Goal: Task Accomplishment & Management: Manage account settings

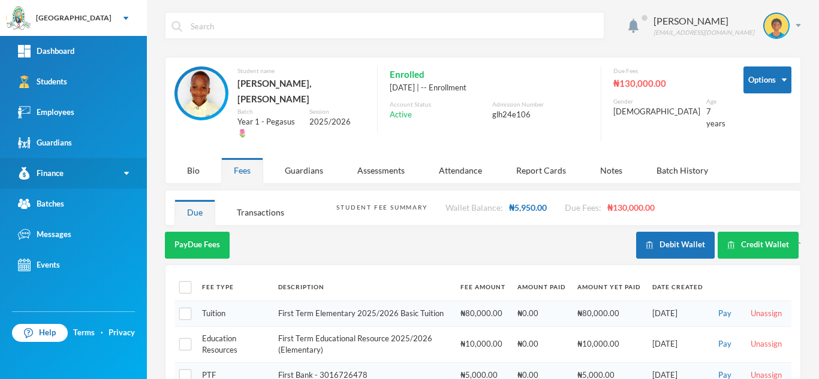
click at [66, 177] on link "Finance" at bounding box center [73, 173] width 147 height 31
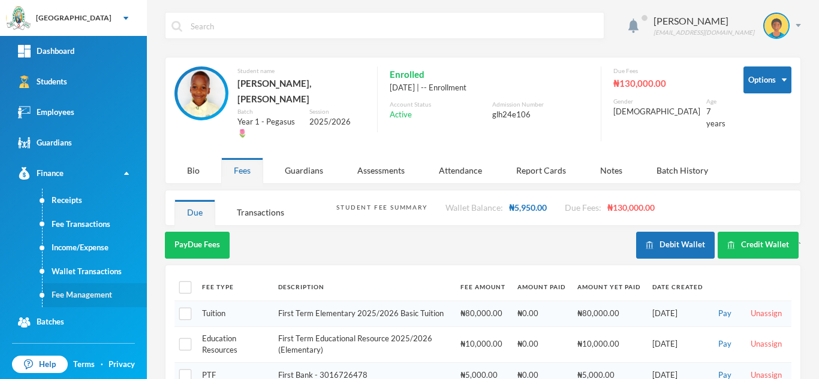
click at [62, 289] on link "Fee Management" at bounding box center [95, 296] width 104 height 24
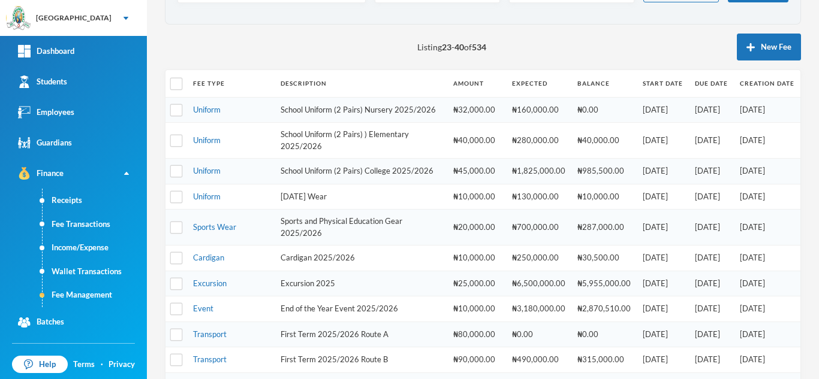
scroll to position [109, 0]
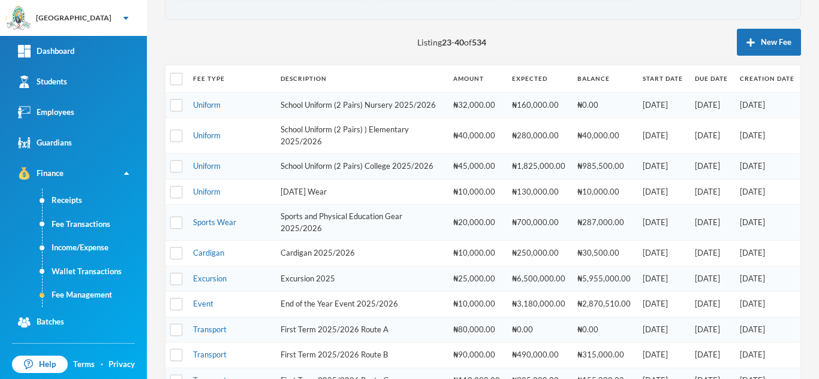
click at [689, 102] on td "[DATE]" at bounding box center [711, 105] width 45 height 26
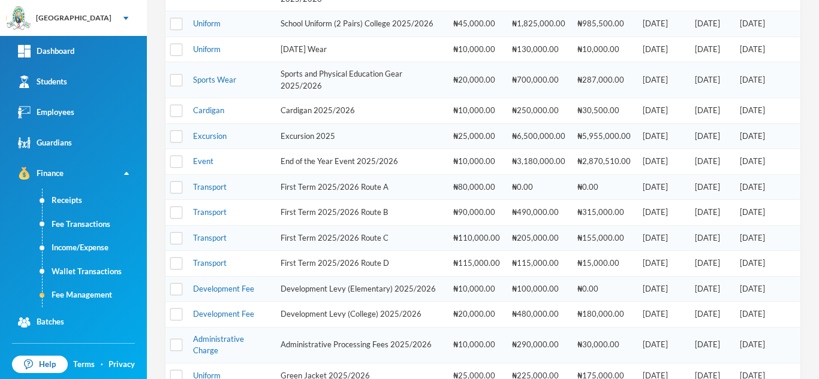
scroll to position [253, 0]
click at [210, 191] on link "Transport" at bounding box center [210, 186] width 34 height 10
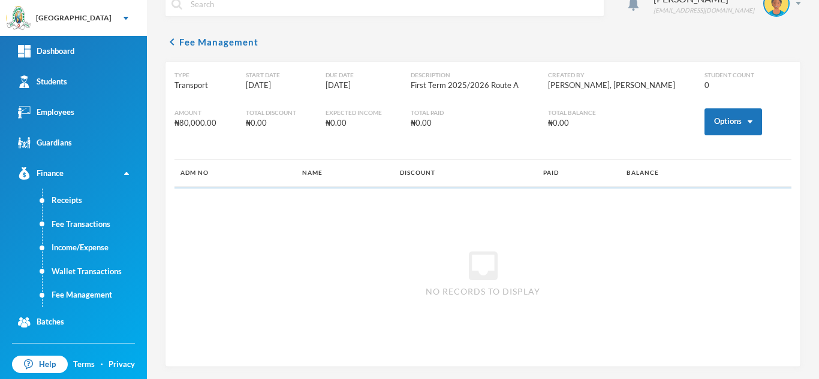
scroll to position [22, 0]
click at [713, 117] on button "Options" at bounding box center [733, 121] width 58 height 27
click at [648, 157] on button "Edit" at bounding box center [646, 157] width 22 height 14
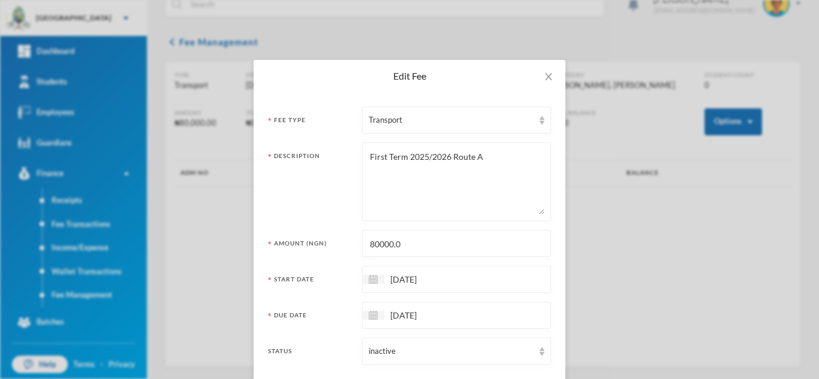
click at [372, 245] on input "80000.0" at bounding box center [457, 244] width 176 height 27
type input "90000.0"
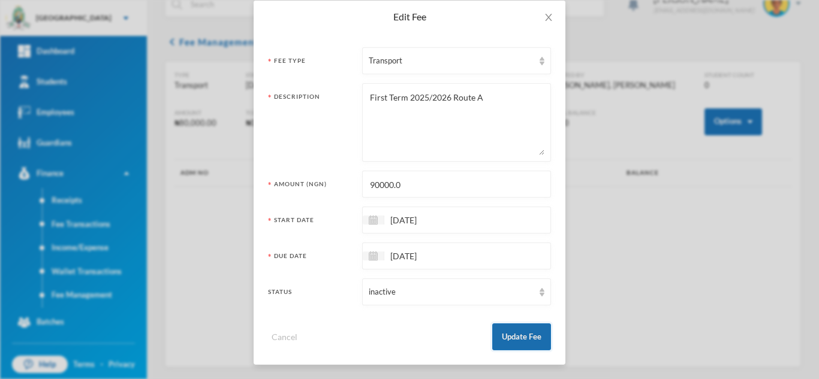
click at [515, 327] on button "Update Fee" at bounding box center [521, 337] width 59 height 27
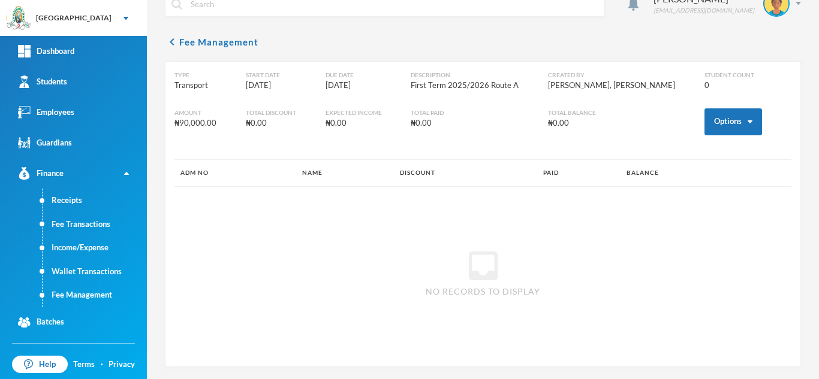
scroll to position [0, 0]
click at [89, 287] on link "Fee Management" at bounding box center [95, 296] width 104 height 24
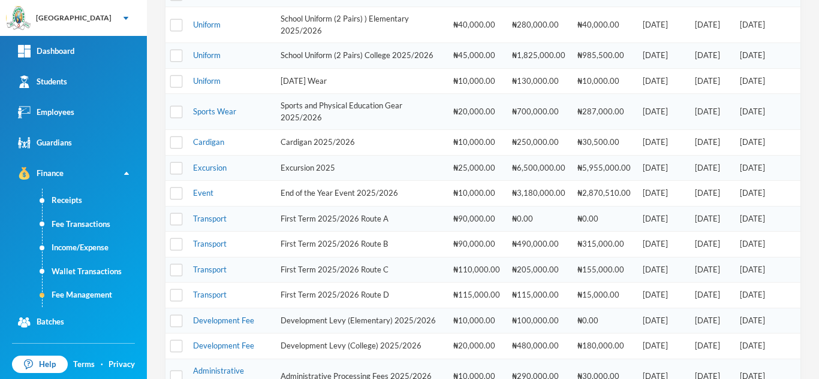
scroll to position [254, 0]
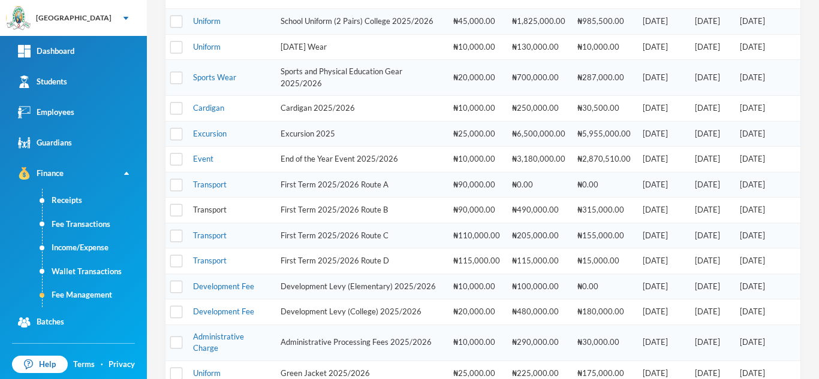
click at [215, 215] on link "Transport" at bounding box center [210, 210] width 34 height 10
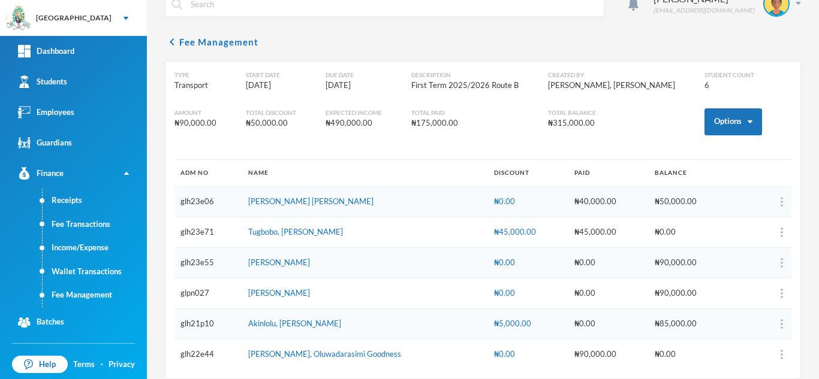
scroll to position [34, 0]
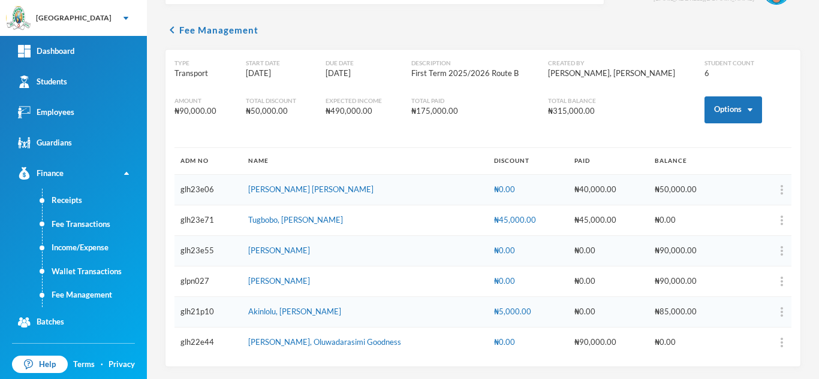
click at [494, 307] on div "₦5,000.00" at bounding box center [528, 312] width 68 height 12
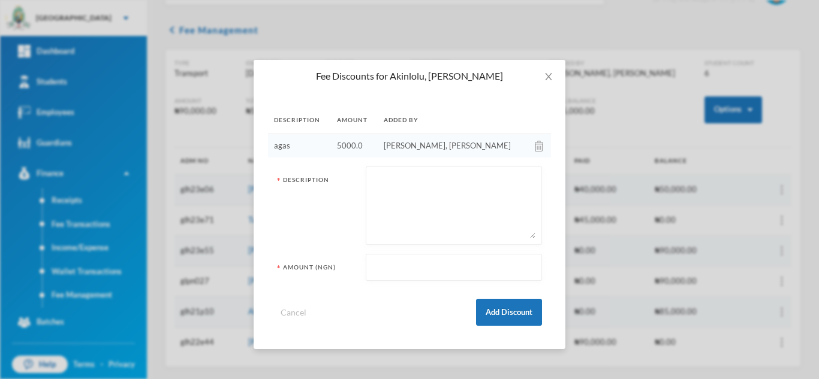
click at [535, 147] on img at bounding box center [539, 146] width 8 height 11
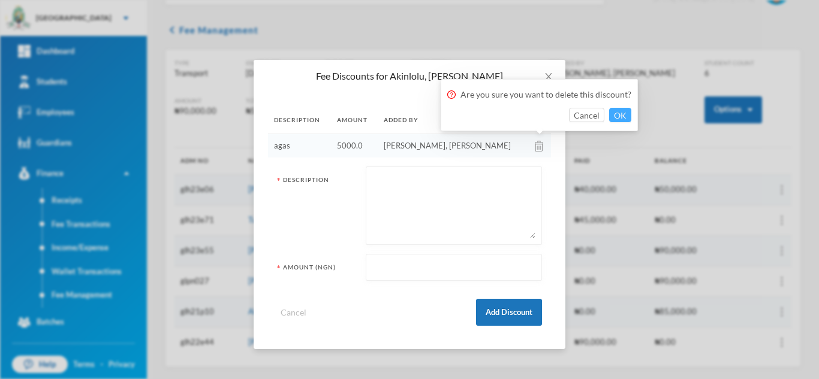
click at [615, 114] on button "OK" at bounding box center [620, 115] width 22 height 14
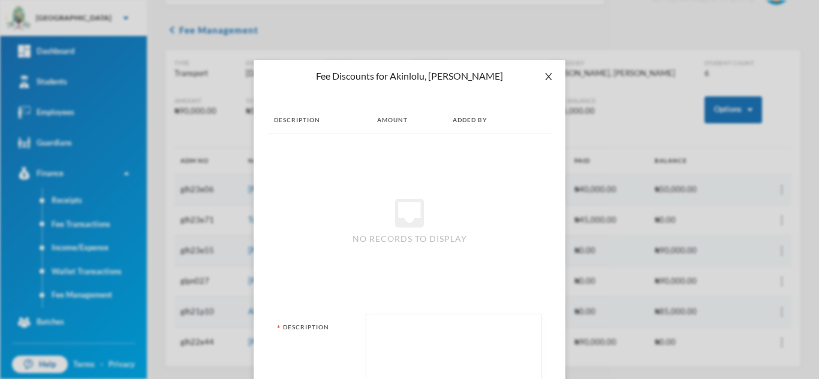
click at [547, 75] on icon "icon: close" at bounding box center [549, 77] width 10 height 10
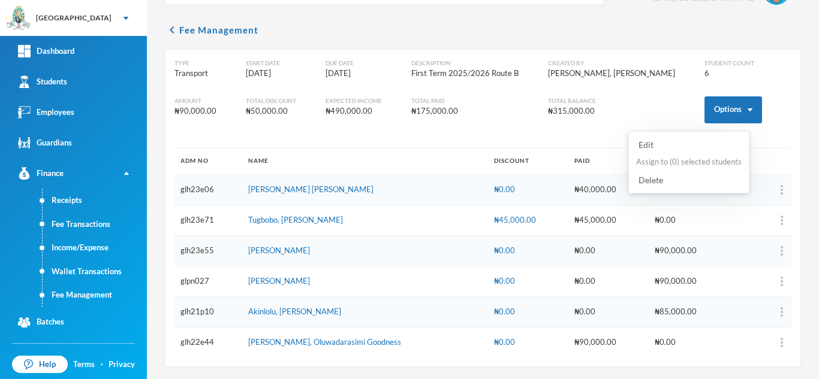
click at [641, 144] on button "Edit" at bounding box center [646, 145] width 22 height 14
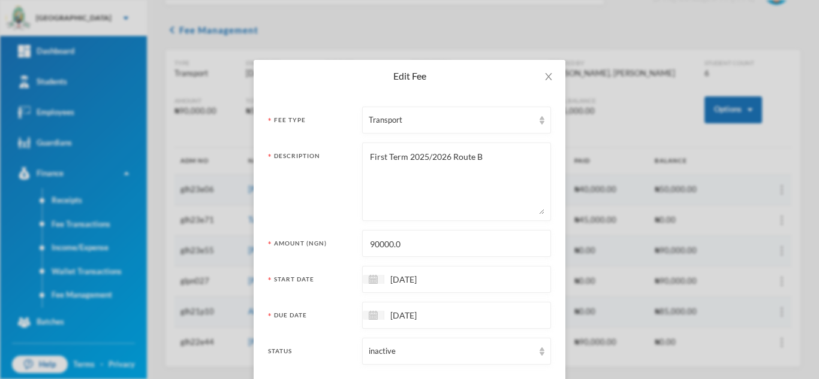
click at [371, 242] on input "90000.0" at bounding box center [457, 244] width 176 height 27
type input "100000.0"
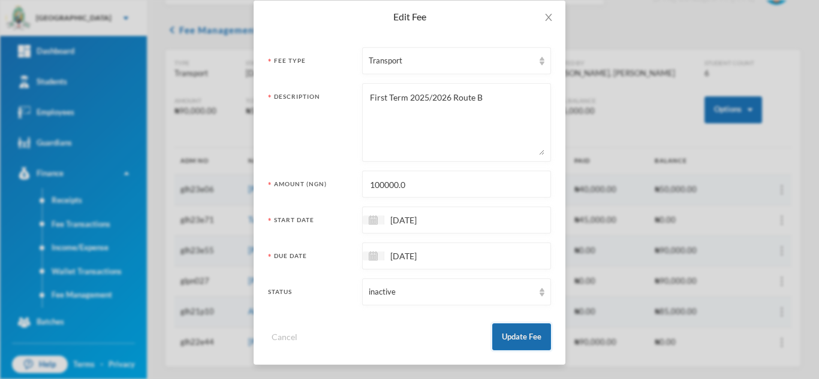
click at [498, 333] on button "Update Fee" at bounding box center [521, 337] width 59 height 27
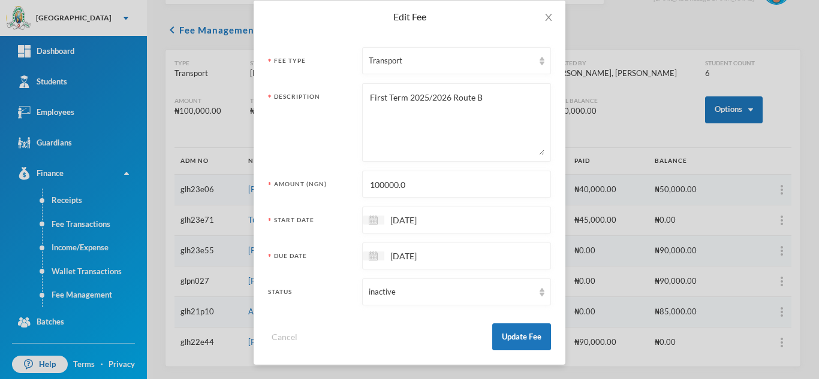
scroll to position [0, 0]
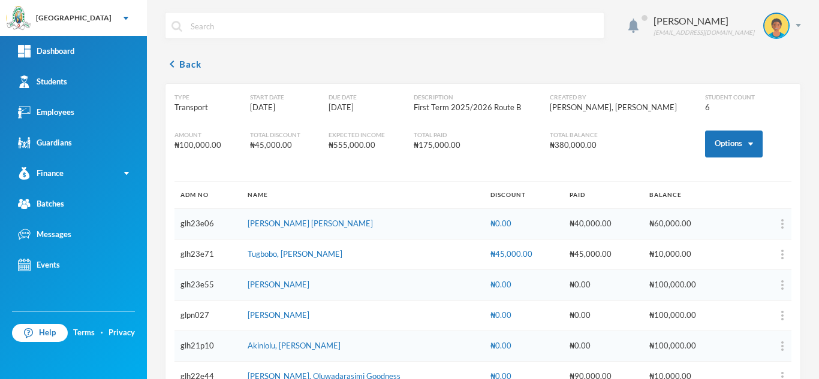
scroll to position [34, 0]
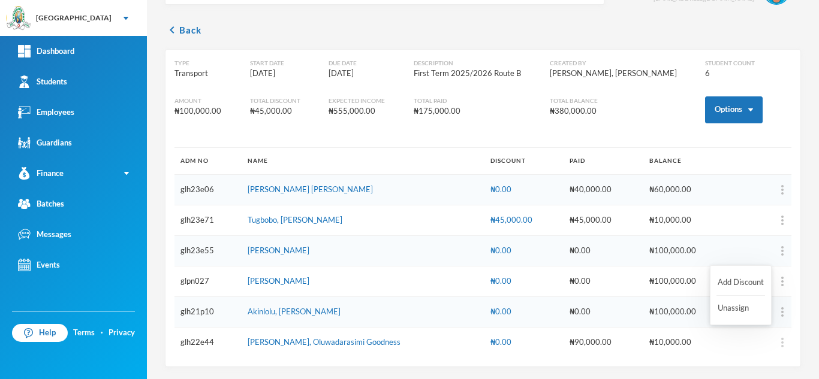
click at [781, 341] on img "button" at bounding box center [782, 343] width 2 height 10
click at [731, 284] on button "Add Discount" at bounding box center [740, 283] width 49 height 22
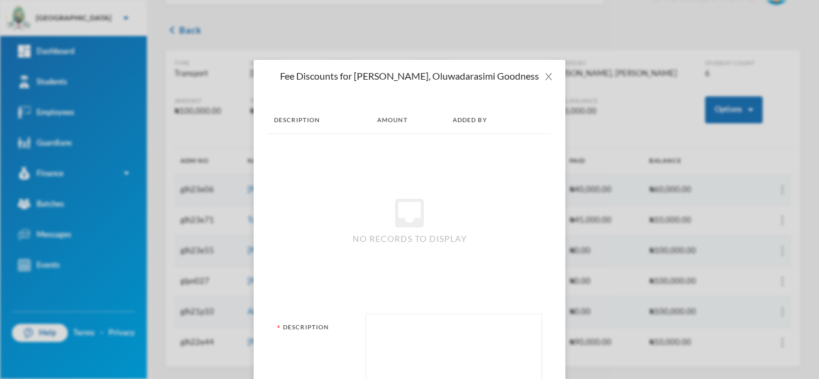
click at [432, 345] on textarea at bounding box center [453, 353] width 163 height 65
type textarea "R"
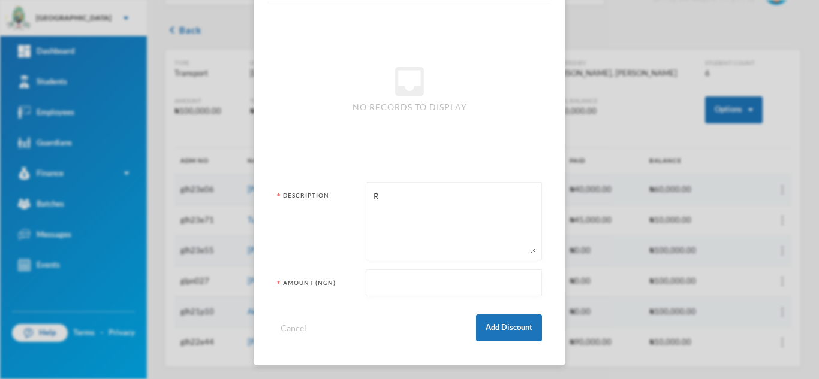
click at [433, 286] on input "text" at bounding box center [453, 283] width 163 height 27
type input "10000"
click at [520, 321] on button "Add Discount" at bounding box center [509, 328] width 66 height 27
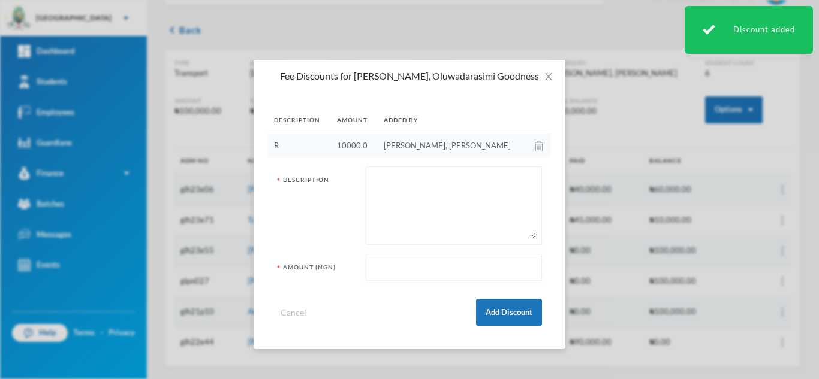
click at [520, 321] on button "Add Discount" at bounding box center [509, 312] width 66 height 27
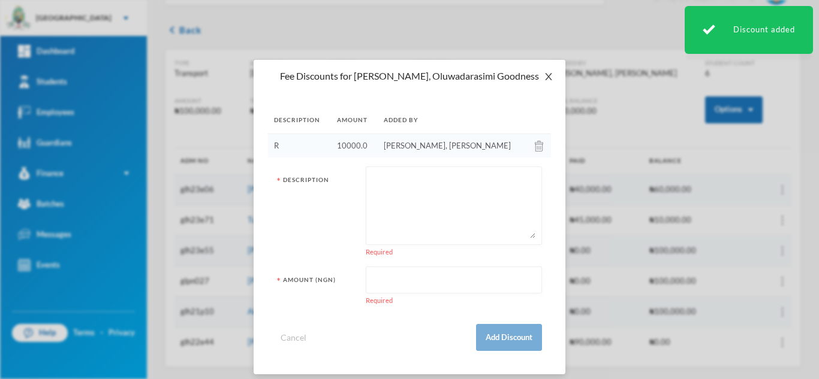
click at [542, 83] on span "Close" at bounding box center [549, 77] width 34 height 34
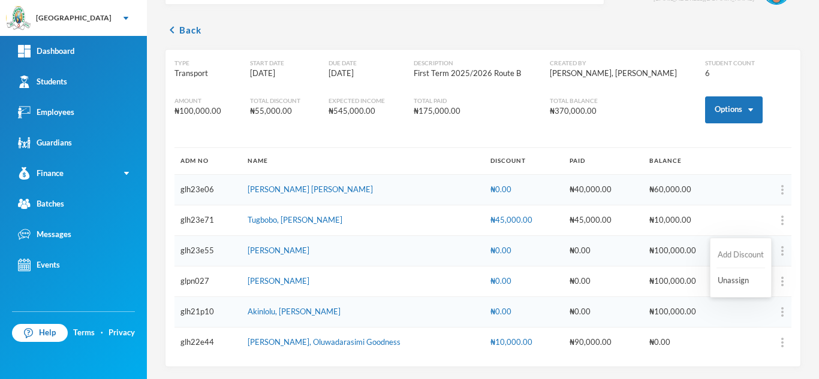
click at [737, 252] on button "Add Discount" at bounding box center [740, 256] width 49 height 22
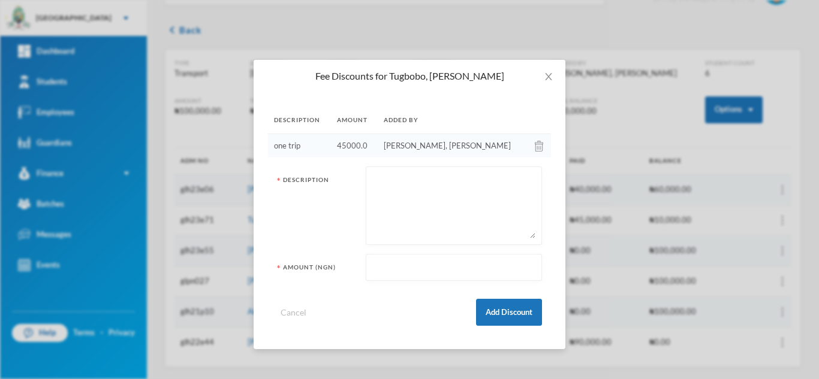
click at [417, 198] on textarea at bounding box center [453, 205] width 163 height 65
type textarea "O"
click at [391, 271] on input "text" at bounding box center [453, 268] width 163 height 27
type input "10000"
click at [491, 313] on button "Add Discount" at bounding box center [509, 312] width 66 height 27
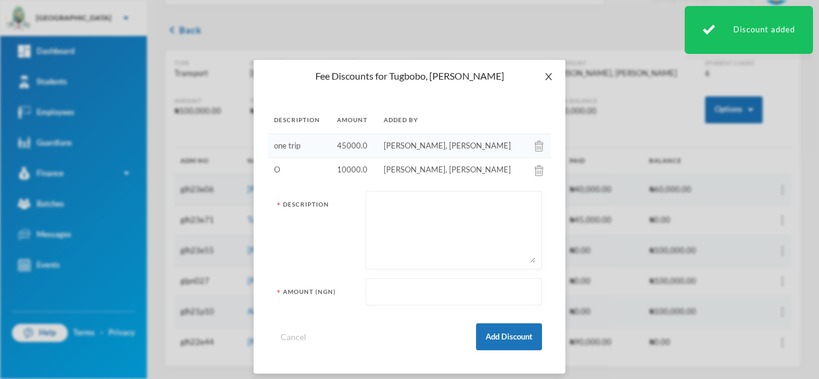
click at [544, 74] on icon "icon: close" at bounding box center [549, 77] width 10 height 10
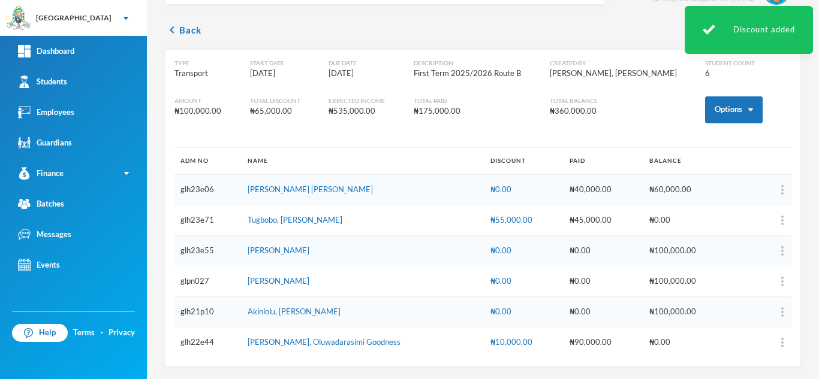
click at [490, 216] on div "₦55,000.00" at bounding box center [523, 221] width 67 height 12
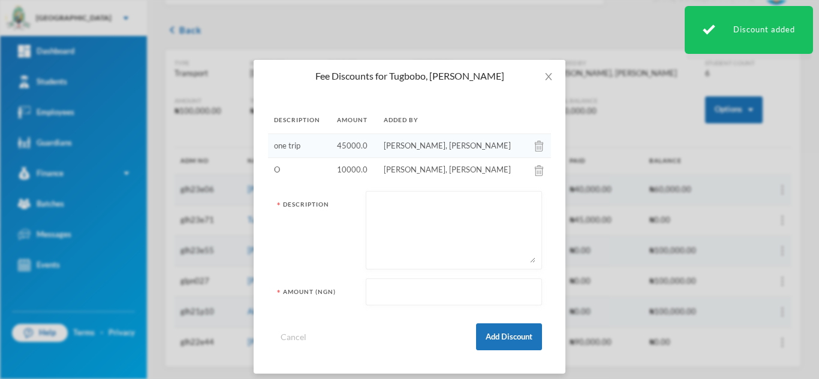
click at [529, 168] on td at bounding box center [540, 170] width 22 height 24
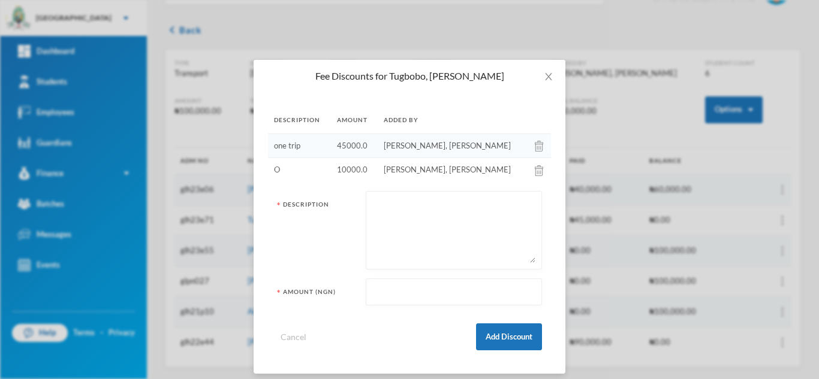
click at [535, 149] on img at bounding box center [539, 146] width 8 height 11
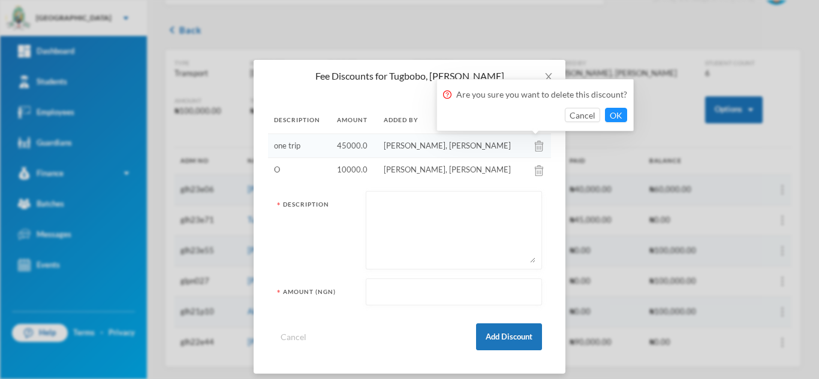
click at [310, 145] on td "one trip" at bounding box center [299, 146] width 63 height 25
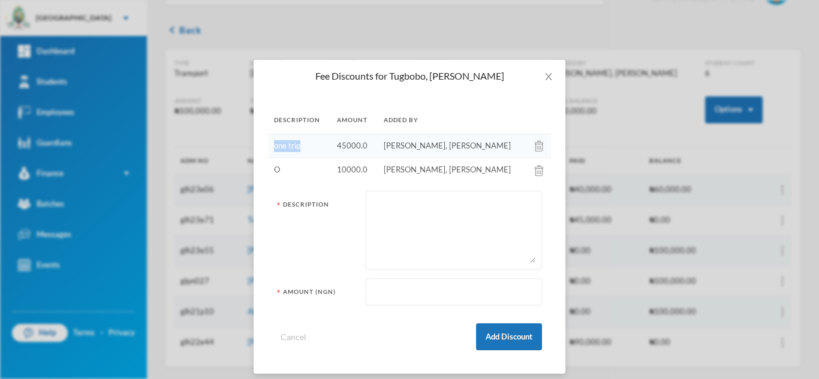
drag, startPoint x: 310, startPoint y: 145, endPoint x: 266, endPoint y: 142, distance: 45.1
click at [268, 142] on td "one trip" at bounding box center [299, 146] width 63 height 25
copy td "one trip"
click at [535, 149] on img at bounding box center [539, 146] width 8 height 11
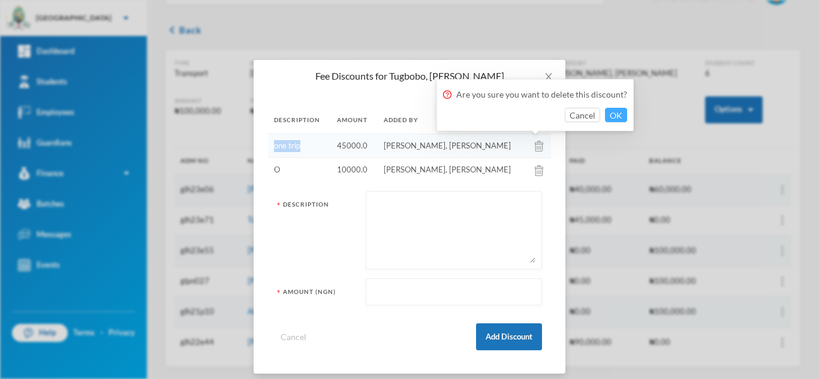
click at [608, 113] on button "OK" at bounding box center [616, 115] width 22 height 14
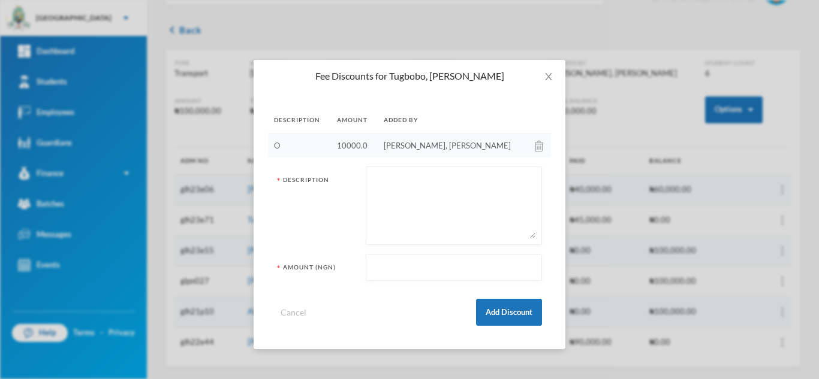
click at [535, 142] on img at bounding box center [539, 146] width 8 height 11
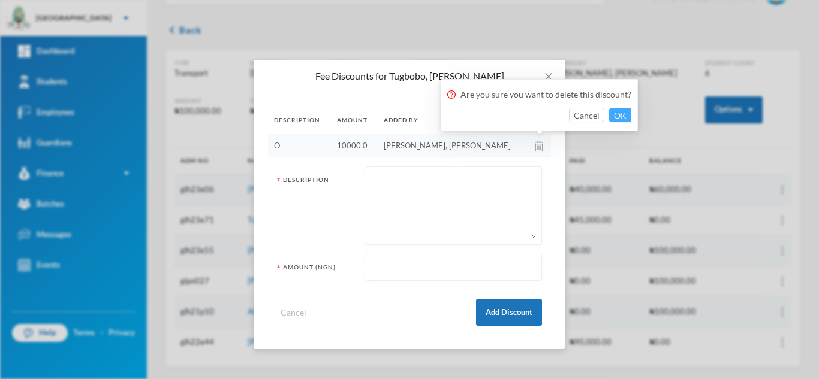
click at [615, 113] on button "OK" at bounding box center [620, 115] width 22 height 14
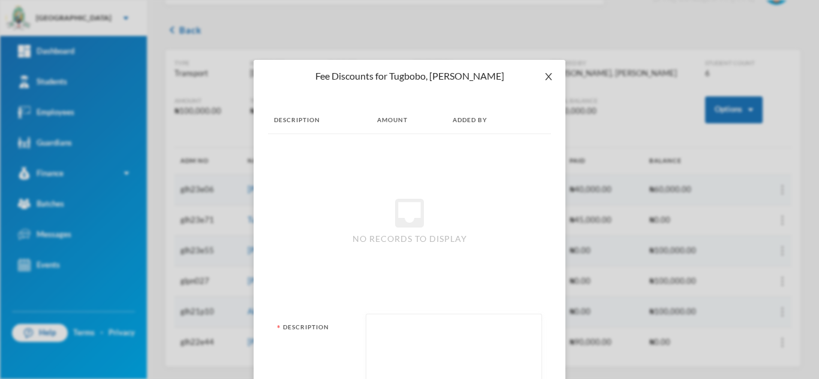
click at [545, 76] on icon "icon: close" at bounding box center [549, 77] width 10 height 10
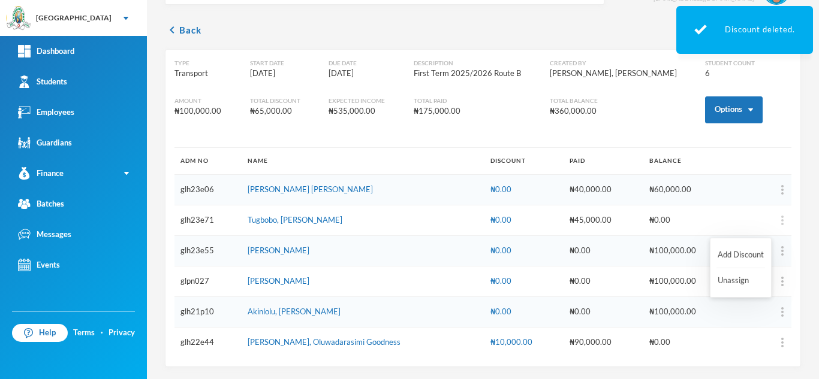
click at [781, 220] on img "button" at bounding box center [782, 221] width 2 height 10
click at [732, 254] on button "Add Discount" at bounding box center [740, 256] width 49 height 22
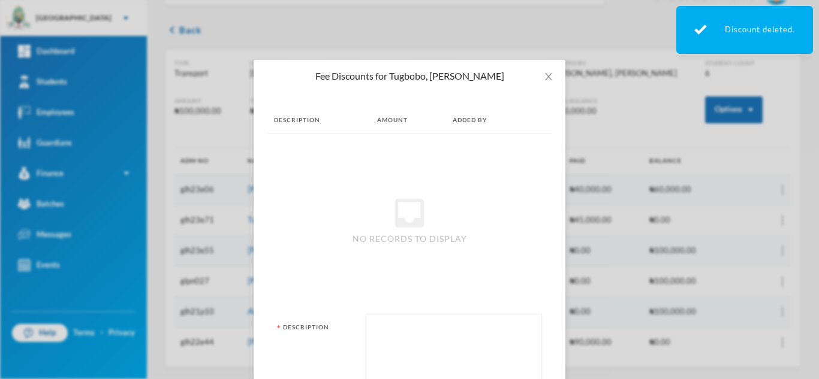
click at [405, 319] on div at bounding box center [454, 353] width 176 height 79
click at [409, 332] on textarea at bounding box center [453, 353] width 163 height 65
type textarea "ONE TRIP"
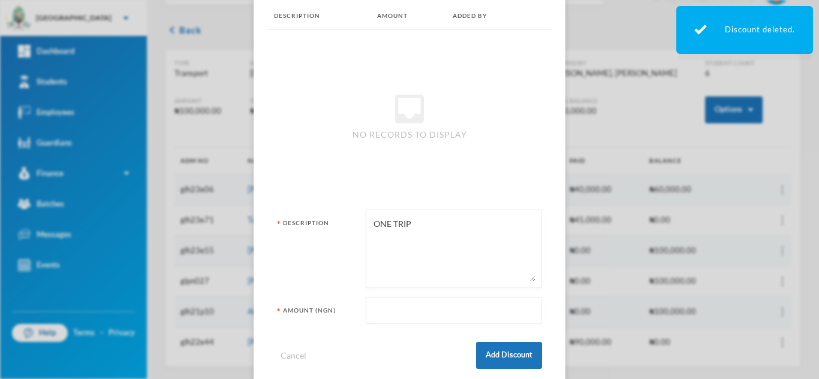
click at [488, 308] on input "text" at bounding box center [453, 311] width 163 height 27
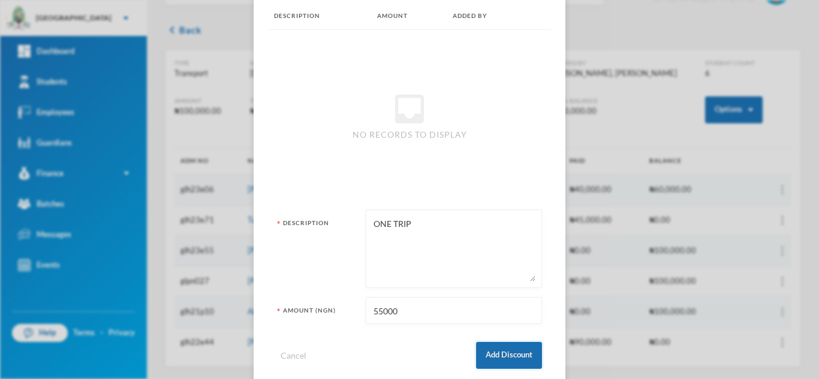
type input "55000"
click at [525, 351] on button "Add Discount" at bounding box center [509, 355] width 66 height 27
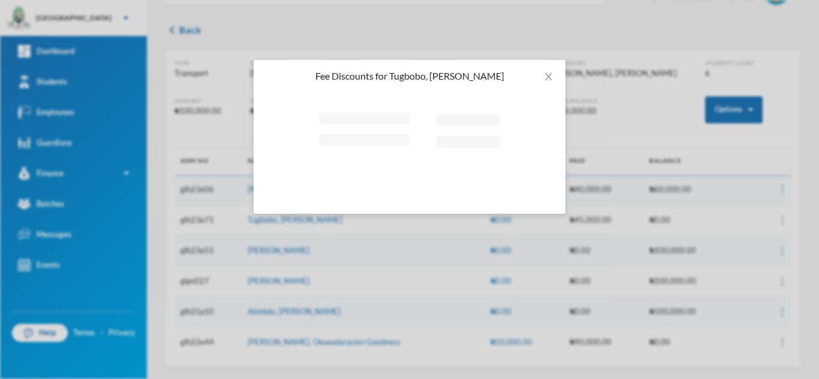
scroll to position [0, 0]
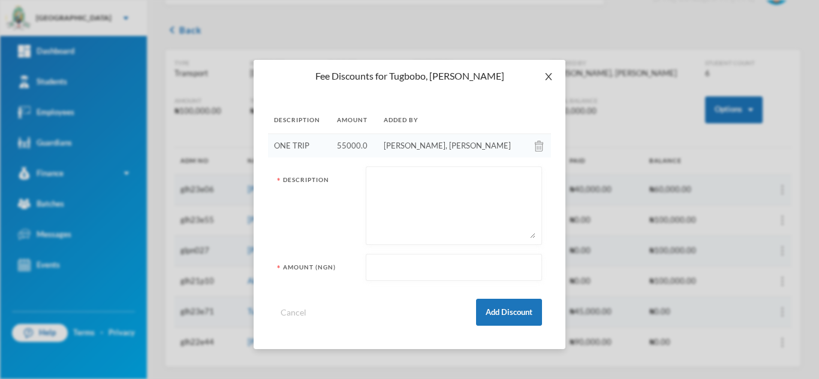
click at [550, 76] on icon "icon: close" at bounding box center [549, 77] width 10 height 10
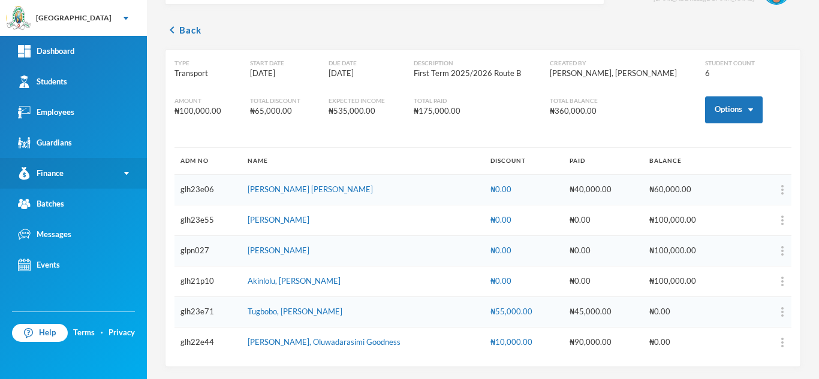
click at [64, 168] on link "Finance" at bounding box center [73, 173] width 147 height 31
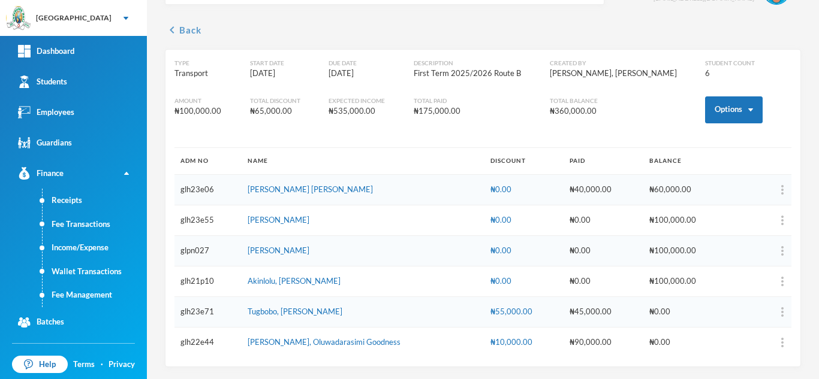
click at [190, 28] on button "chevron_left Back" at bounding box center [183, 30] width 37 height 14
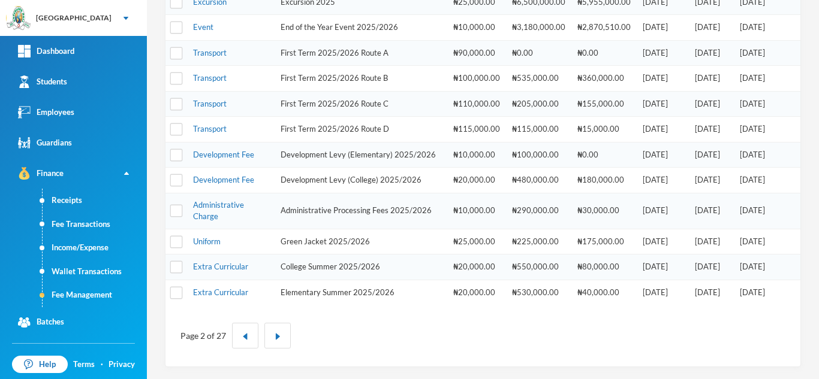
scroll to position [407, 0]
click at [209, 102] on link "Transport" at bounding box center [210, 104] width 34 height 10
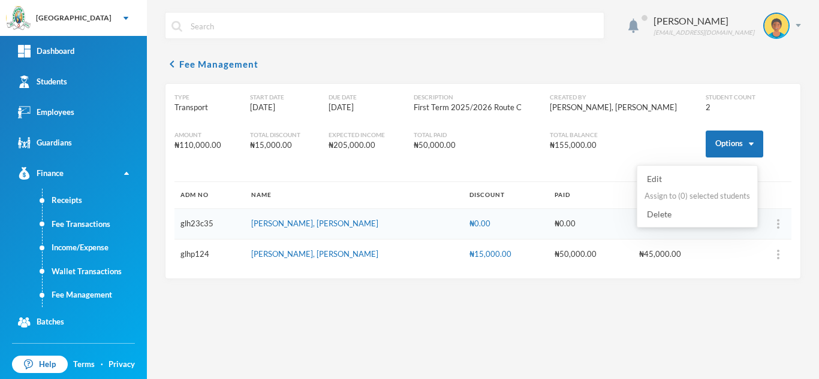
click at [649, 179] on button "Edit" at bounding box center [654, 179] width 22 height 14
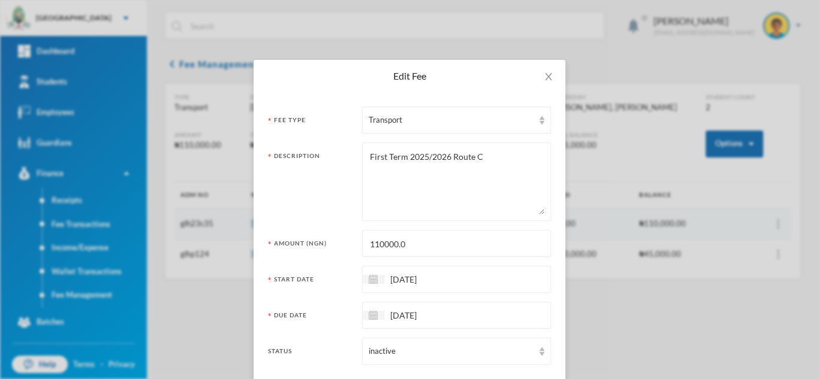
click at [374, 244] on input "110000.0" at bounding box center [457, 244] width 176 height 27
type input "120000.0"
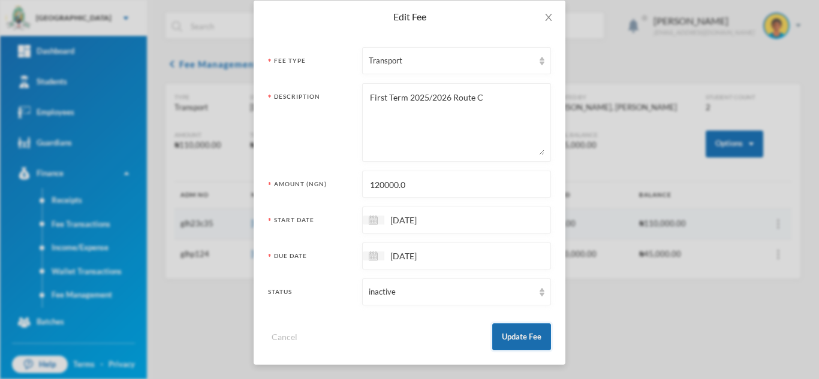
click at [518, 337] on button "Update Fee" at bounding box center [521, 337] width 59 height 27
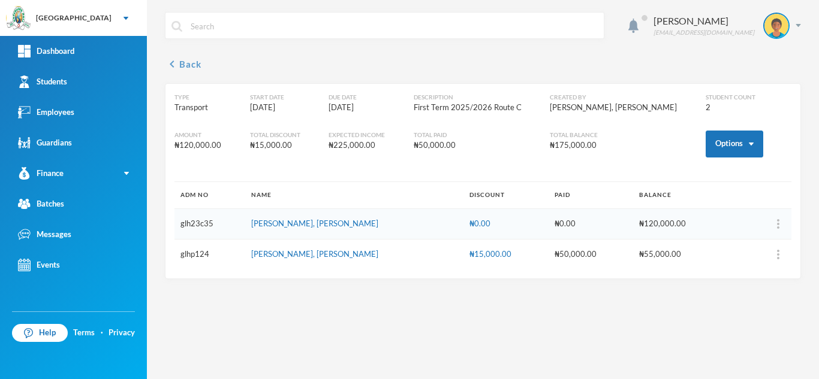
click at [188, 62] on button "chevron_left Back" at bounding box center [183, 64] width 37 height 14
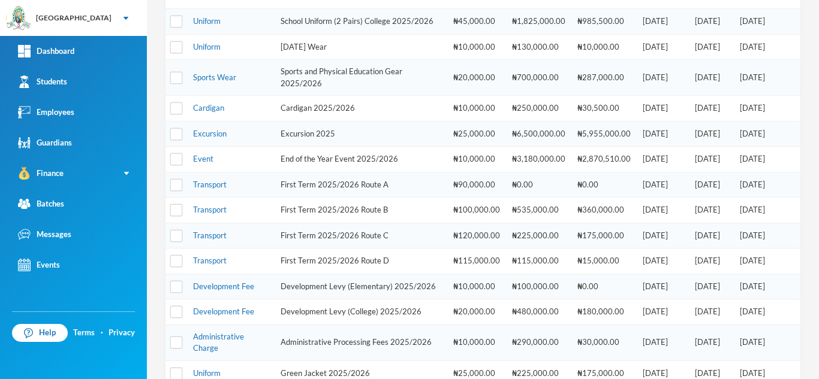
scroll to position [255, 0]
click at [219, 264] on link "Transport" at bounding box center [210, 260] width 34 height 10
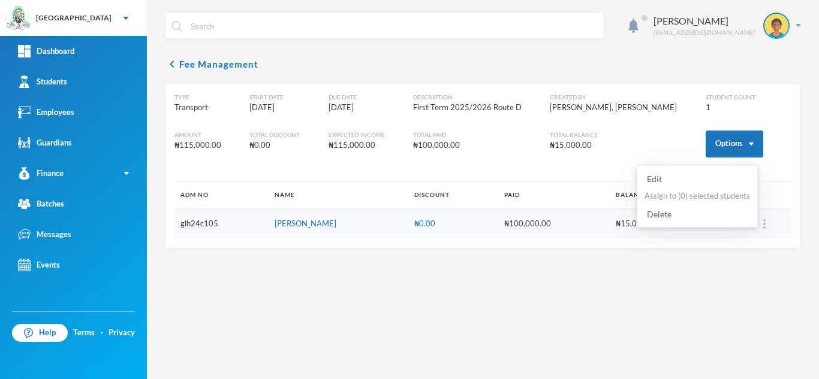
click at [653, 177] on button "Edit" at bounding box center [654, 179] width 22 height 14
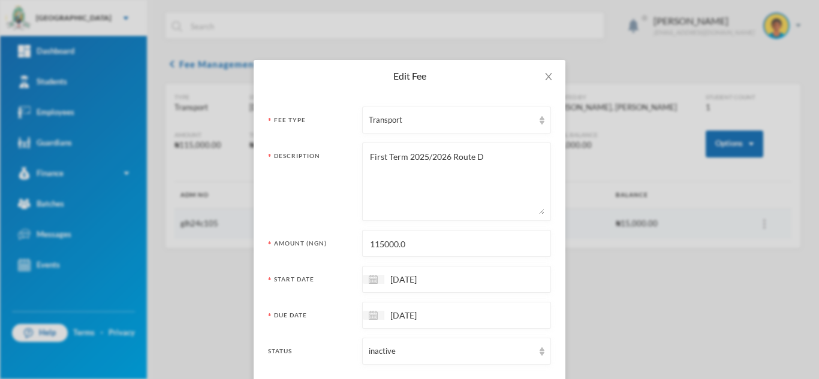
click at [378, 241] on input "115000.0" at bounding box center [457, 244] width 176 height 27
type input "130000.0"
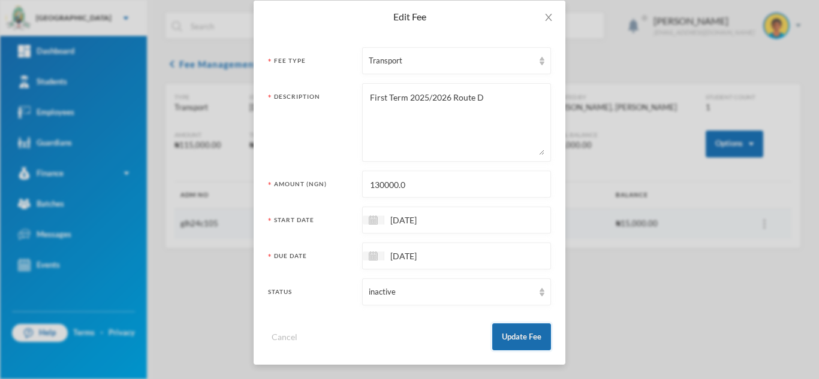
click at [509, 326] on button "Update Fee" at bounding box center [521, 337] width 59 height 27
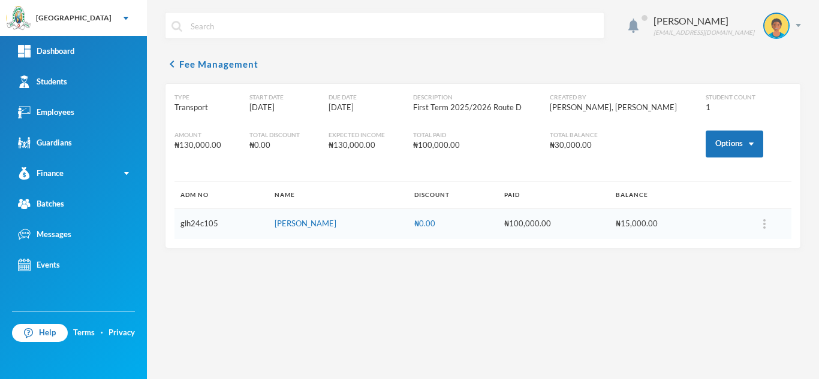
scroll to position [0, 0]
click at [108, 82] on link "Students" at bounding box center [73, 82] width 147 height 31
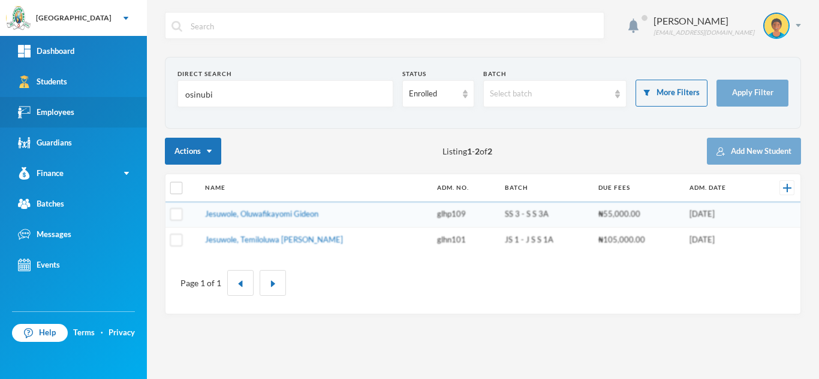
drag, startPoint x: 240, startPoint y: 93, endPoint x: 44, endPoint y: 116, distance: 196.7
click at [44, 116] on div "Greenland Hall Your Bluebic Account Greenland Hall Add a New School Dashboard S…" at bounding box center [409, 189] width 819 height 379
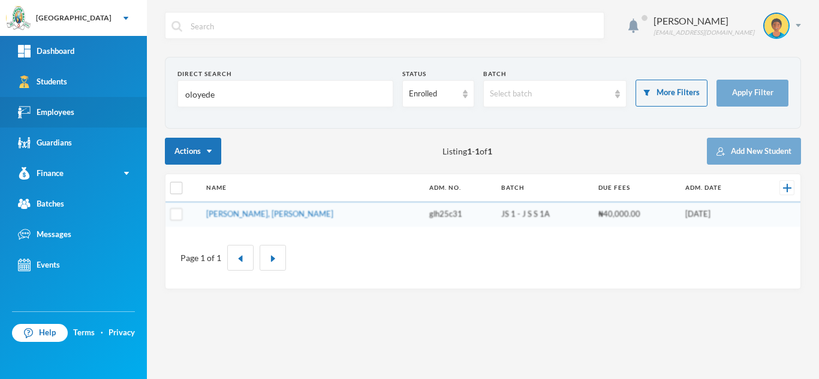
type input "oloyede"
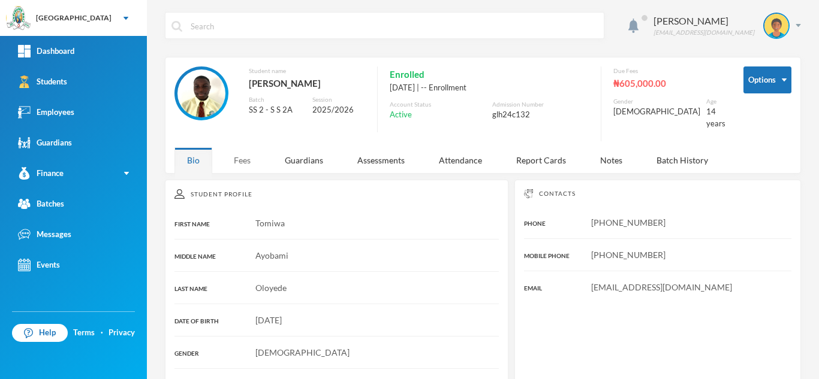
click at [243, 152] on div "Fees" at bounding box center [242, 160] width 42 height 26
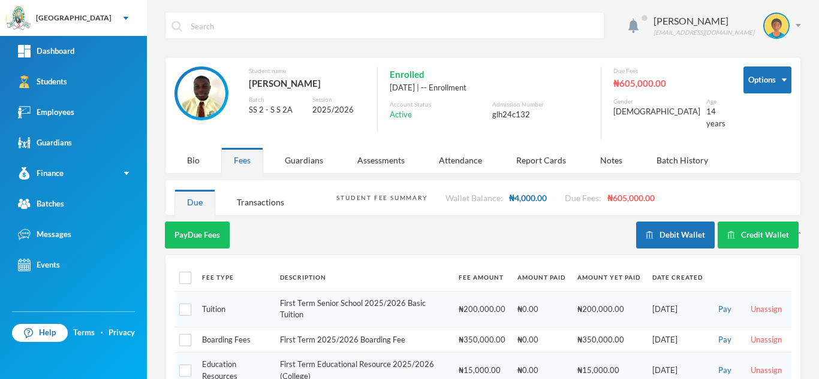
scroll to position [98, 0]
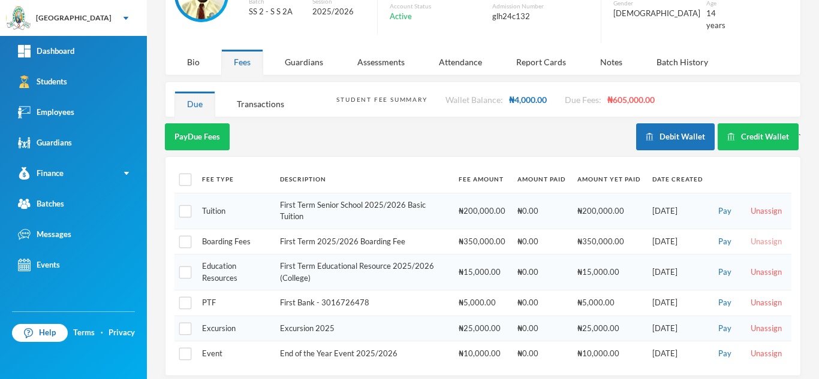
click at [755, 236] on button "Unassign" at bounding box center [766, 242] width 38 height 13
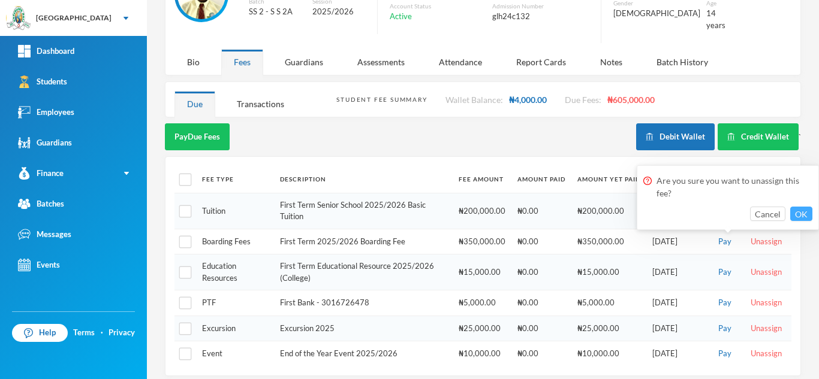
click at [801, 210] on button "OK" at bounding box center [801, 214] width 22 height 14
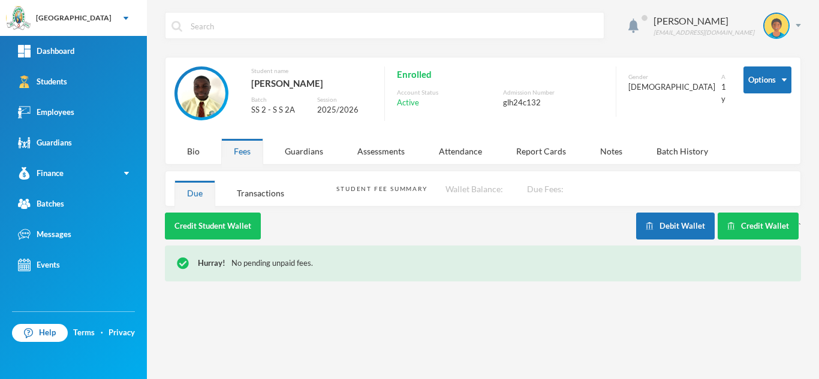
scroll to position [0, 0]
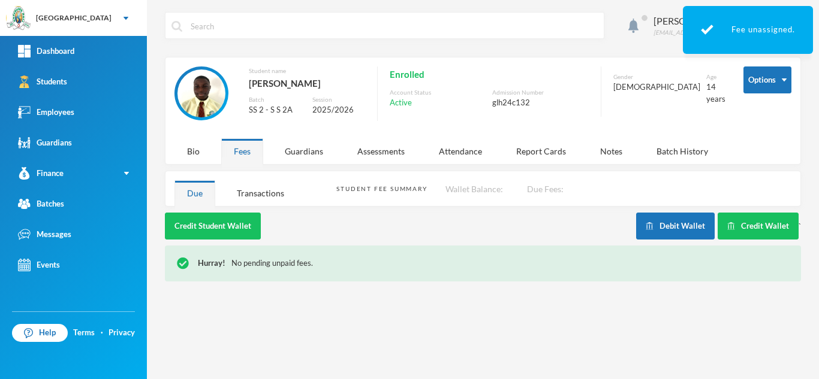
click at [818, 64] on div "Aderogba Olumide olumide.aderogba@greenlandhall.org Options Student name Oloyed…" at bounding box center [483, 189] width 672 height 379
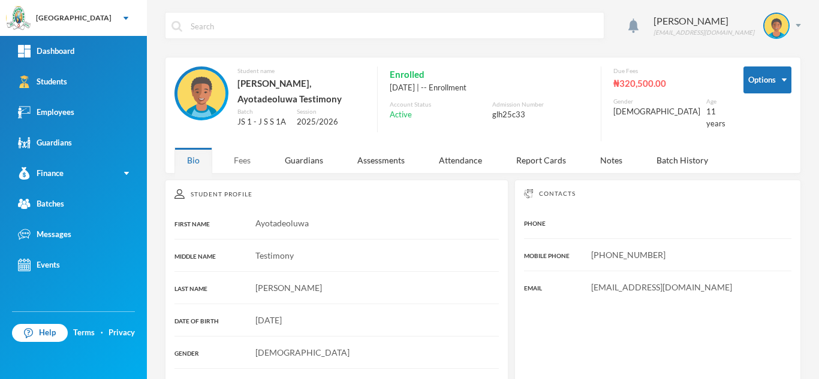
click at [239, 147] on div "Fees" at bounding box center [242, 160] width 42 height 26
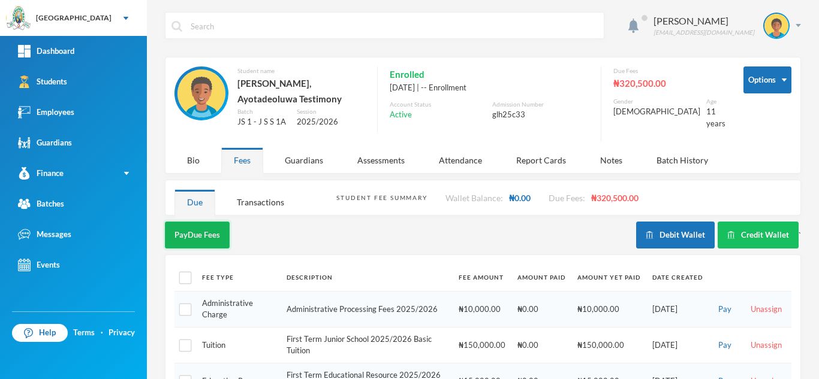
click at [173, 225] on button "Pay Due Fees" at bounding box center [197, 235] width 65 height 27
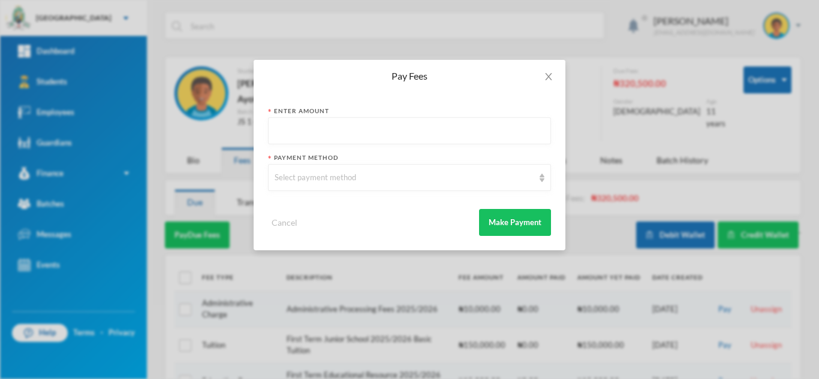
click at [295, 133] on input "text" at bounding box center [410, 131] width 270 height 27
type input "10000"
click at [291, 173] on div "Select payment method" at bounding box center [404, 178] width 259 height 12
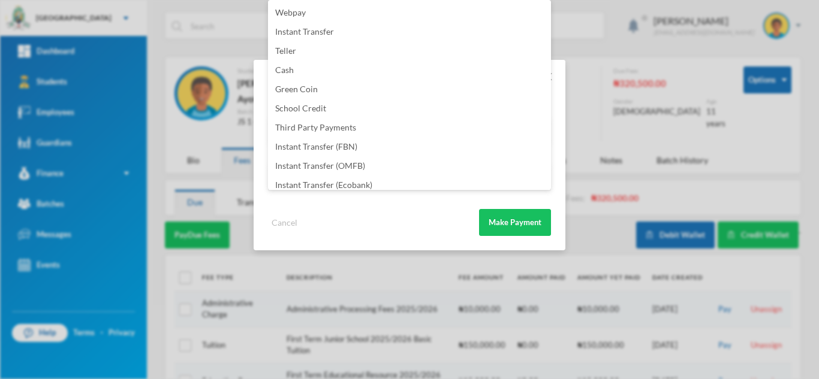
scroll to position [141, 0]
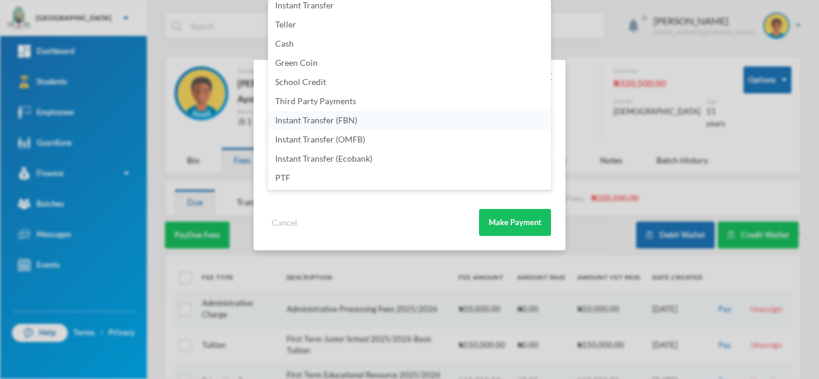
click at [373, 115] on li "Instant Transfer (FBN)" at bounding box center [409, 120] width 283 height 19
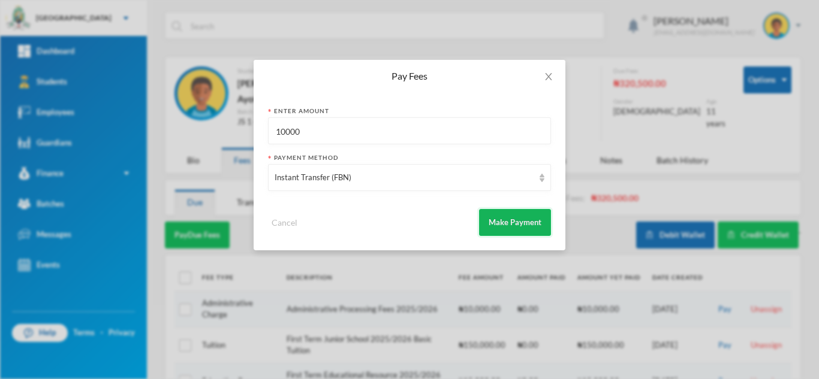
click at [500, 213] on button "Make Payment" at bounding box center [515, 222] width 72 height 27
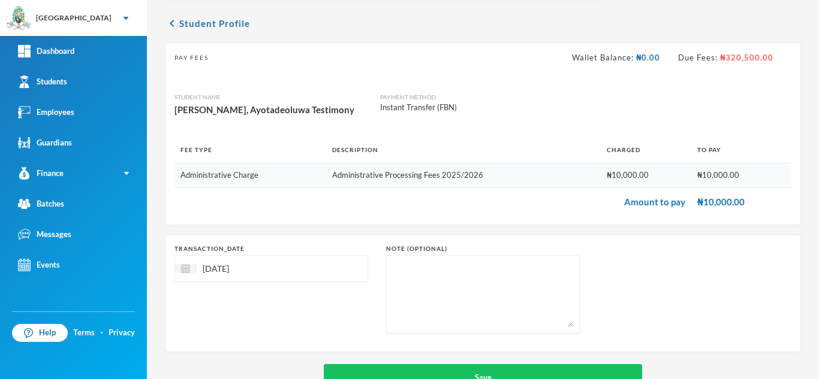
scroll to position [77, 0]
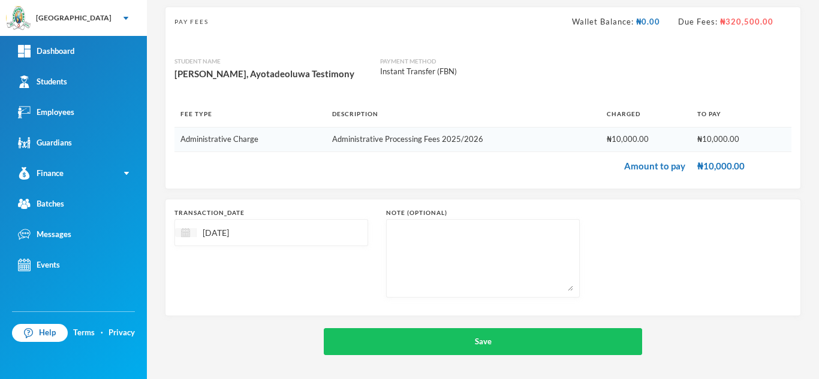
click at [186, 231] on img at bounding box center [185, 232] width 9 height 9
click at [289, 262] on span "Previous Month" at bounding box center [291, 263] width 11 height 11
click at [251, 307] on div "4" at bounding box center [250, 304] width 20 height 19
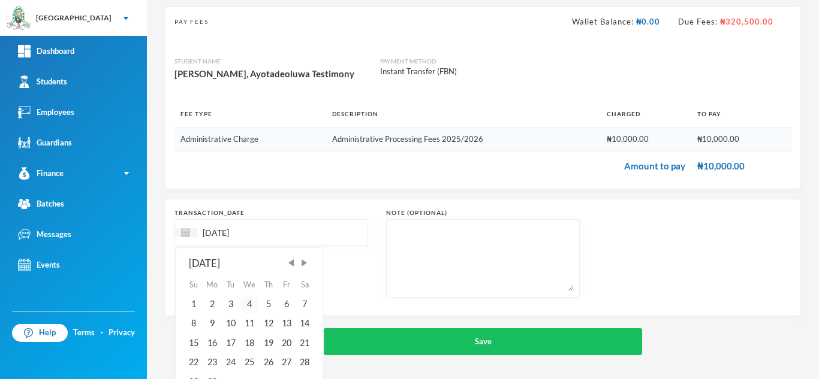
type input "04/06/2025"
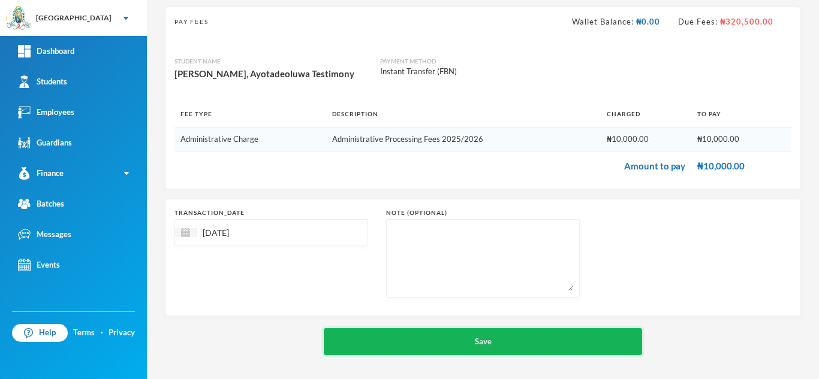
click at [418, 346] on button "Save" at bounding box center [483, 341] width 318 height 27
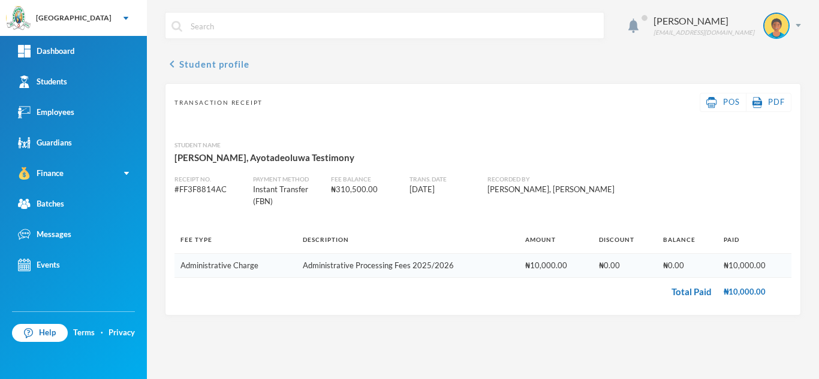
click at [213, 65] on button "chevron_left Student profile" at bounding box center [207, 64] width 85 height 14
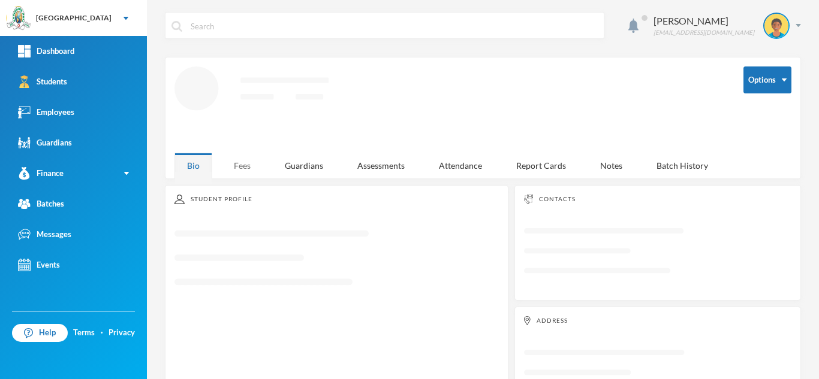
click at [239, 162] on div "Fees" at bounding box center [242, 166] width 42 height 26
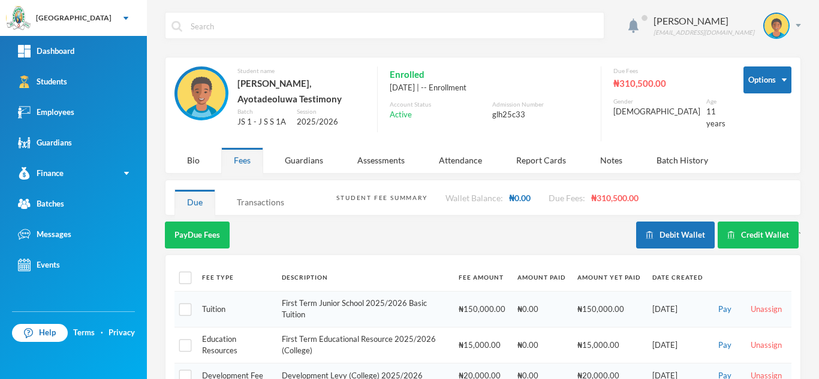
click at [247, 189] on div "Transactions" at bounding box center [260, 202] width 73 height 26
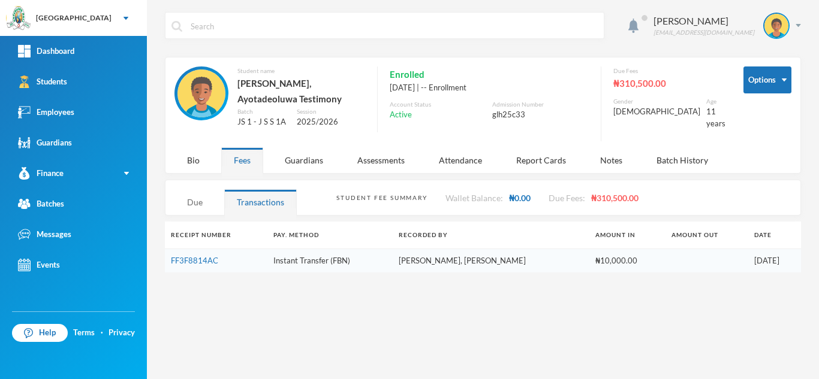
click at [197, 191] on div "Due" at bounding box center [194, 202] width 41 height 26
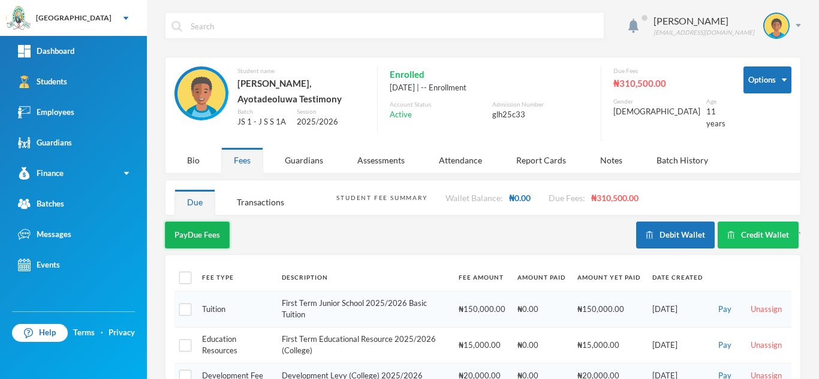
click at [187, 224] on button "Pay Due Fees" at bounding box center [197, 235] width 65 height 27
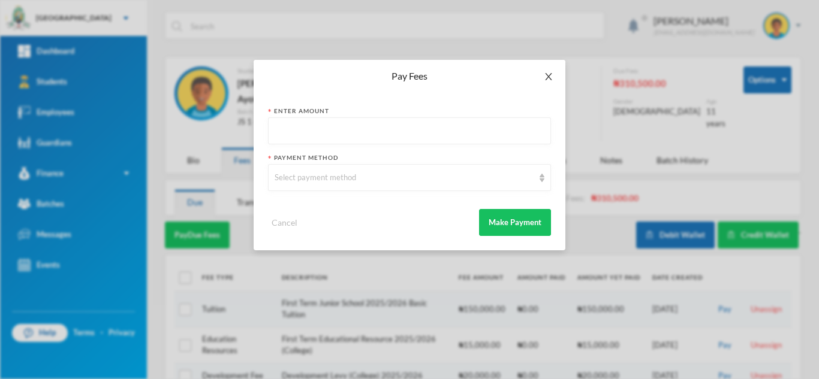
click at [544, 74] on icon "icon: close" at bounding box center [549, 77] width 10 height 10
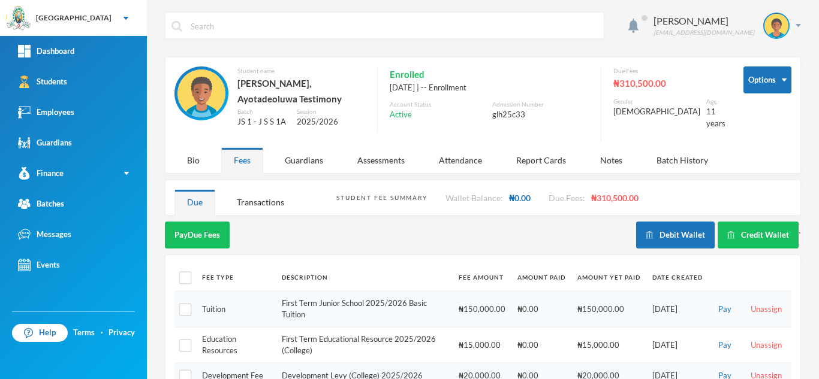
scroll to position [236, 0]
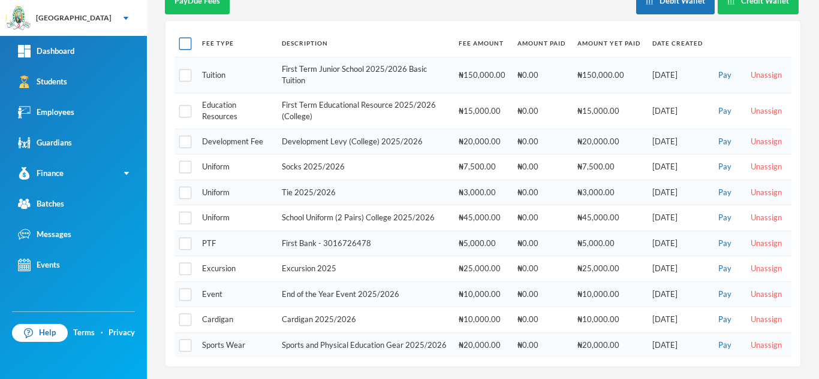
click at [183, 38] on input "checkbox" at bounding box center [185, 44] width 13 height 13
checkbox input "true"
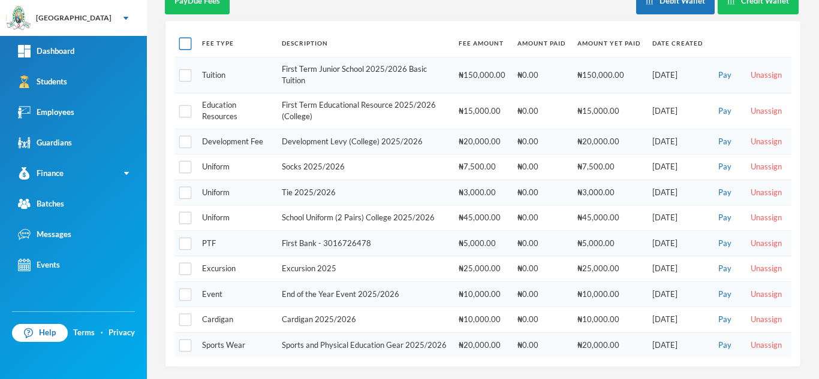
checkbox input "true"
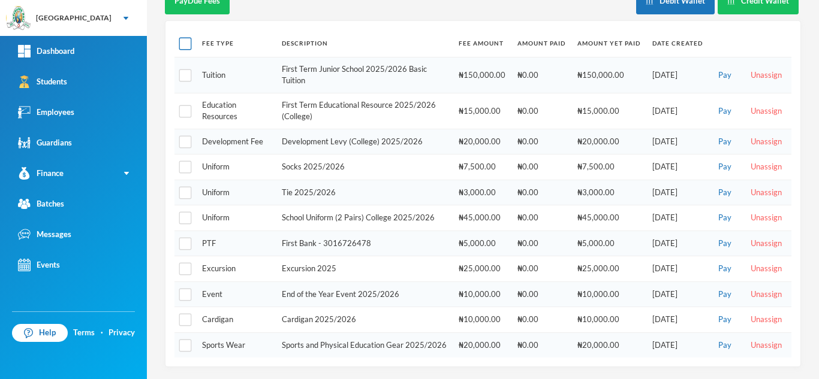
checkbox input "true"
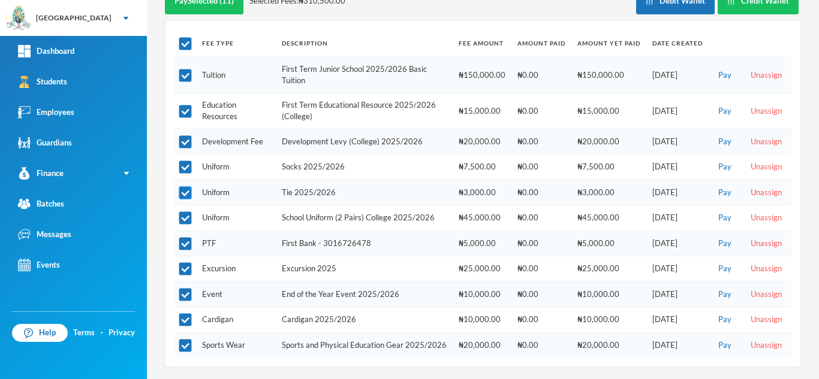
click at [185, 187] on input "checkbox" at bounding box center [185, 193] width 13 height 13
checkbox input "false"
click at [182, 187] on input "checkbox" at bounding box center [185, 193] width 13 height 13
checkbox input "true"
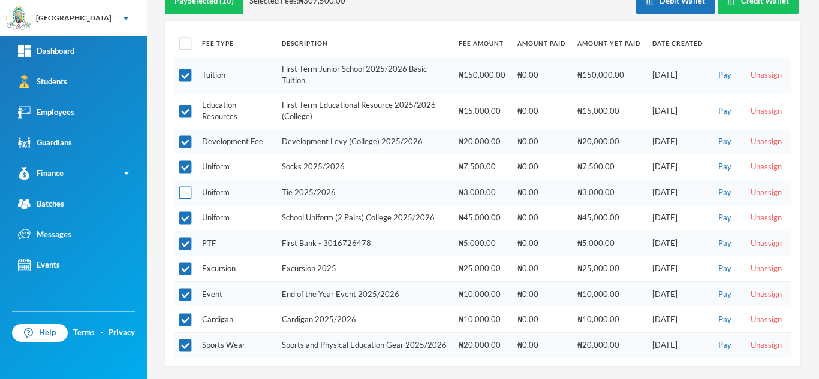
checkbox input "true"
click at [183, 238] on input "checkbox" at bounding box center [185, 244] width 13 height 13
checkbox input "false"
click at [186, 263] on input "checkbox" at bounding box center [185, 269] width 13 height 13
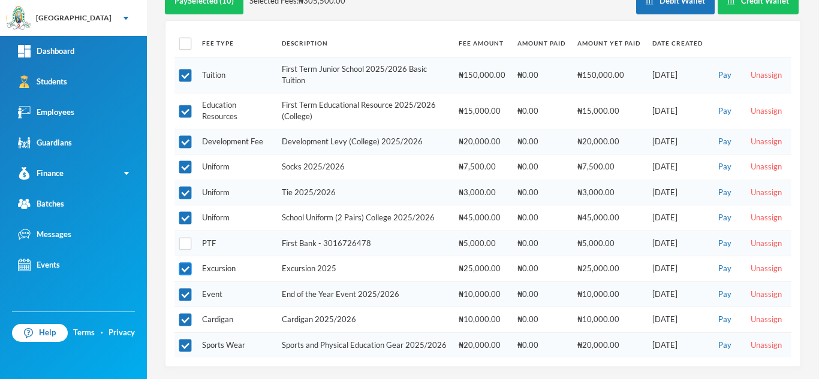
checkbox input "false"
click at [186, 289] on input "checkbox" at bounding box center [185, 295] width 13 height 13
checkbox input "false"
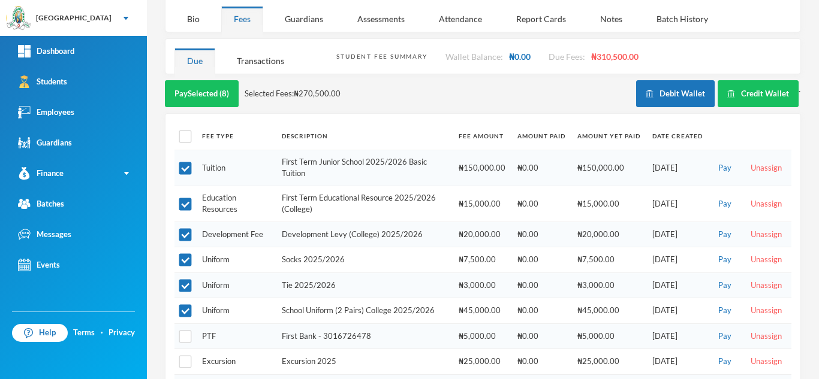
scroll to position [143, 0]
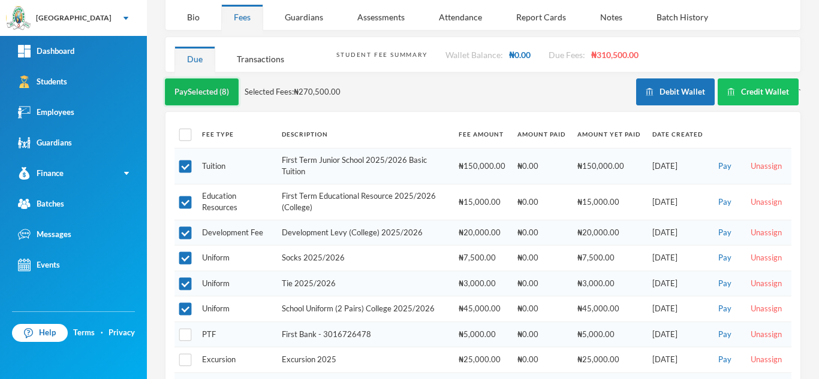
click at [204, 82] on button "Pay Selected (8)" at bounding box center [202, 92] width 74 height 27
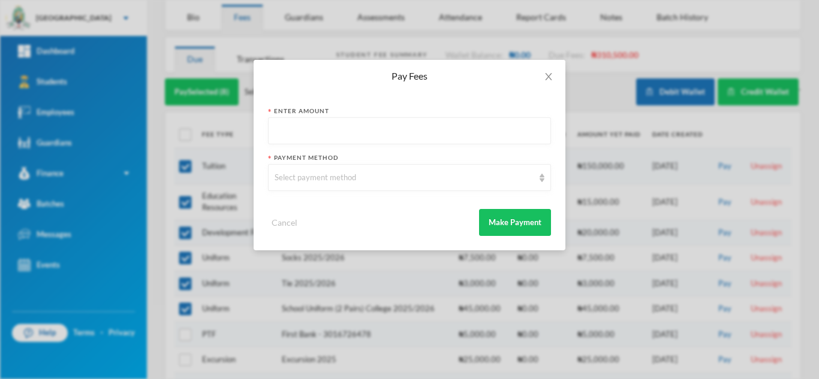
click at [317, 138] on input "text" at bounding box center [410, 131] width 270 height 27
type input "261000"
click at [320, 179] on div "Select payment method" at bounding box center [404, 178] width 259 height 12
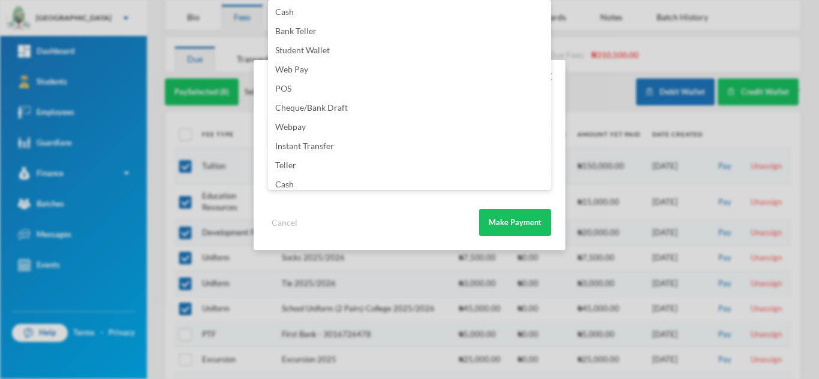
scroll to position [141, 0]
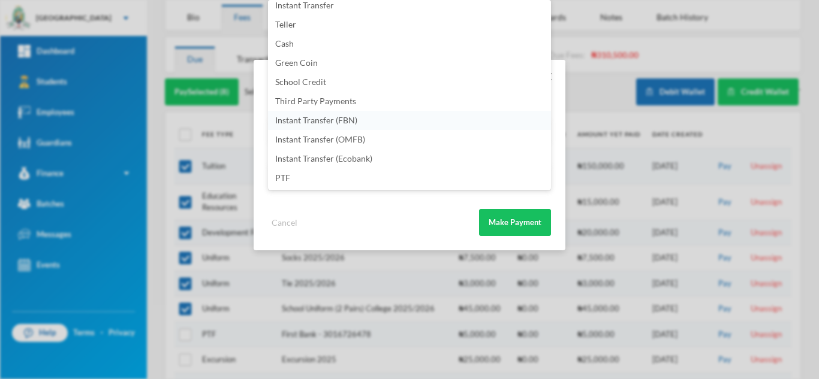
click at [349, 122] on span "Instant Transfer (FBN)" at bounding box center [316, 120] width 82 height 10
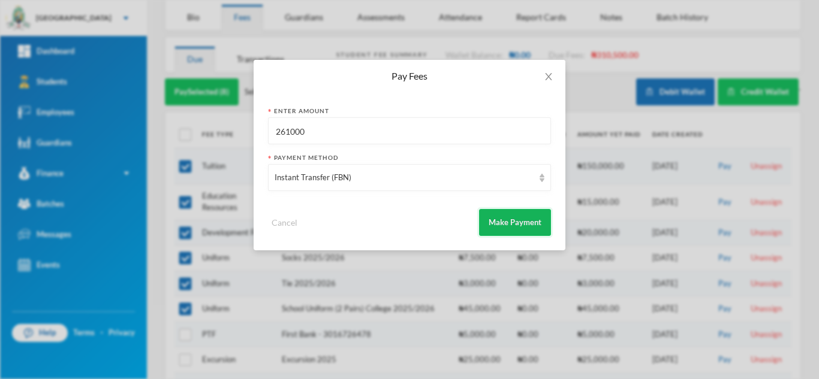
click at [519, 212] on button "Make Payment" at bounding box center [515, 222] width 72 height 27
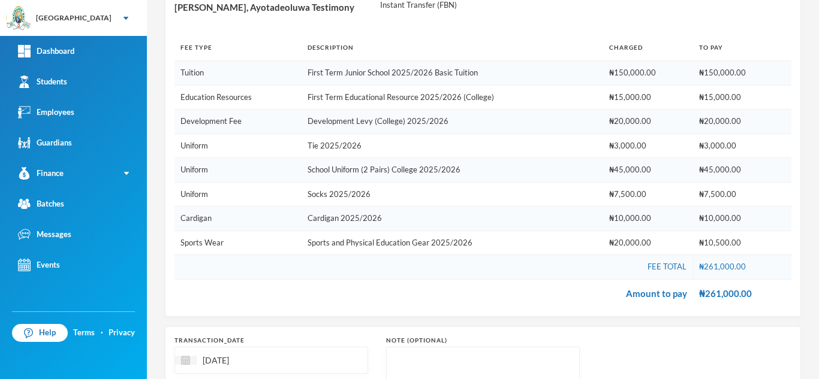
scroll to position [271, 0]
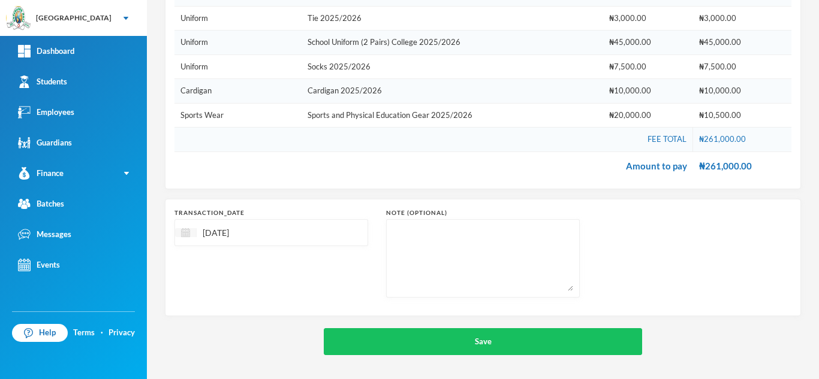
click at [186, 231] on img at bounding box center [185, 232] width 9 height 9
click at [215, 324] on div "8" at bounding box center [212, 323] width 19 height 19
type input "08/09/2025"
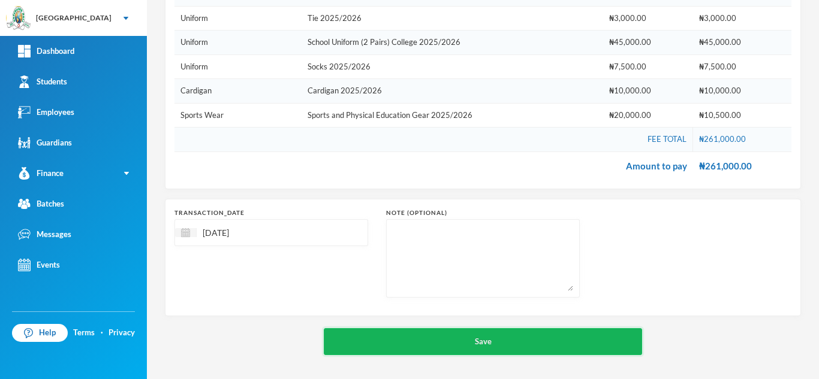
click at [414, 337] on button "Save" at bounding box center [483, 341] width 318 height 27
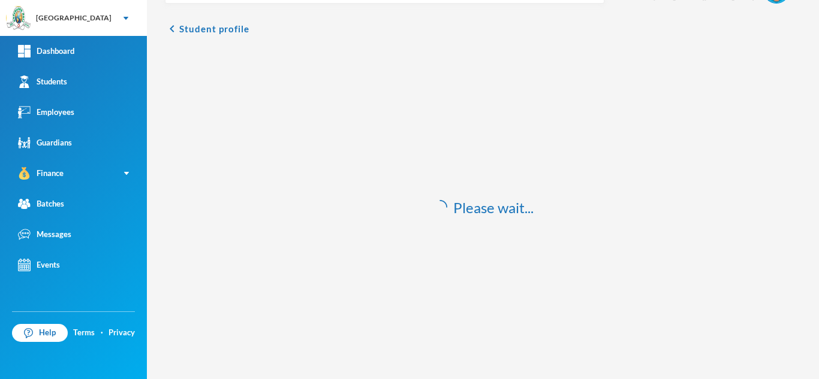
scroll to position [35, 0]
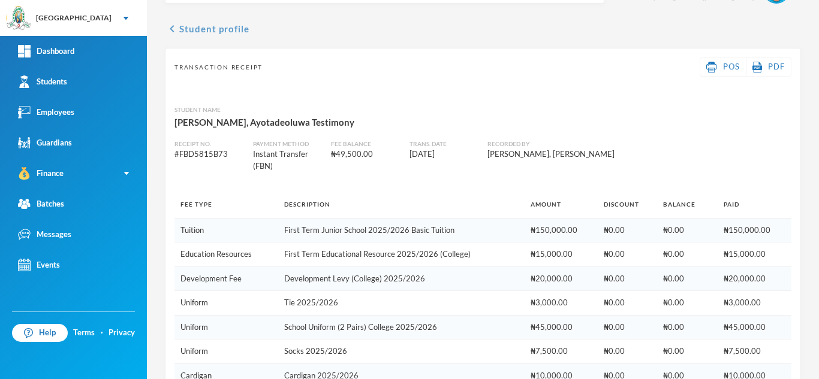
click at [220, 29] on button "chevron_left Student profile" at bounding box center [207, 29] width 85 height 14
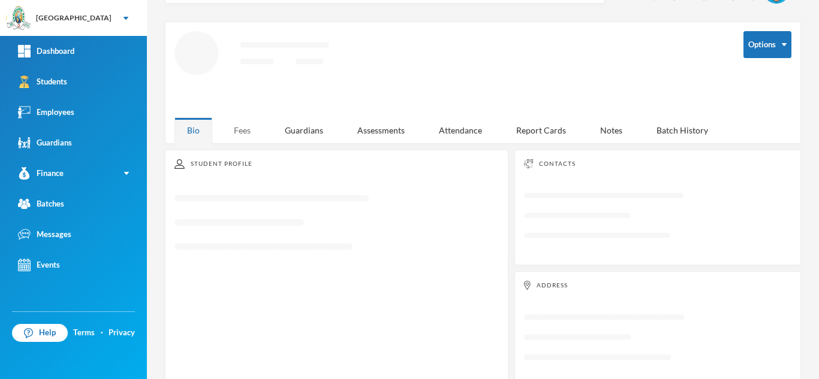
click at [249, 126] on div "Fees" at bounding box center [242, 130] width 42 height 26
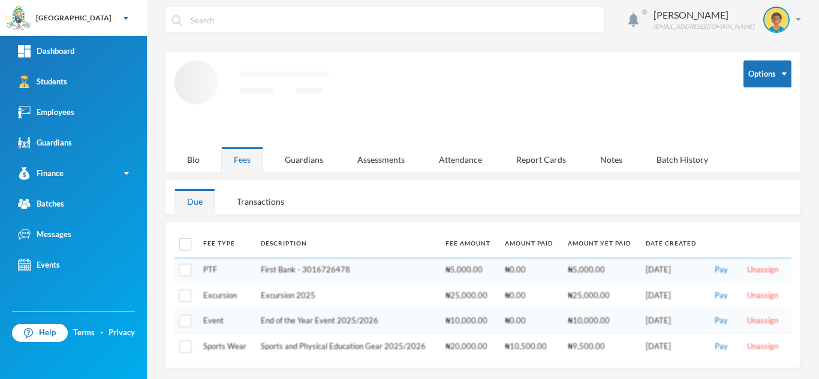
scroll to position [26, 0]
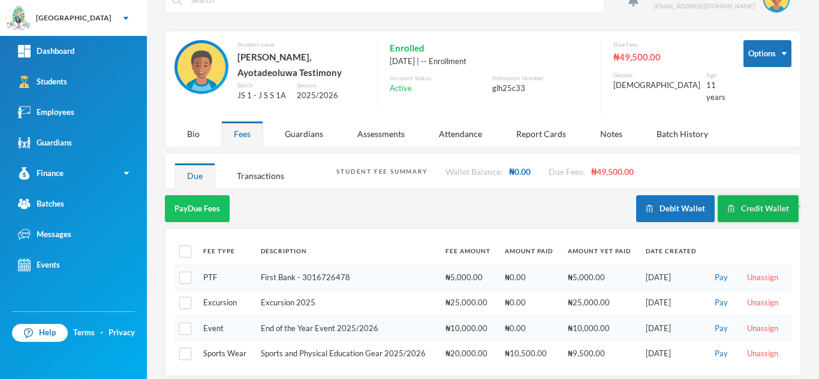
click at [738, 195] on button "Credit Wallet" at bounding box center [757, 208] width 81 height 27
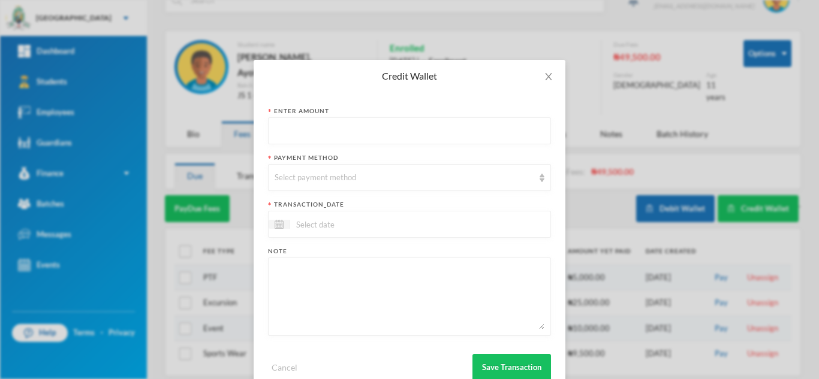
click at [489, 129] on input "text" at bounding box center [410, 131] width 270 height 27
type input "34550"
click at [462, 185] on div "Select payment method" at bounding box center [409, 177] width 283 height 27
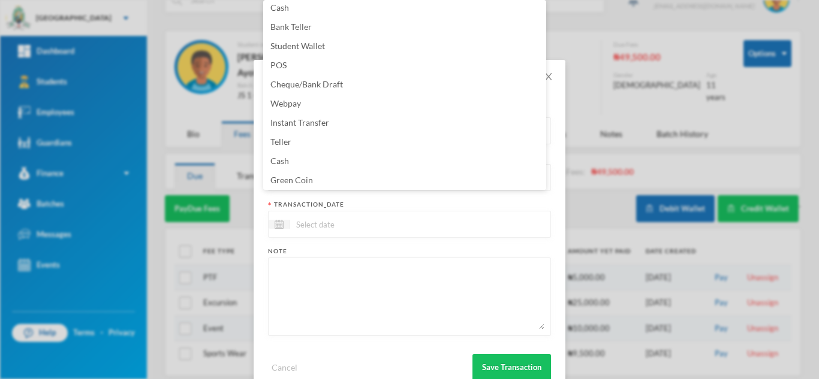
scroll to position [2, 0]
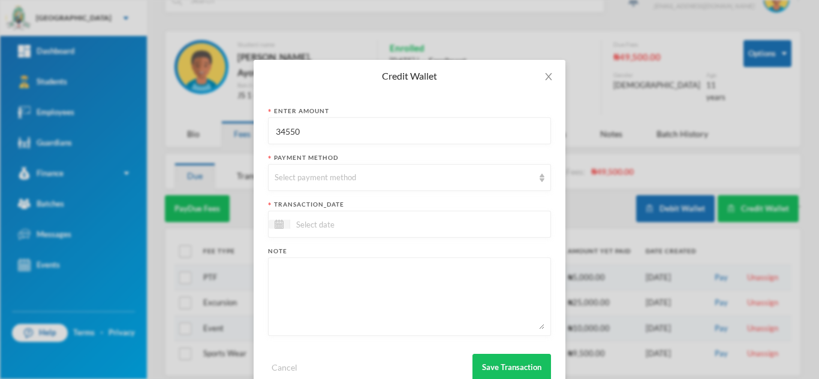
click at [548, 158] on div "Enter Amount 34550 Payment Method Select payment method transaction_date Note C…" at bounding box center [410, 243] width 312 height 303
click at [522, 172] on div "Select payment method" at bounding box center [404, 178] width 259 height 12
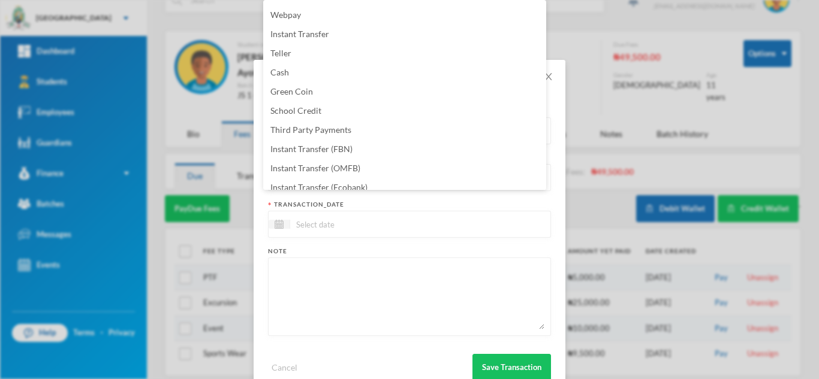
scroll to position [122, 0]
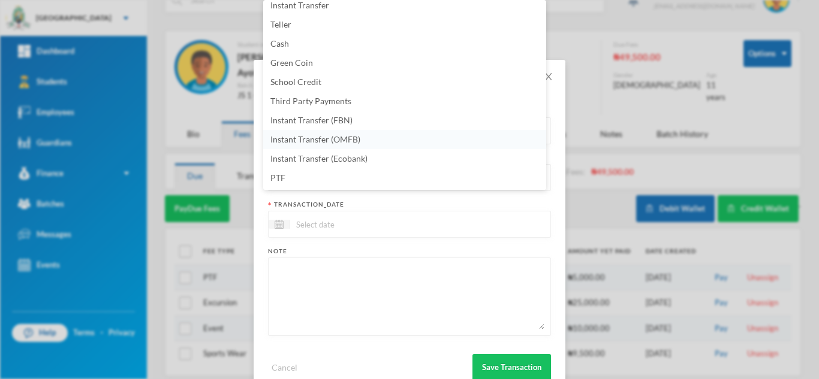
click at [408, 137] on li "Instant Transfer (OMFB)" at bounding box center [404, 139] width 283 height 19
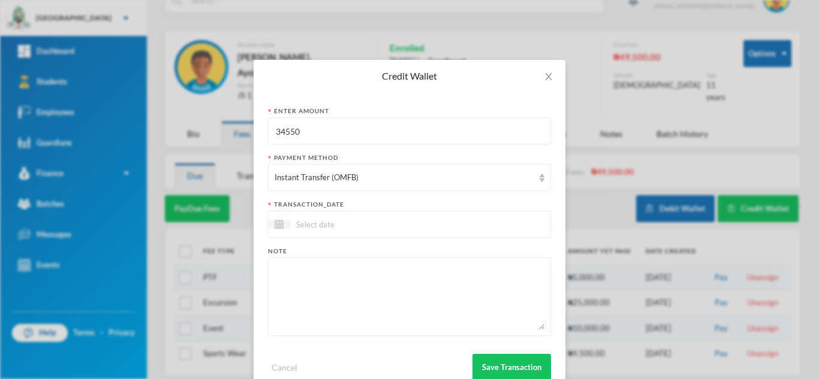
click at [384, 223] on div at bounding box center [409, 224] width 283 height 27
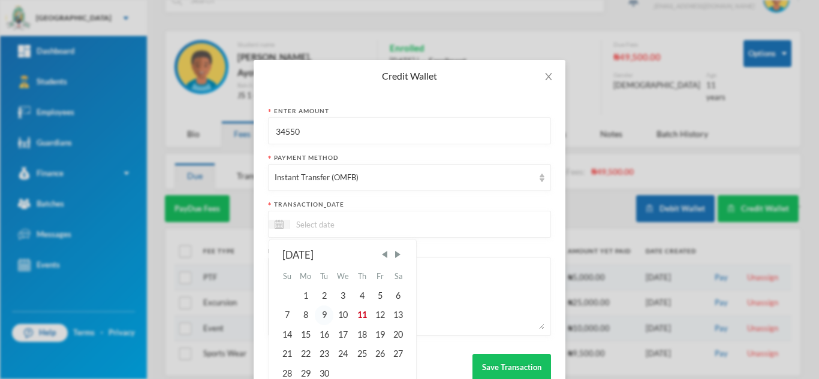
click at [322, 310] on div "9" at bounding box center [324, 315] width 18 height 19
type input "09/09/2025"
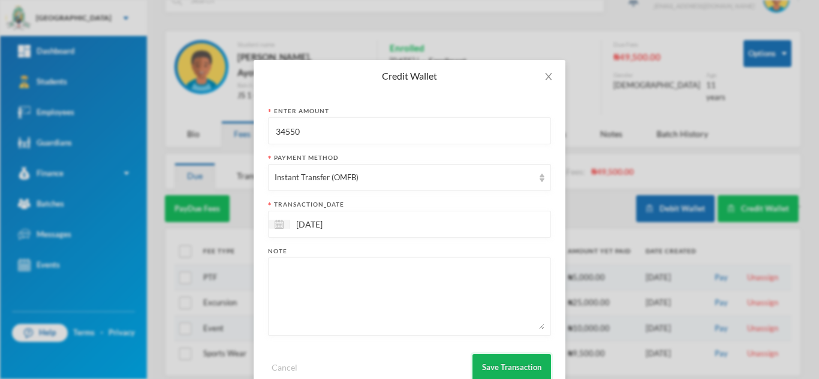
click at [497, 365] on button "Save Transaction" at bounding box center [511, 367] width 79 height 27
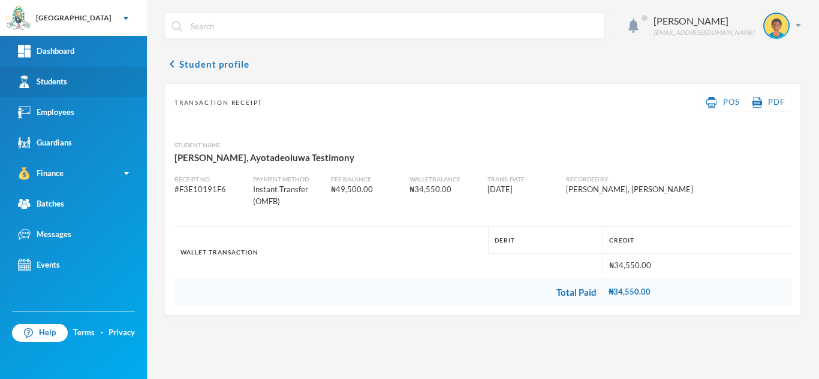
click at [98, 82] on link "Students" at bounding box center [73, 82] width 147 height 31
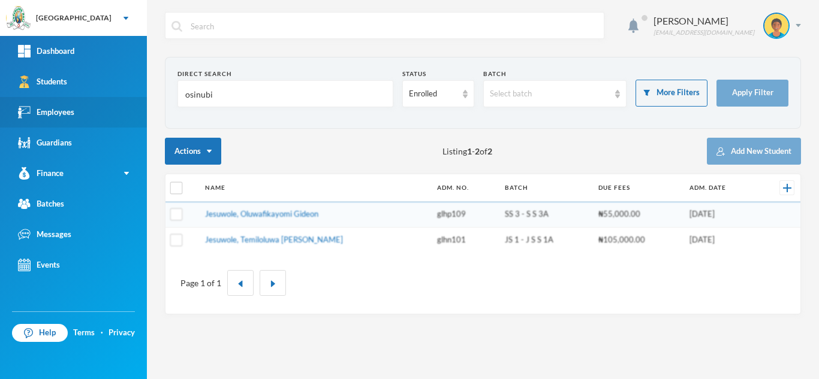
drag, startPoint x: 206, startPoint y: 91, endPoint x: 136, endPoint y: 98, distance: 69.9
click at [136, 98] on div "Greenland Hall Your Bluebic Account Greenland Hall Add a New School Dashboard S…" at bounding box center [409, 189] width 819 height 379
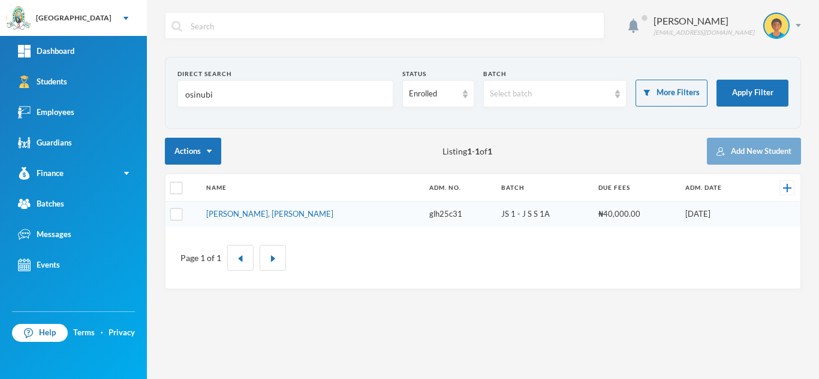
click at [237, 98] on input "osinubi" at bounding box center [285, 94] width 203 height 27
drag, startPoint x: 237, startPoint y: 98, endPoint x: 138, endPoint y: 91, distance: 98.6
click at [138, 91] on div "Greenland Hall Your Bluebic Account Greenland Hall Add a New School Dashboard S…" at bounding box center [409, 189] width 819 height 379
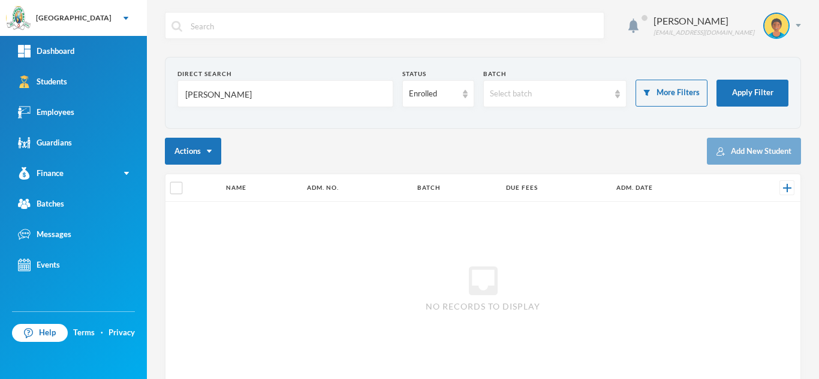
drag, startPoint x: 251, startPoint y: 92, endPoint x: 204, endPoint y: 88, distance: 46.3
click at [204, 88] on input "victor afolabi" at bounding box center [285, 94] width 203 height 27
type input "victor"
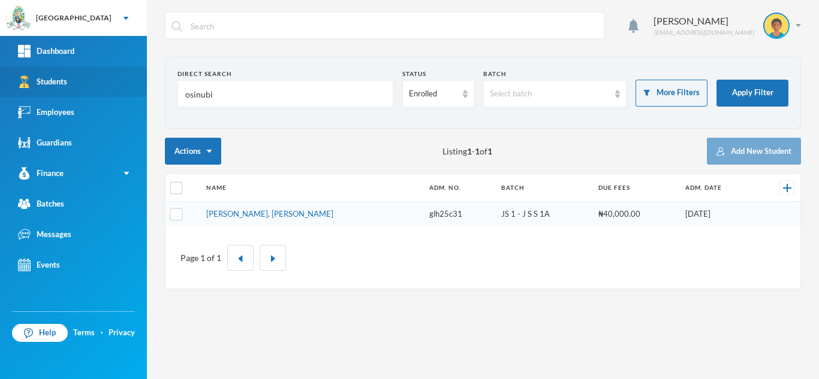
drag, startPoint x: 219, startPoint y: 96, endPoint x: 95, endPoint y: 96, distance: 124.1
click at [95, 96] on div "Greenland Hall Your Bluebic Account Greenland Hall Add a New School Dashboard S…" at bounding box center [409, 189] width 819 height 379
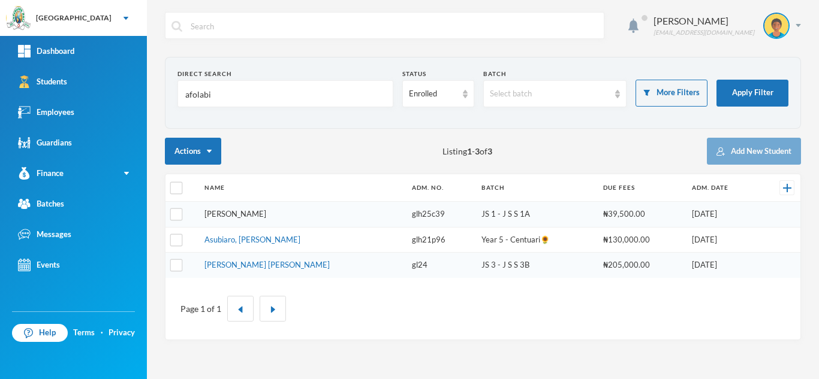
type input "afolabi"
click at [266, 214] on link "[PERSON_NAME]" at bounding box center [235, 214] width 62 height 10
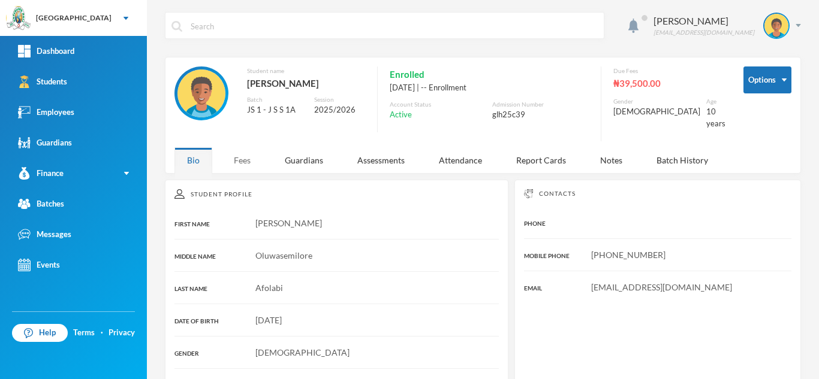
click at [243, 149] on div "Fees" at bounding box center [242, 160] width 42 height 26
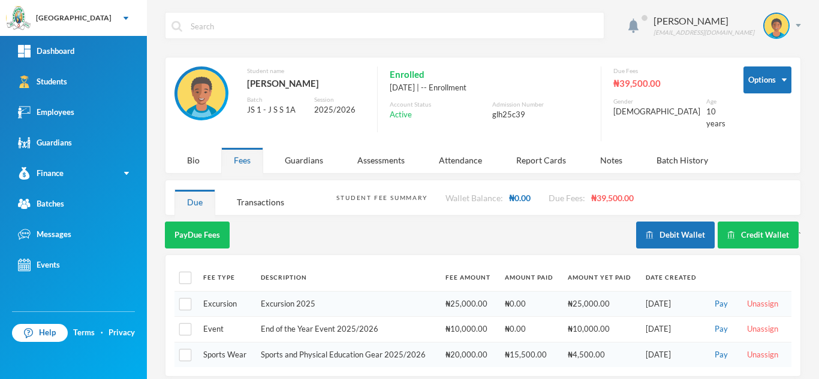
scroll to position [1, 0]
click at [263, 189] on div "Transactions" at bounding box center [260, 202] width 73 height 26
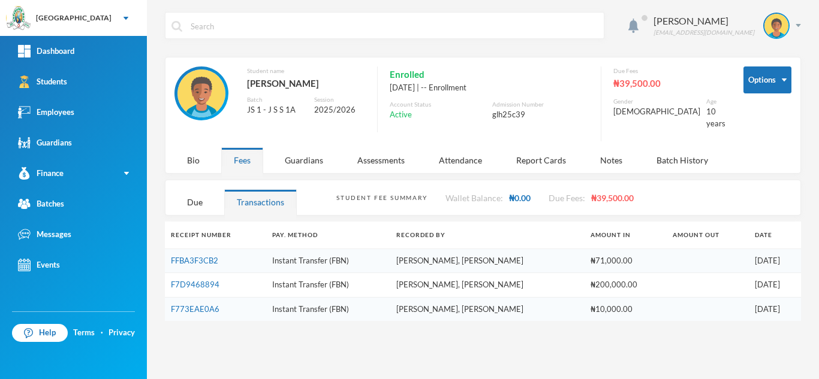
scroll to position [0, 0]
click at [198, 192] on div "Due" at bounding box center [194, 202] width 41 height 26
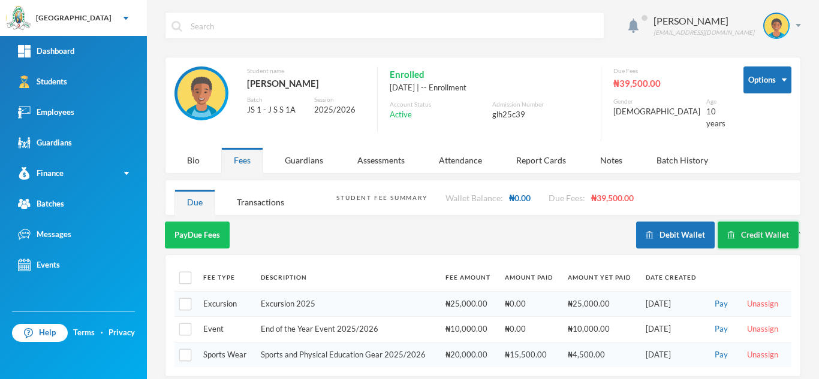
click at [742, 229] on button "Credit Wallet" at bounding box center [757, 235] width 81 height 27
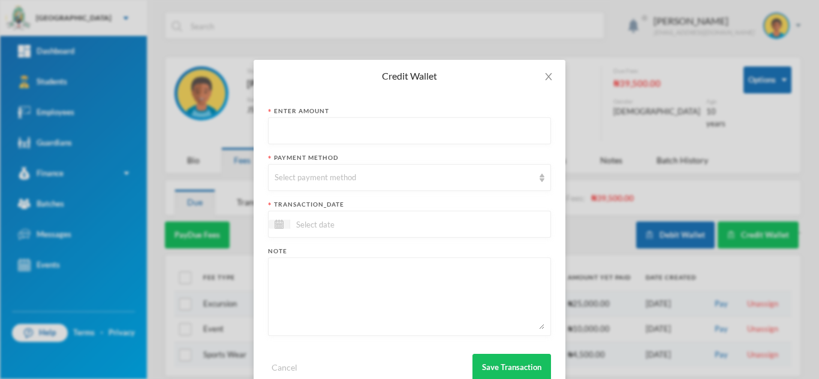
click at [369, 125] on input "text" at bounding box center [410, 131] width 270 height 27
type input "38050"
click at [325, 173] on div "Select payment method" at bounding box center [404, 178] width 259 height 12
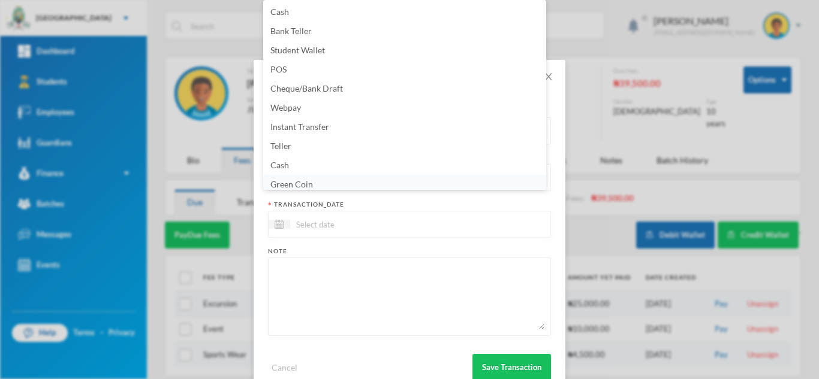
scroll to position [4, 0]
click at [462, 185] on li "Green Coin" at bounding box center [404, 180] width 283 height 19
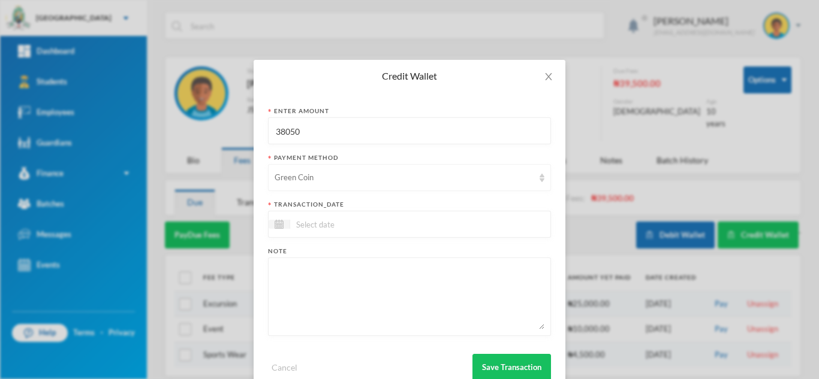
click at [524, 177] on div "Green Coin" at bounding box center [404, 178] width 259 height 12
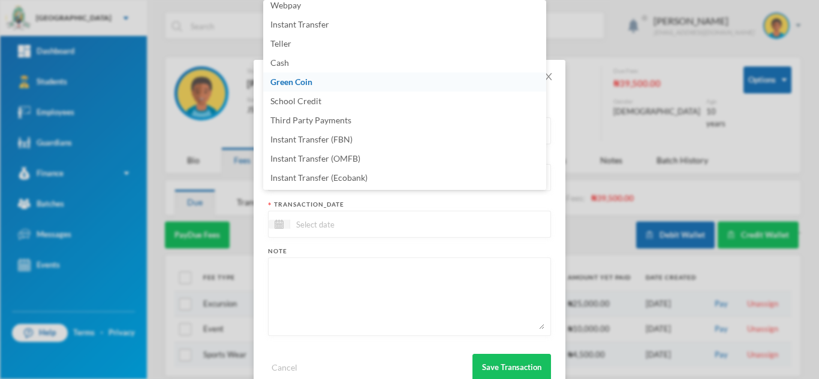
scroll to position [122, 0]
click at [393, 143] on li "Instant Transfer (OMFB)" at bounding box center [404, 139] width 283 height 19
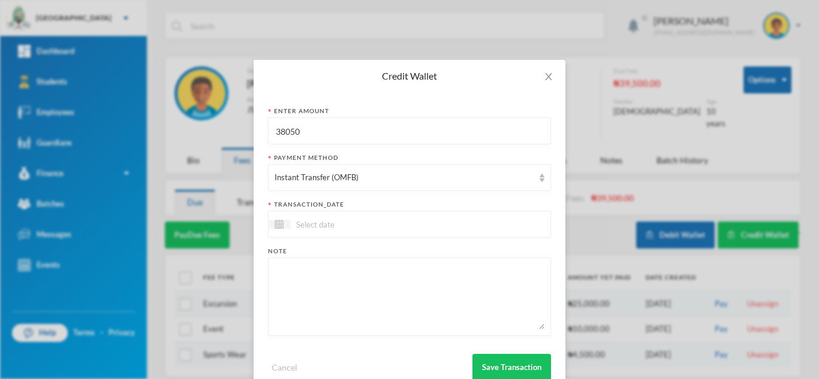
click at [343, 226] on input at bounding box center [340, 225] width 101 height 14
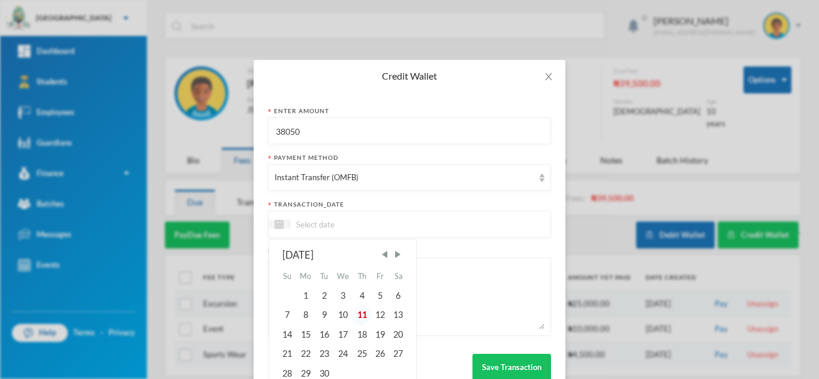
click at [355, 315] on div "11" at bounding box center [361, 315] width 18 height 19
type input "[DATE]"
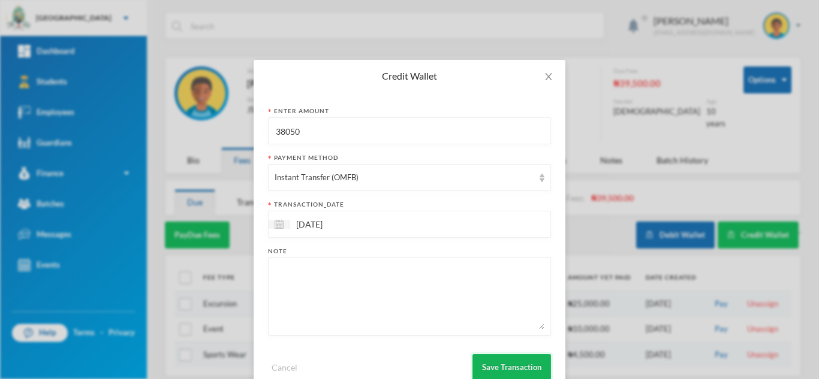
click at [482, 364] on button "Save Transaction" at bounding box center [511, 367] width 79 height 27
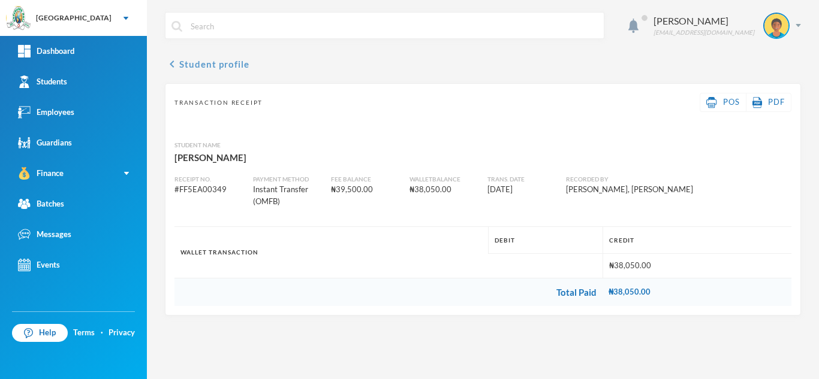
click at [209, 62] on button "chevron_left Student profile" at bounding box center [207, 64] width 85 height 14
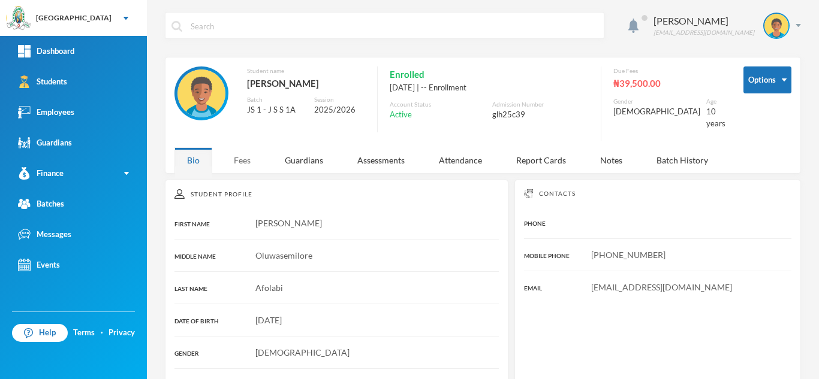
click at [248, 162] on div "Fees" at bounding box center [242, 160] width 42 height 26
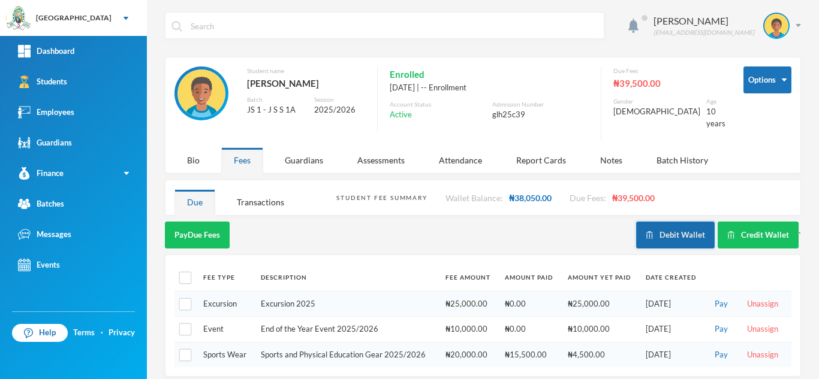
click at [662, 224] on button "Debit Wallet" at bounding box center [675, 235] width 79 height 27
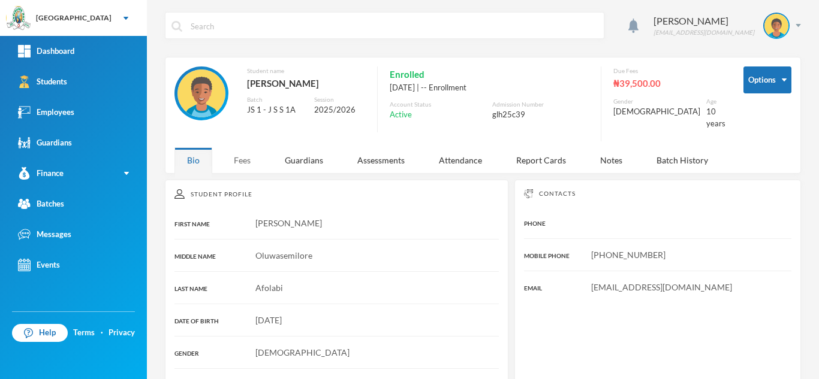
click at [252, 153] on div "Fees" at bounding box center [242, 160] width 42 height 26
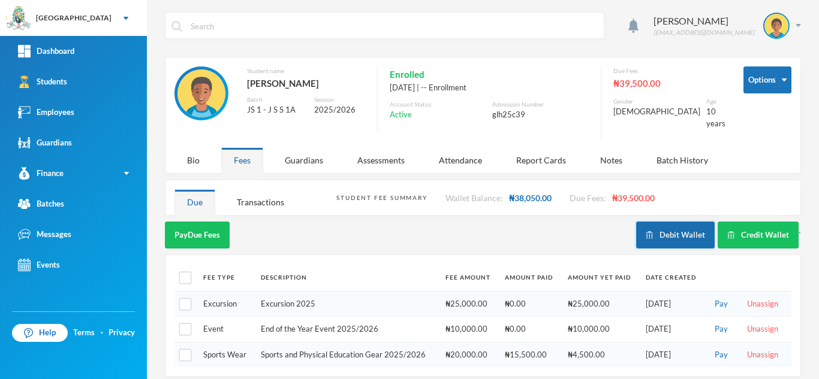
click at [647, 222] on button "Debit Wallet" at bounding box center [675, 235] width 79 height 27
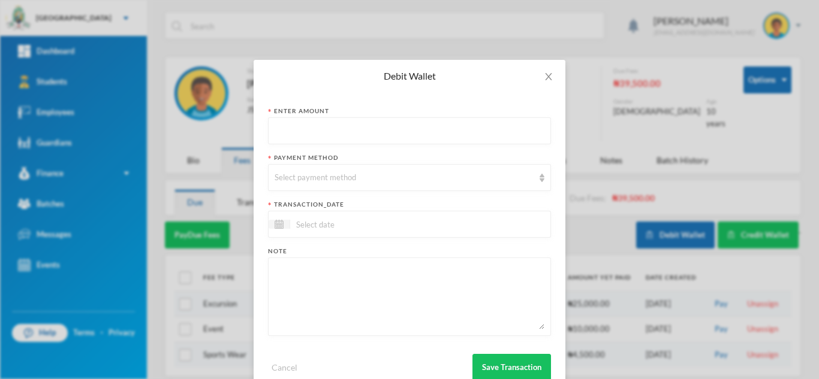
click at [355, 129] on input "text" at bounding box center [410, 131] width 270 height 27
type input "38050"
click at [333, 173] on div "Select payment method" at bounding box center [404, 178] width 259 height 12
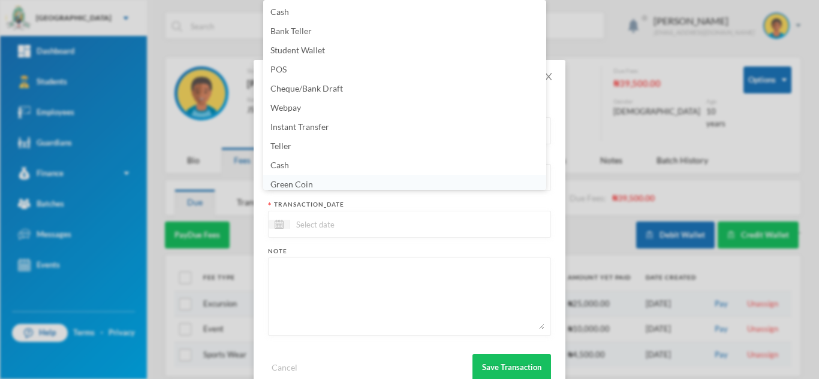
scroll to position [4, 0]
click at [328, 181] on li "Green Coin" at bounding box center [404, 180] width 283 height 19
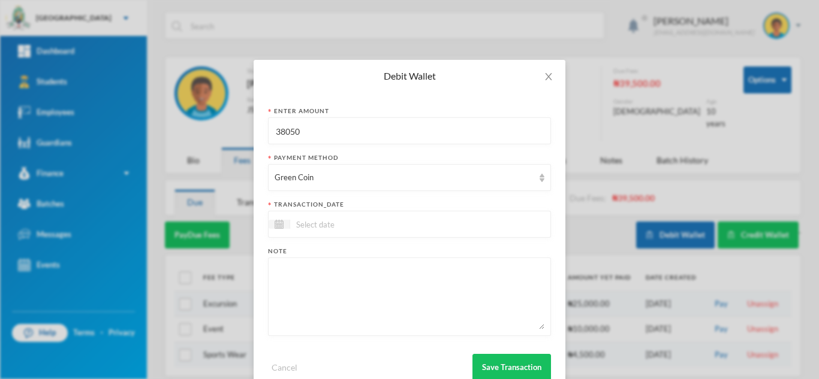
click at [321, 224] on input at bounding box center [340, 225] width 101 height 14
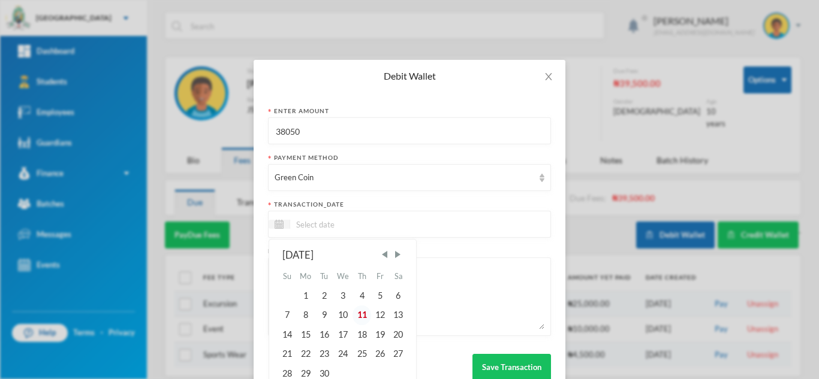
click at [355, 311] on div "11" at bounding box center [361, 315] width 18 height 19
type input "[DATE]"
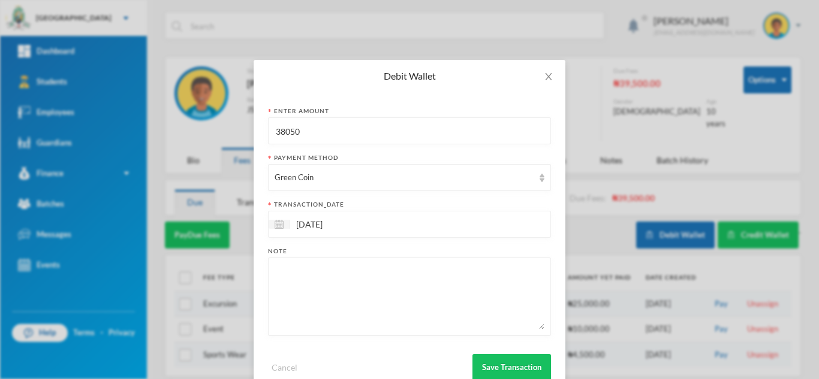
click at [349, 303] on textarea at bounding box center [410, 296] width 270 height 65
click at [416, 275] on textarea "maths, english, CCA, Civic, home econs, agric, business studies, social studies…" at bounding box center [410, 296] width 270 height 65
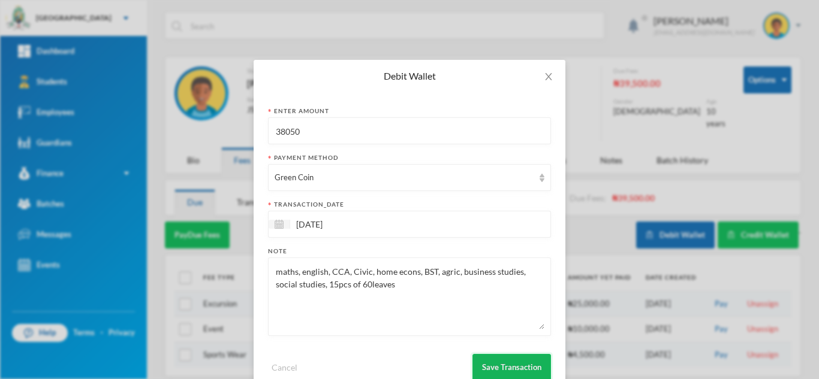
type textarea "maths, english, CCA, Civic, home econs, BST, agric, business studies, social st…"
click at [518, 363] on button "Save Transaction" at bounding box center [511, 367] width 79 height 27
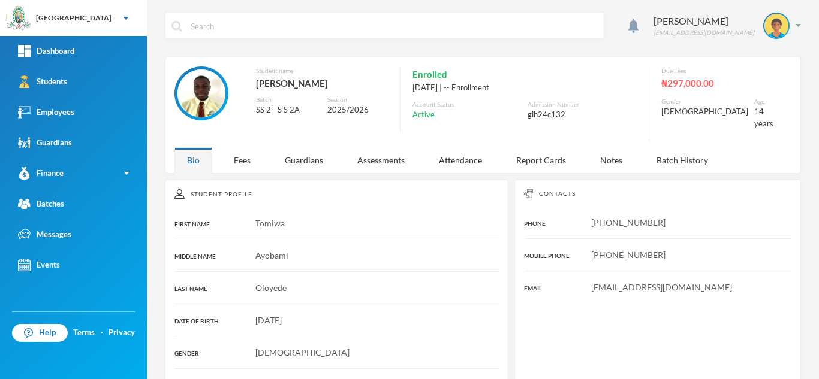
click at [240, 167] on div "Aderogba Olumide [EMAIL_ADDRESS][DOMAIN_NAME] Student name [PERSON_NAME] Batch …" at bounding box center [483, 189] width 672 height 379
click at [237, 148] on div "Fees" at bounding box center [242, 160] width 42 height 26
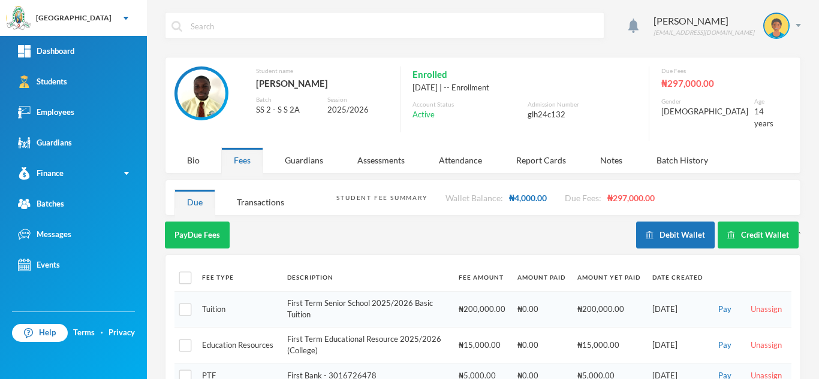
scroll to position [134, 0]
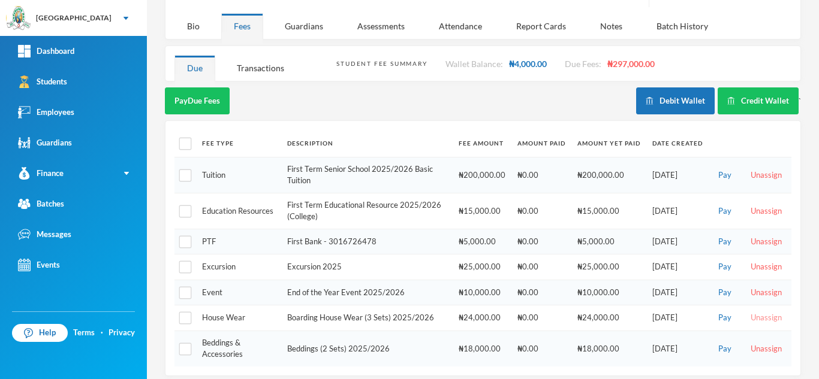
click at [750, 312] on button "Unassign" at bounding box center [766, 318] width 38 height 13
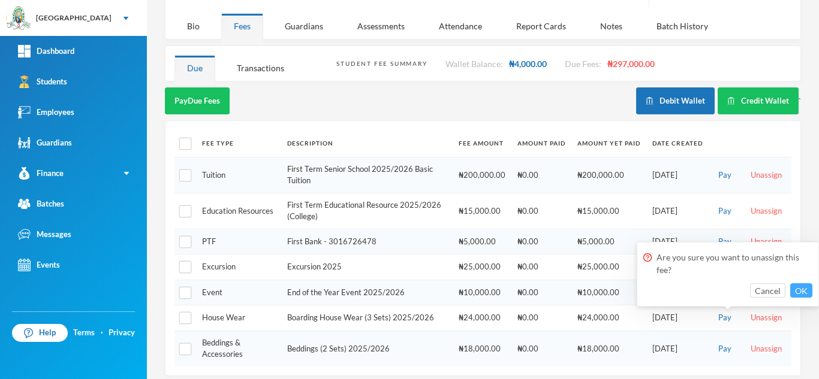
click at [800, 294] on button "OK" at bounding box center [801, 291] width 22 height 14
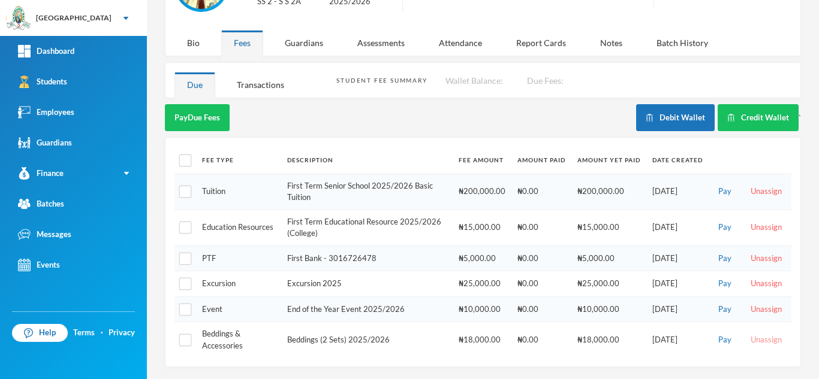
scroll to position [108, 0]
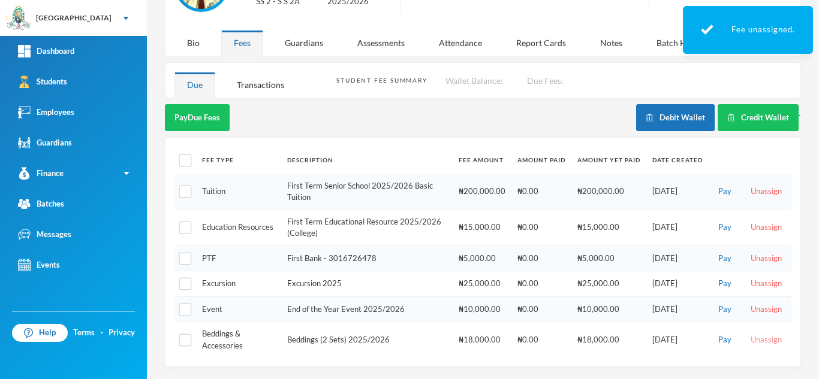
click at [747, 334] on button "Unassign" at bounding box center [766, 340] width 38 height 13
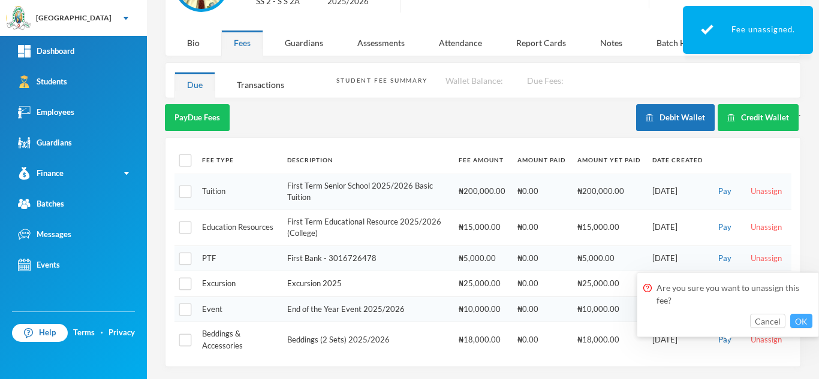
click at [806, 319] on button "OK" at bounding box center [801, 321] width 22 height 14
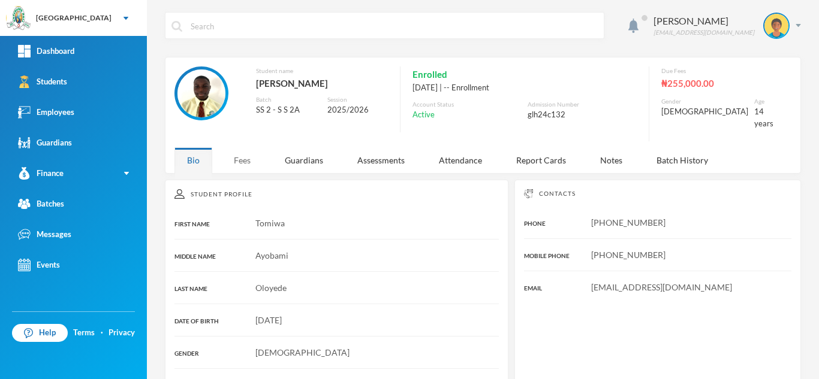
click at [247, 147] on div "Fees" at bounding box center [242, 160] width 42 height 26
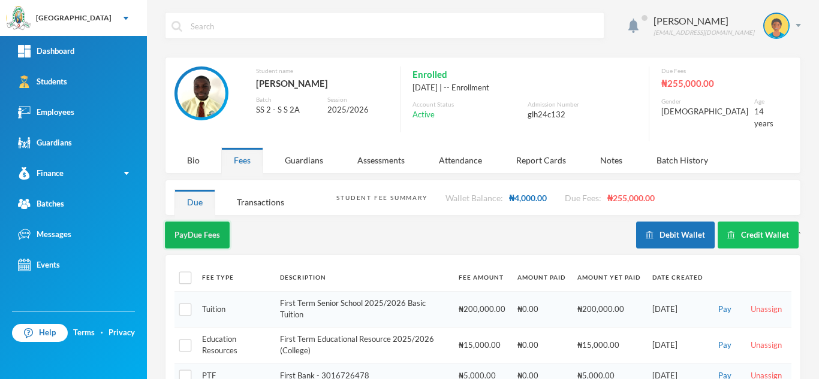
click at [175, 231] on button "Pay Due Fees" at bounding box center [197, 235] width 65 height 27
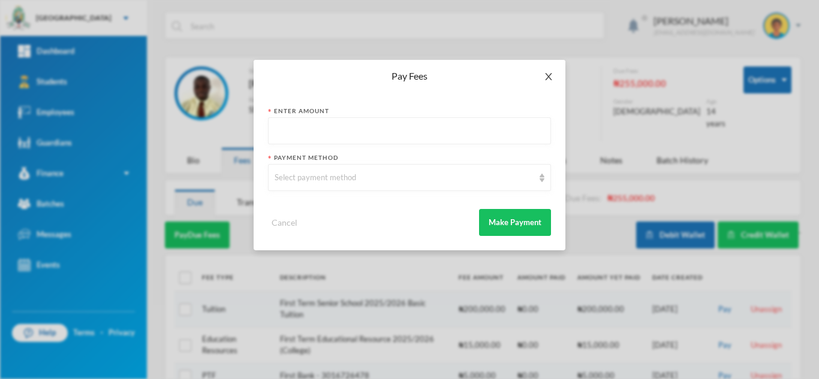
click at [549, 77] on icon "icon: close" at bounding box center [548, 76] width 7 height 7
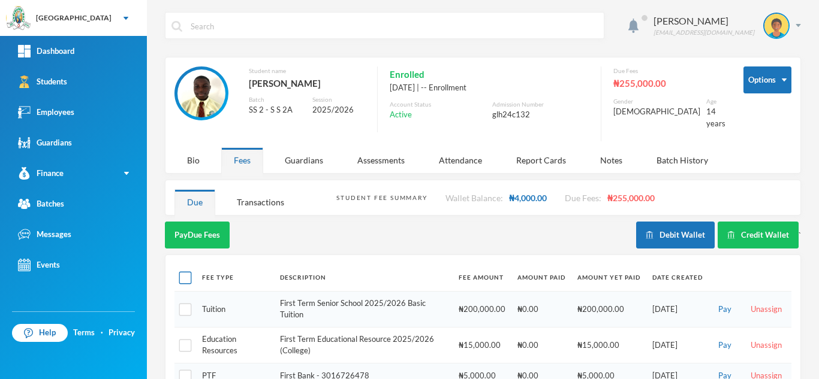
click at [186, 272] on input "checkbox" at bounding box center [185, 278] width 13 height 13
checkbox input "true"
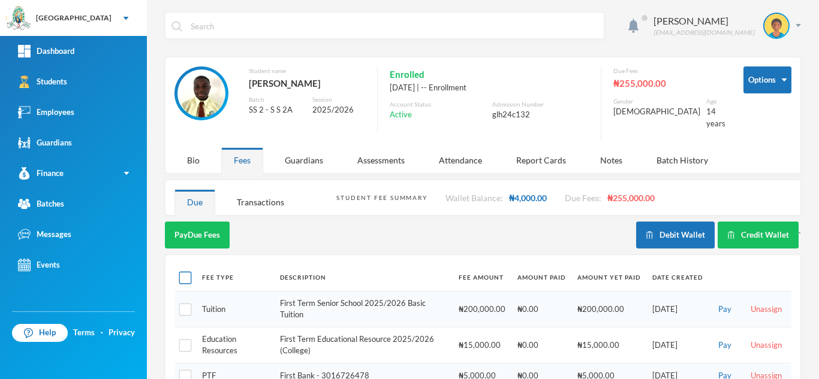
checkbox input "true"
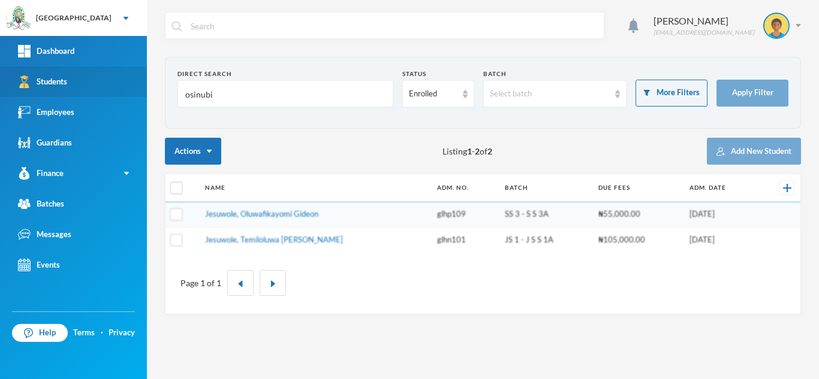
drag, startPoint x: 222, startPoint y: 100, endPoint x: 114, endPoint y: 89, distance: 109.1
click at [114, 89] on div "Greenland Hall Your Bluebic Account Greenland Hall Add a New School Dashboard S…" at bounding box center [409, 189] width 819 height 379
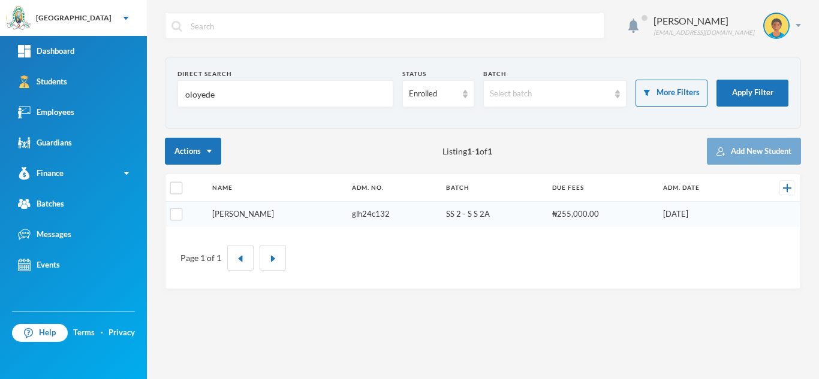
type input "oloyede"
click at [239, 213] on link "[PERSON_NAME]" at bounding box center [243, 214] width 62 height 10
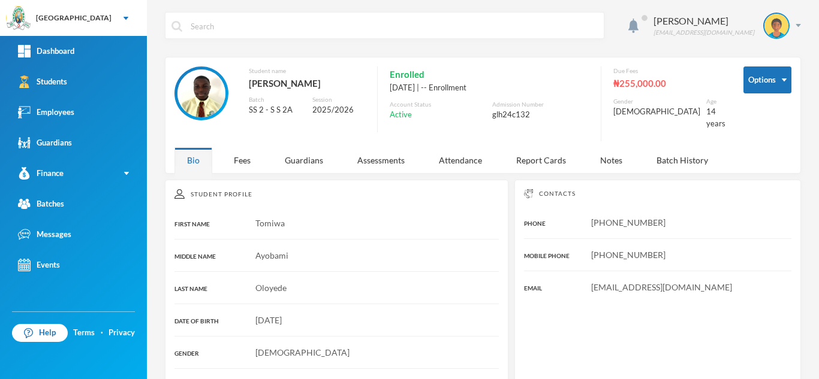
click at [239, 217] on div "Tomiwa" at bounding box center [336, 223] width 324 height 13
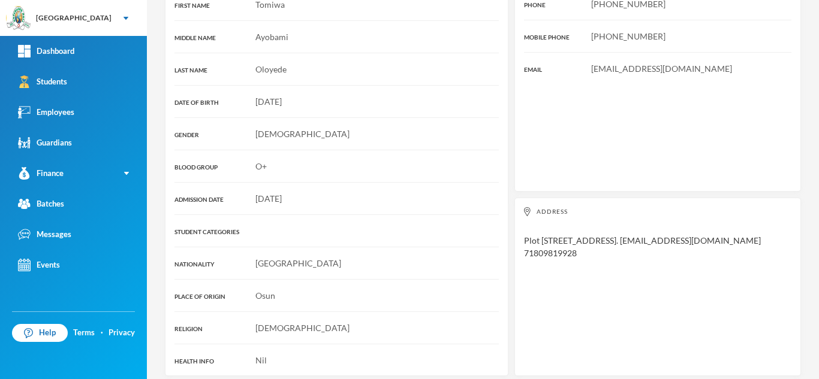
click at [239, 213] on div "Student Profile FIRST NAME Tomiwa MIDDLE NAME [PERSON_NAME] LAST NAME [PERSON_N…" at bounding box center [336, 168] width 343 height 415
drag, startPoint x: 239, startPoint y: 213, endPoint x: 420, endPoint y: 295, distance: 199.3
click at [420, 295] on div "Student Profile FIRST NAME Tomiwa MIDDLE NAME [PERSON_NAME] LAST NAME [PERSON_N…" at bounding box center [336, 168] width 343 height 415
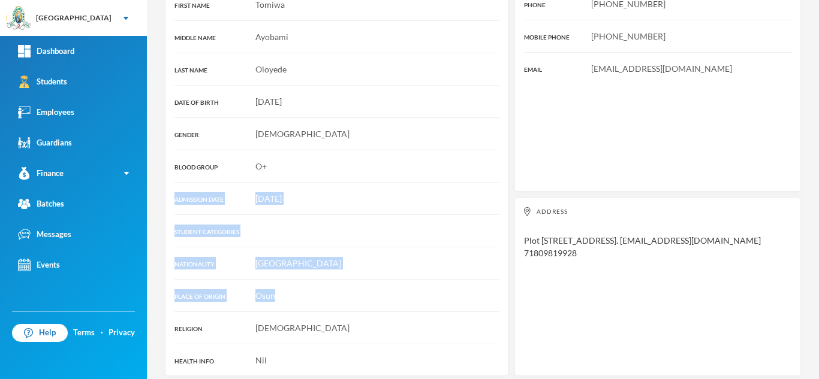
drag, startPoint x: 420, startPoint y: 295, endPoint x: 290, endPoint y: 163, distance: 185.6
click at [290, 163] on div "Student Profile FIRST NAME Tomiwa MIDDLE NAME [PERSON_NAME] LAST NAME [PERSON_N…" at bounding box center [336, 168] width 343 height 415
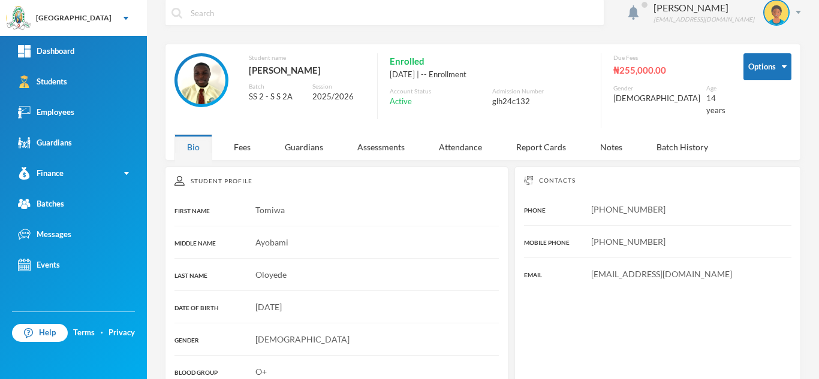
scroll to position [0, 0]
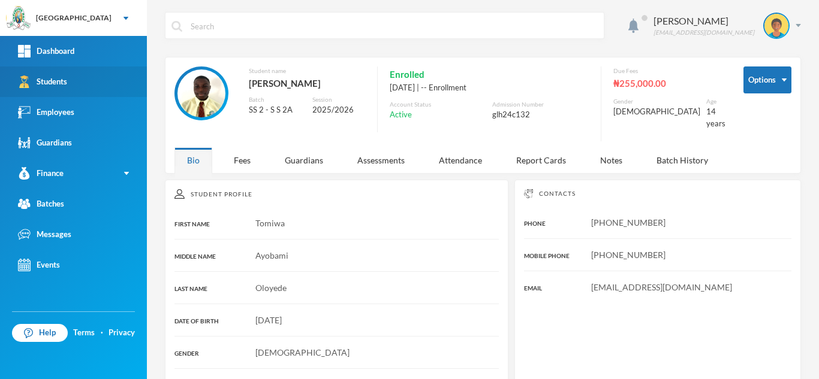
click at [89, 75] on link "Students" at bounding box center [73, 82] width 147 height 31
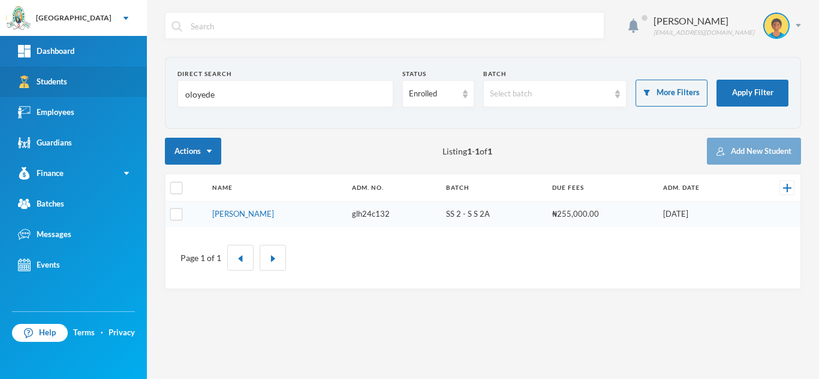
drag, startPoint x: 219, startPoint y: 89, endPoint x: 122, endPoint y: 90, distance: 97.7
click at [122, 90] on div "Greenland Hall Your Bluebic Account Greenland Hall Add a New School Dashboard S…" at bounding box center [409, 189] width 819 height 379
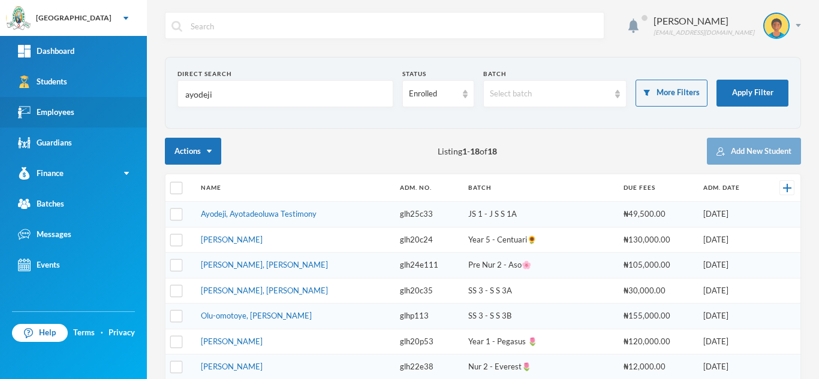
drag, startPoint x: 255, startPoint y: 95, endPoint x: 84, endPoint y: 117, distance: 172.8
click at [84, 117] on div "Greenland Hall Your Bluebic Account Greenland Hall Add a New School Dashboard S…" at bounding box center [409, 189] width 819 height 379
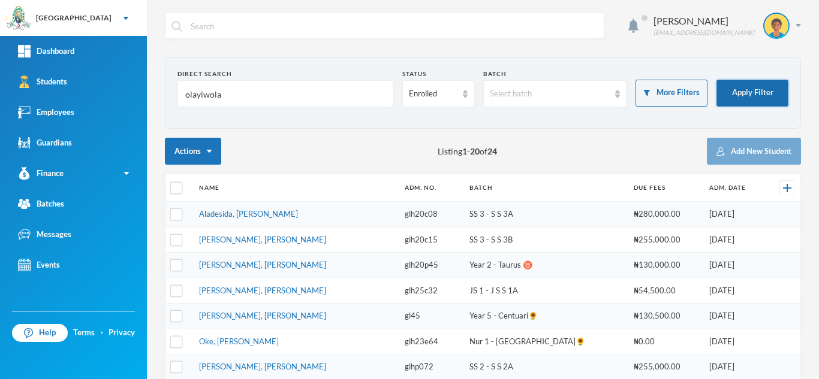
click at [734, 95] on button "Apply Filter" at bounding box center [752, 93] width 72 height 27
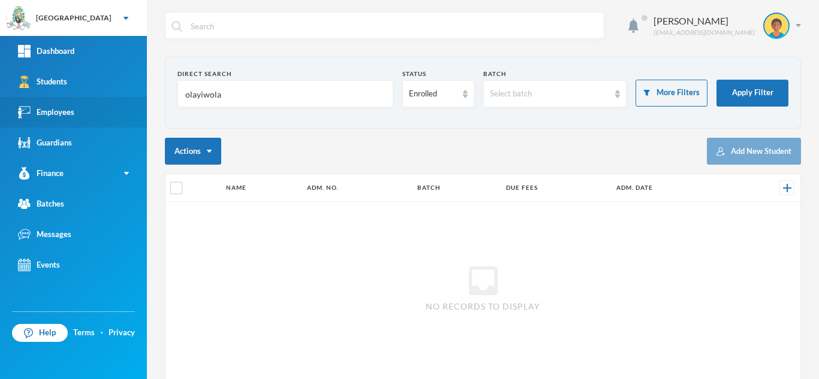
drag, startPoint x: 159, startPoint y: 97, endPoint x: 122, endPoint y: 99, distance: 37.2
click at [122, 99] on div "Greenland Hall Your Bluebic Account Greenland Hall Add a New School Dashboard S…" at bounding box center [409, 189] width 819 height 379
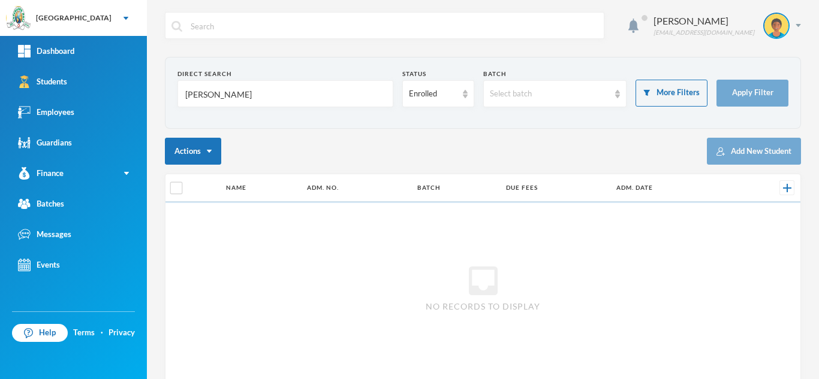
click at [207, 94] on input "[PERSON_NAME]" at bounding box center [285, 94] width 203 height 27
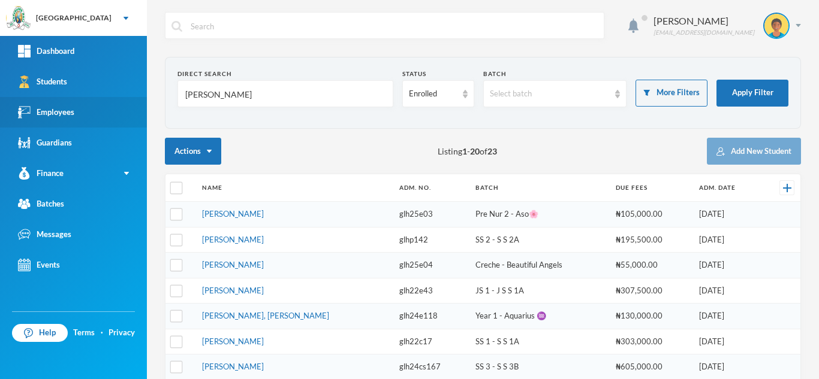
drag, startPoint x: 302, startPoint y: 88, endPoint x: 98, endPoint y: 114, distance: 205.6
click at [98, 114] on div "Greenland Hall Your Bluebic Account Greenland Hall Add a New School Dashboard S…" at bounding box center [409, 189] width 819 height 379
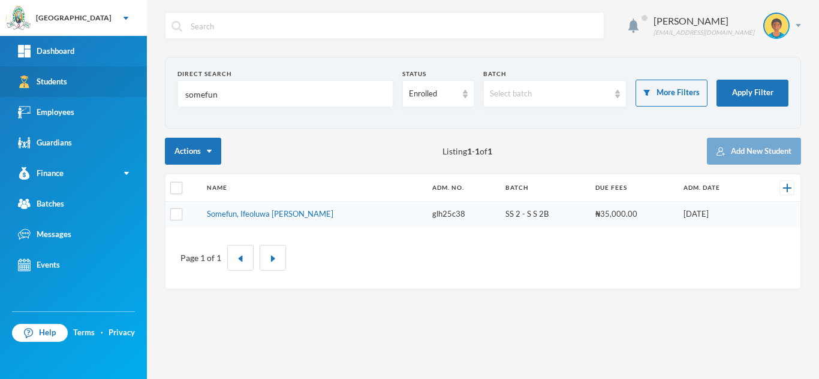
drag, startPoint x: 221, startPoint y: 91, endPoint x: 96, endPoint y: 96, distance: 124.2
click at [96, 96] on div "Greenland Hall Your Bluebic Account Greenland Hall Add a New School Dashboard S…" at bounding box center [409, 189] width 819 height 379
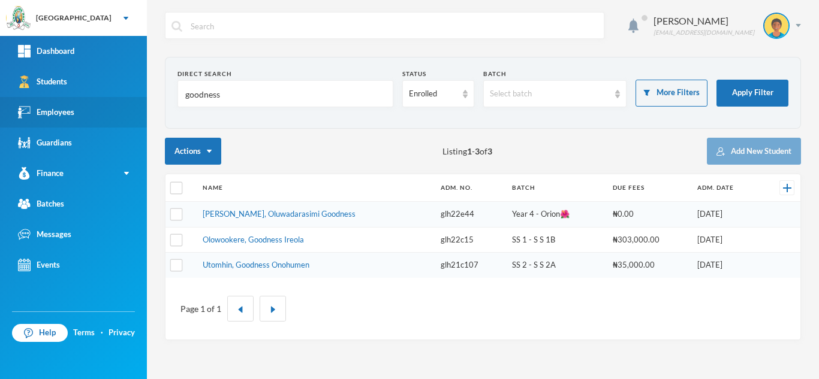
drag, startPoint x: 232, startPoint y: 101, endPoint x: 49, endPoint y: 103, distance: 182.8
click at [49, 103] on div "Greenland Hall Your Bluebic Account Greenland Hall Add a New School Dashboard S…" at bounding box center [409, 189] width 819 height 379
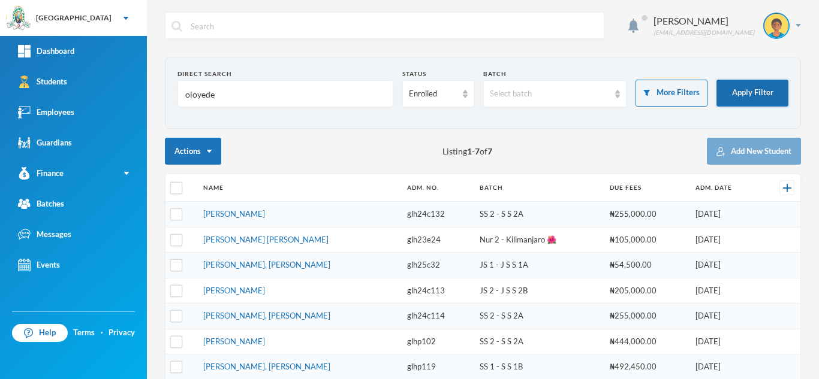
type input "oloyede"
click at [725, 86] on button "Apply Filter" at bounding box center [752, 93] width 72 height 27
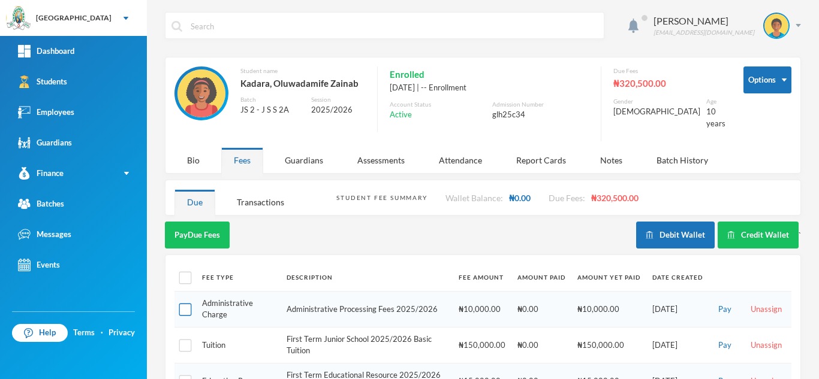
click at [180, 303] on input "checkbox" at bounding box center [185, 309] width 13 height 13
checkbox input "true"
click at [201, 222] on button "Pay Selected (1)" at bounding box center [202, 235] width 74 height 27
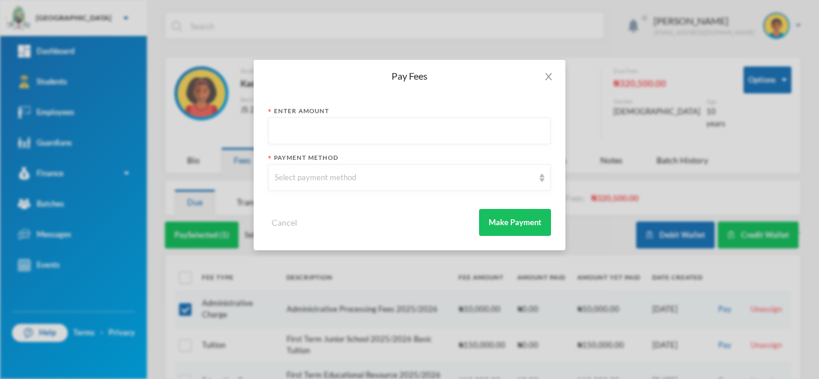
click at [306, 134] on input "text" at bounding box center [410, 131] width 270 height 27
type input "10000"
click at [312, 172] on div "Select payment method" at bounding box center [404, 178] width 259 height 12
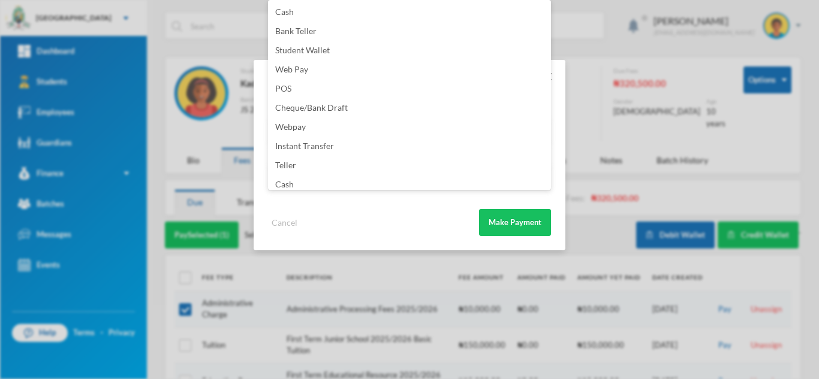
scroll to position [141, 0]
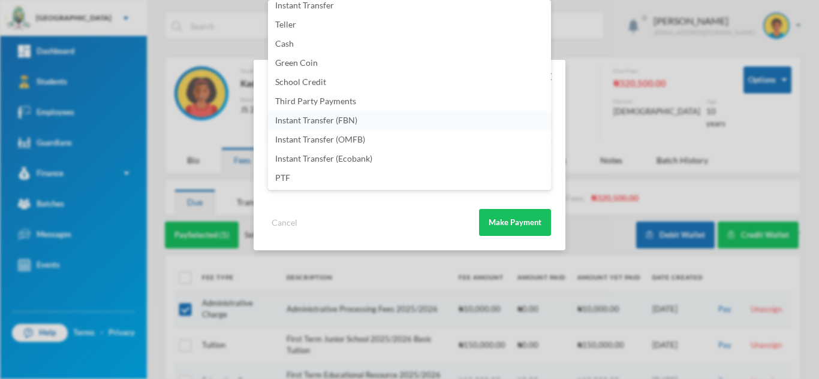
click at [390, 120] on li "Instant Transfer (FBN)" at bounding box center [409, 120] width 283 height 19
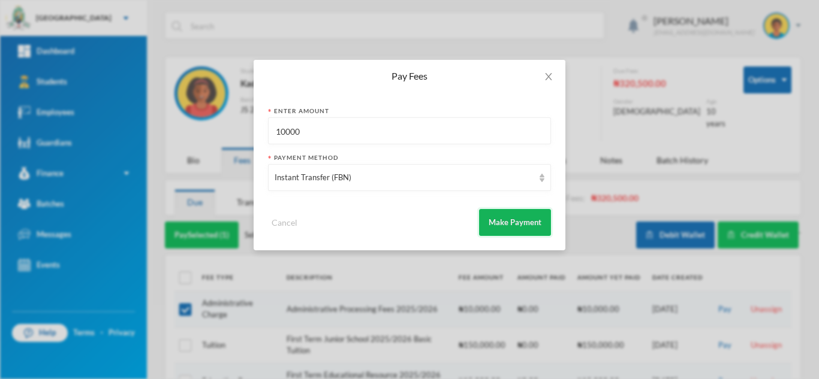
click at [494, 222] on button "Make Payment" at bounding box center [515, 222] width 72 height 27
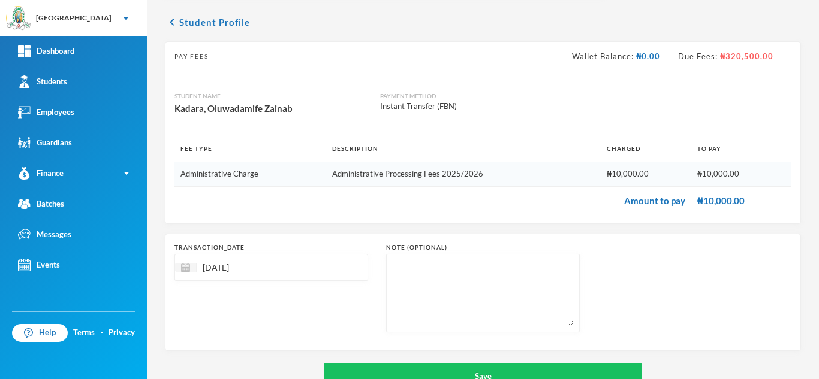
scroll to position [77, 0]
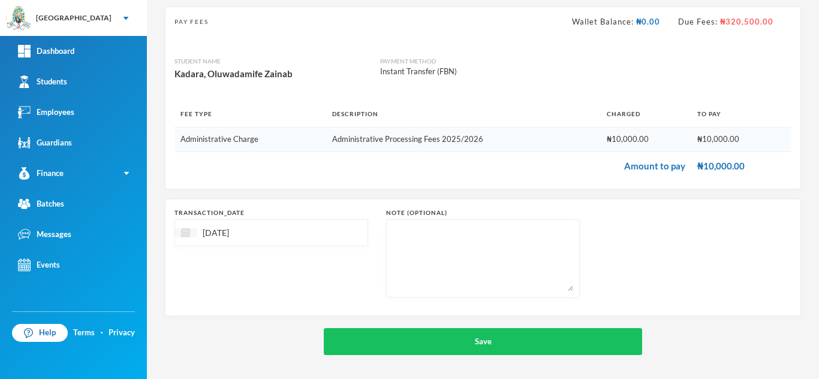
click at [191, 236] on div at bounding box center [186, 232] width 22 height 9
click at [293, 254] on div "September 2025 Su Mo Tu We Th Fr Sa 1 2 3 4 5 6 7 8 9 10 11 12 13 14 15 16 17 1…" at bounding box center [249, 320] width 147 height 144
click at [293, 266] on span "Previous Month" at bounding box center [291, 263] width 11 height 11
click at [251, 345] on div "13" at bounding box center [250, 343] width 20 height 19
type input "13/08/2025"
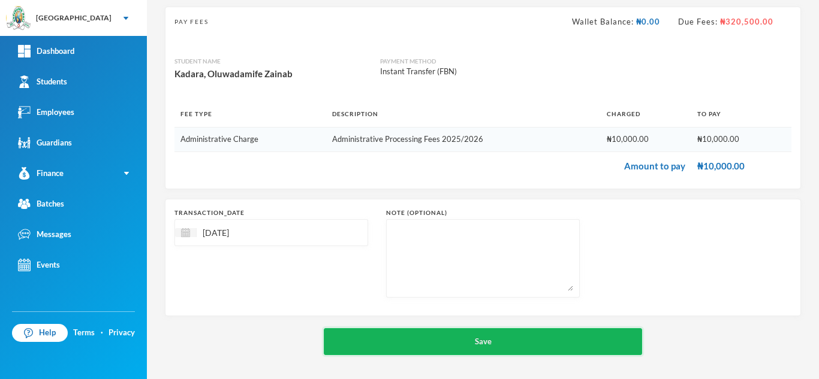
click at [400, 341] on button "Save" at bounding box center [483, 341] width 318 height 27
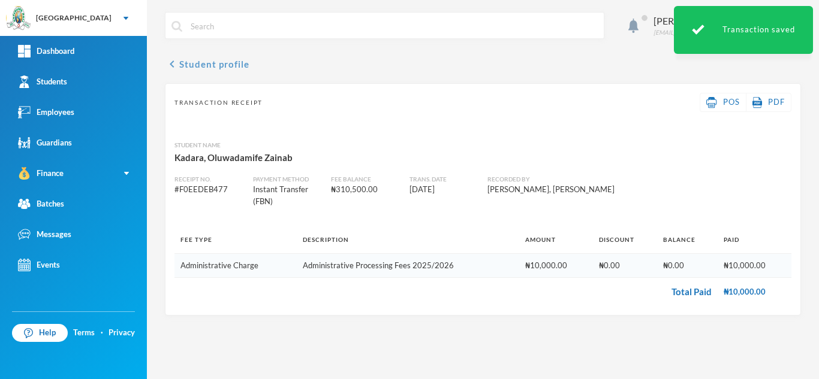
click at [190, 62] on button "chevron_left Student profile" at bounding box center [207, 64] width 85 height 14
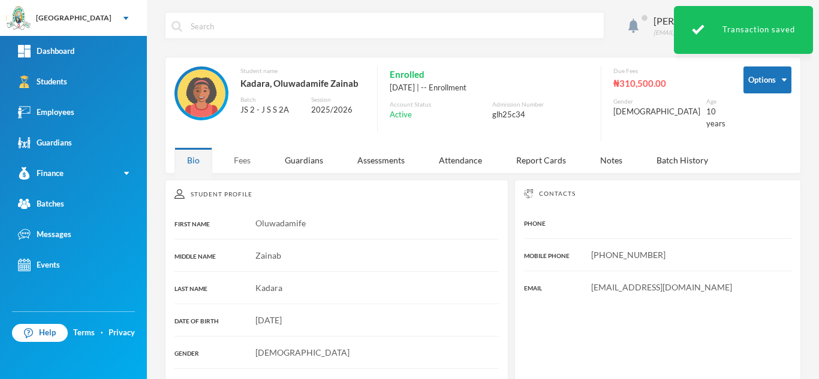
click at [242, 153] on div "Fees" at bounding box center [242, 160] width 42 height 26
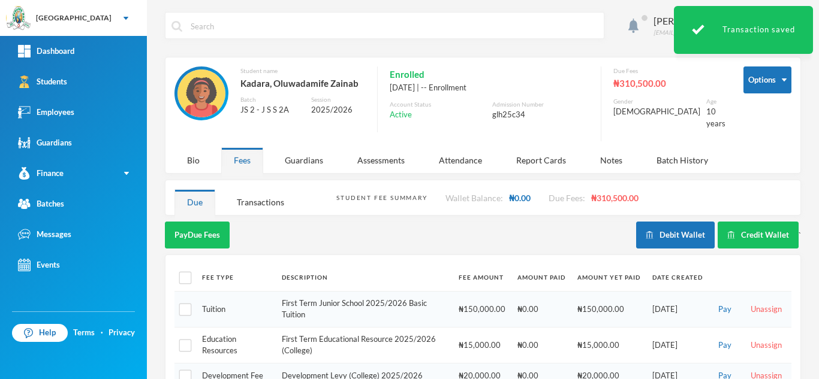
scroll to position [236, 0]
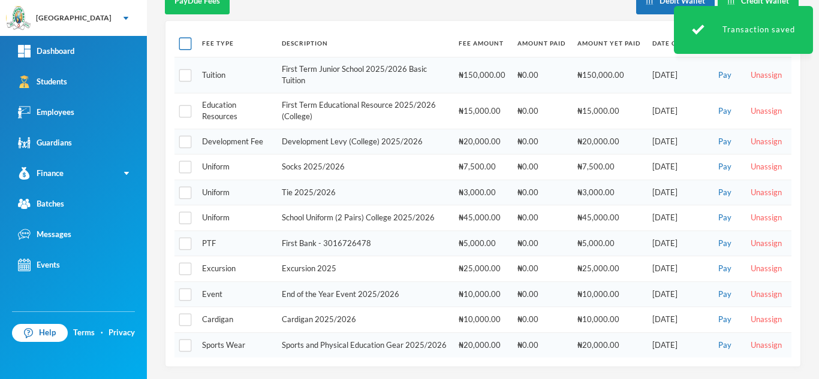
click at [185, 38] on input "checkbox" at bounding box center [185, 44] width 13 height 13
checkbox input "true"
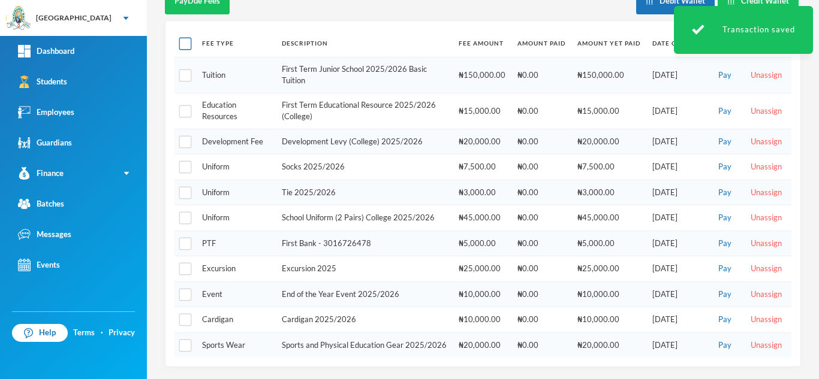
checkbox input "true"
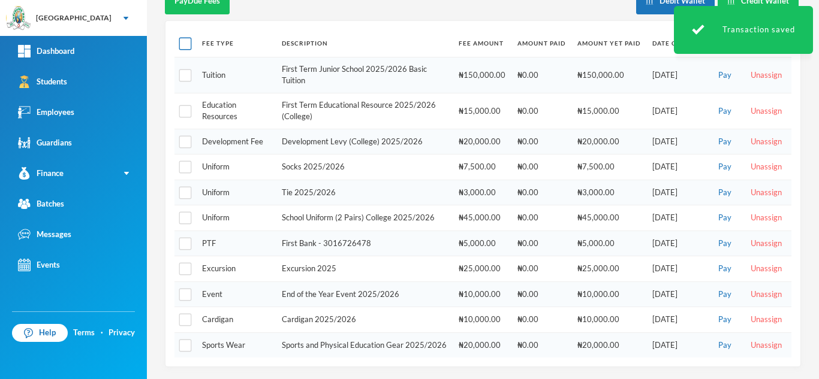
checkbox input "true"
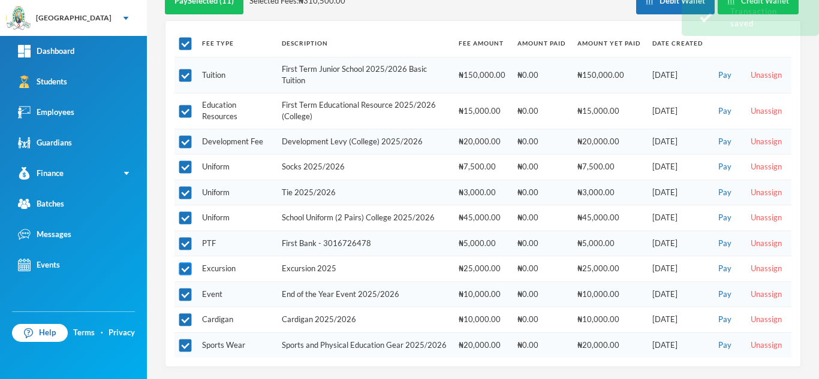
click at [183, 263] on input "checkbox" at bounding box center [185, 269] width 13 height 13
checkbox input "false"
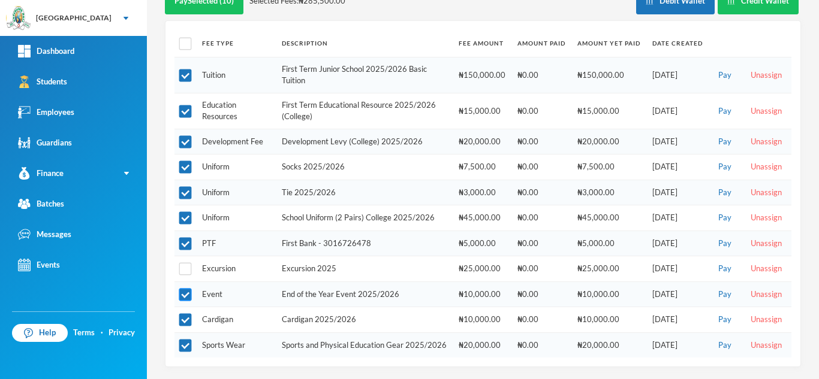
click at [184, 289] on input "checkbox" at bounding box center [185, 295] width 13 height 13
checkbox input "false"
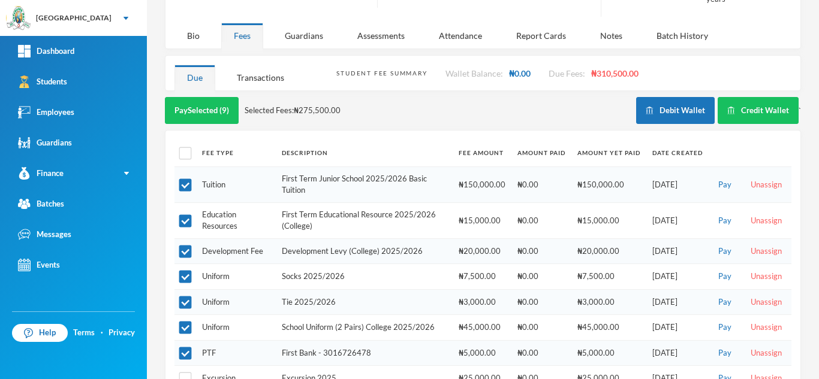
scroll to position [110, 0]
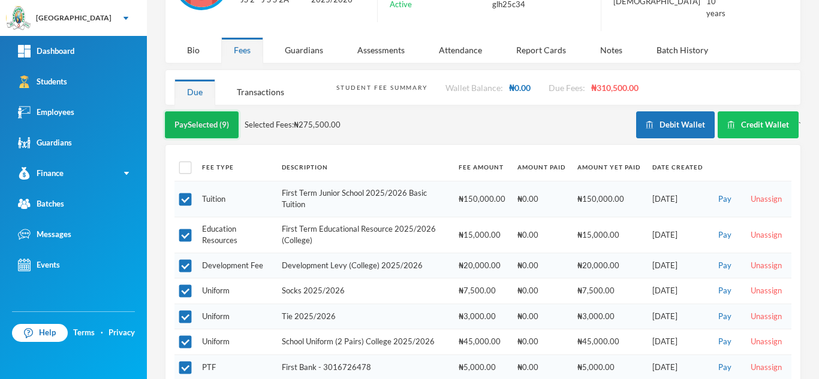
click at [220, 115] on button "Pay Selected (9)" at bounding box center [202, 124] width 74 height 27
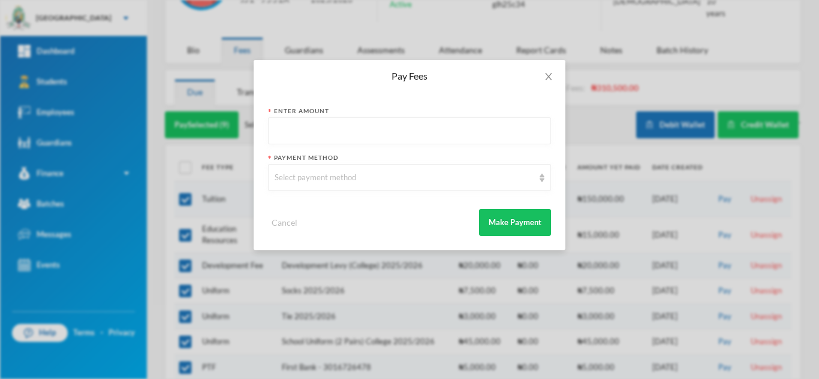
click at [328, 126] on input "text" at bounding box center [410, 131] width 270 height 27
type input "271000"
click at [319, 179] on div "Select payment method" at bounding box center [404, 178] width 259 height 12
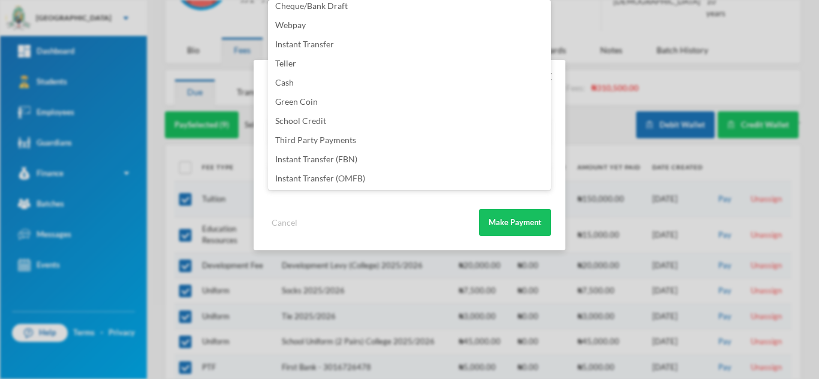
scroll to position [141, 0]
click at [367, 119] on li "Instant Transfer (FBN)" at bounding box center [409, 120] width 283 height 19
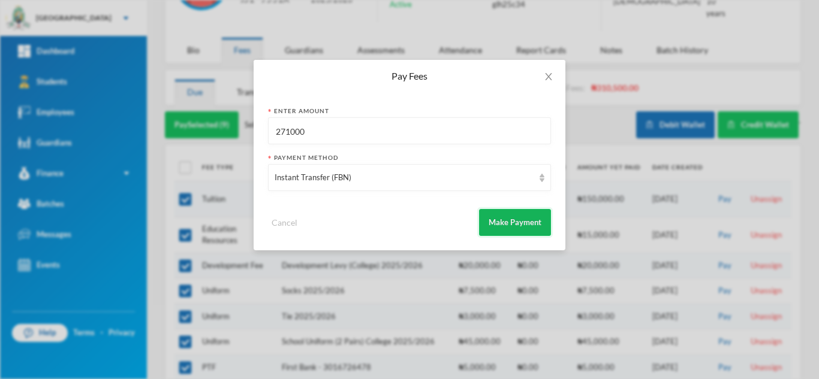
click at [506, 216] on button "Make Payment" at bounding box center [515, 222] width 72 height 27
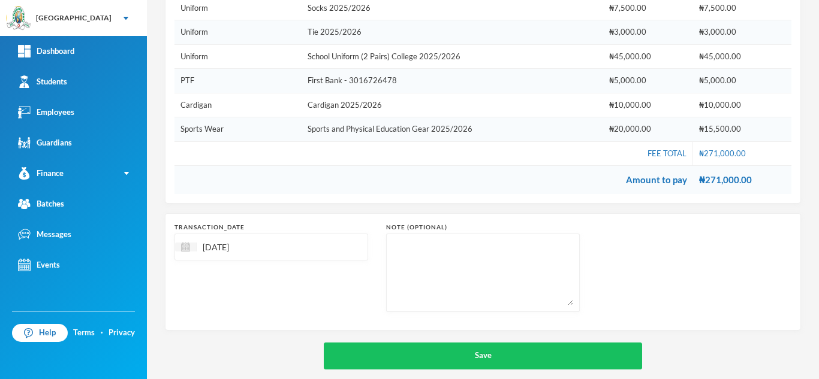
scroll to position [295, 0]
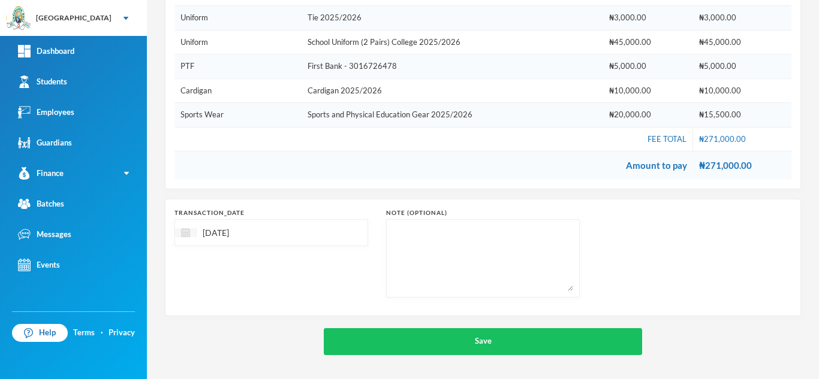
click at [184, 235] on img at bounding box center [185, 232] width 9 height 9
click at [213, 321] on div "8" at bounding box center [212, 323] width 19 height 19
type input "08/09/2025"
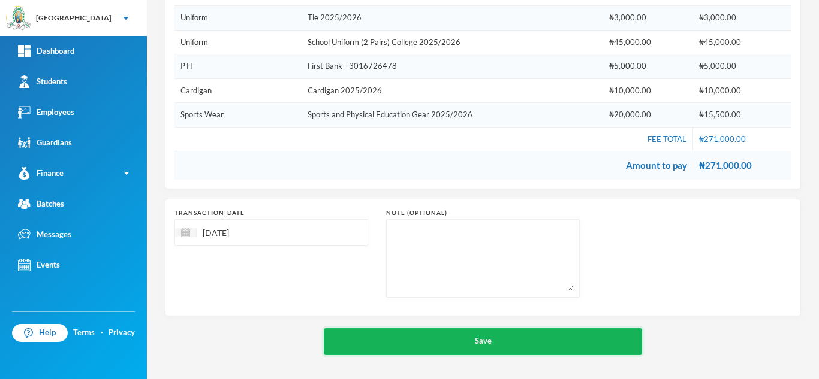
click at [423, 335] on button "Save" at bounding box center [483, 341] width 318 height 27
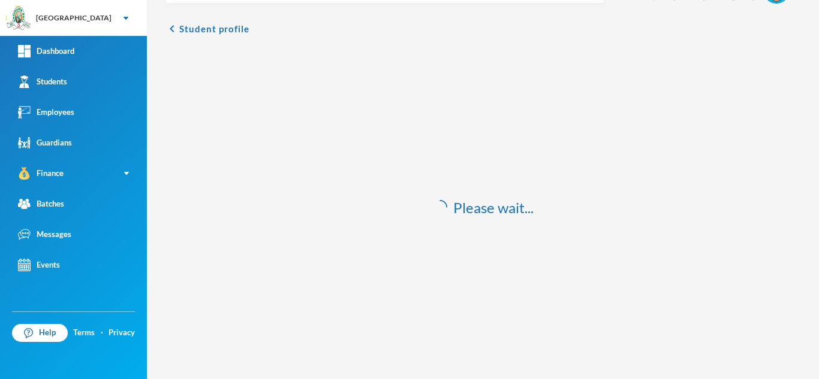
scroll to position [35, 0]
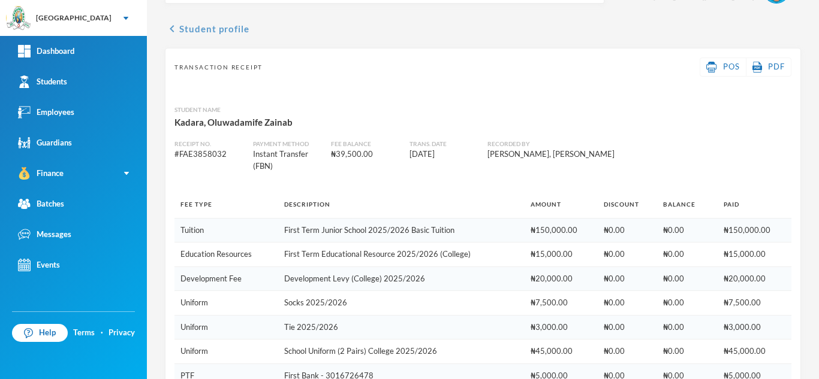
click at [222, 31] on button "chevron_left Student profile" at bounding box center [207, 29] width 85 height 14
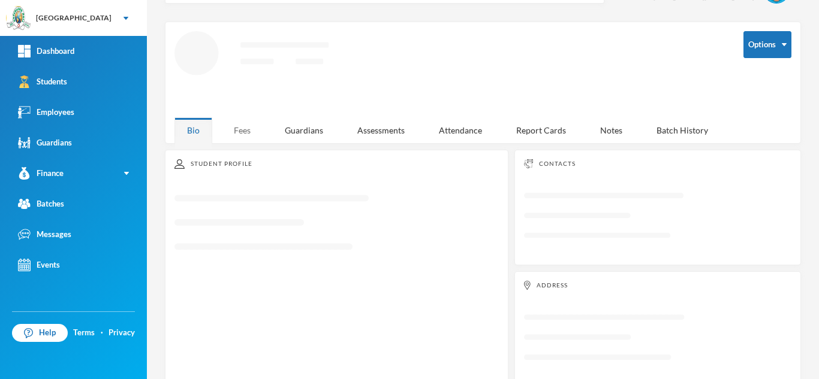
click at [243, 137] on div "Fees" at bounding box center [242, 130] width 42 height 26
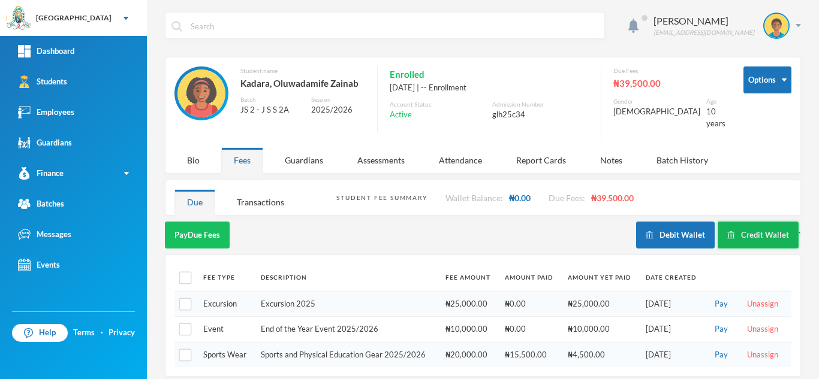
click at [732, 225] on button "Credit Wallet" at bounding box center [757, 235] width 81 height 27
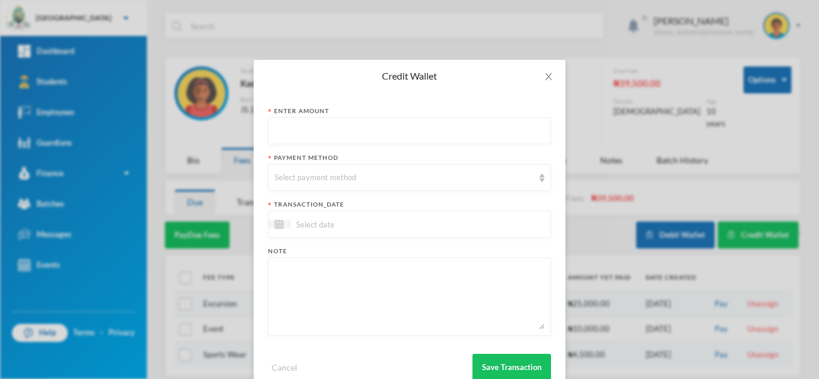
click at [412, 134] on input "text" at bounding box center [410, 131] width 270 height 27
type input "34550"
click at [402, 177] on div "Select payment method" at bounding box center [404, 178] width 259 height 12
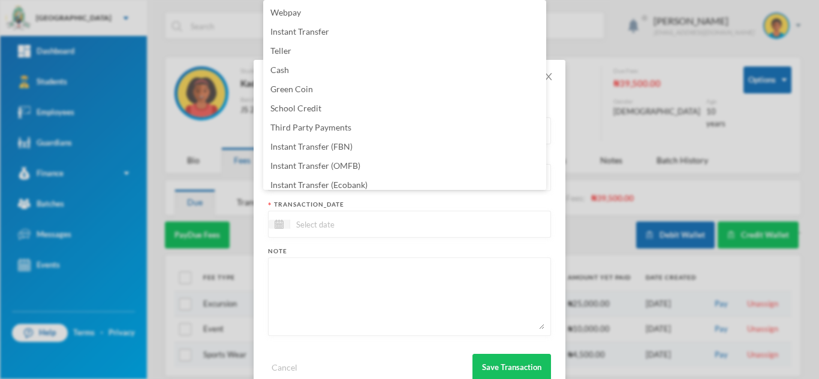
scroll to position [122, 0]
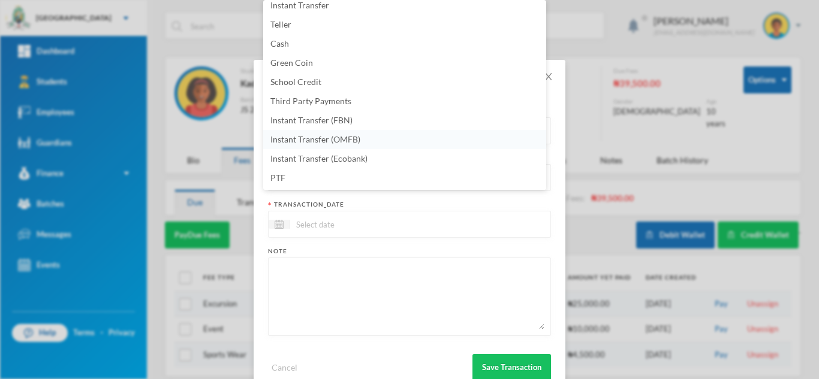
click at [417, 141] on li "Instant Transfer (OMFB)" at bounding box center [404, 139] width 283 height 19
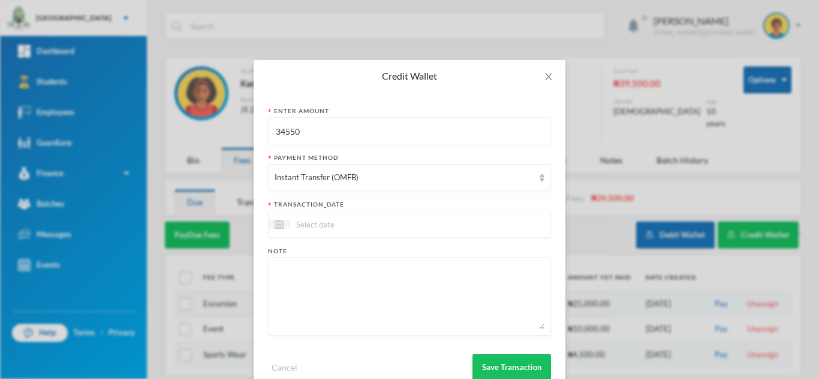
click at [373, 226] on input at bounding box center [340, 225] width 101 height 14
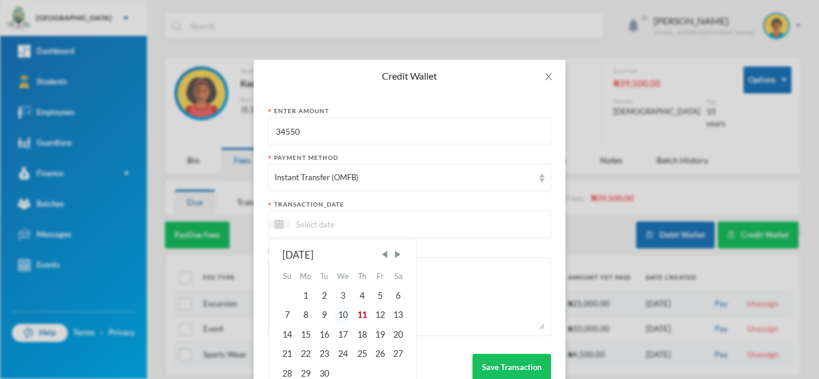
click at [343, 315] on div "10" at bounding box center [343, 315] width 20 height 19
type input "[DATE]"
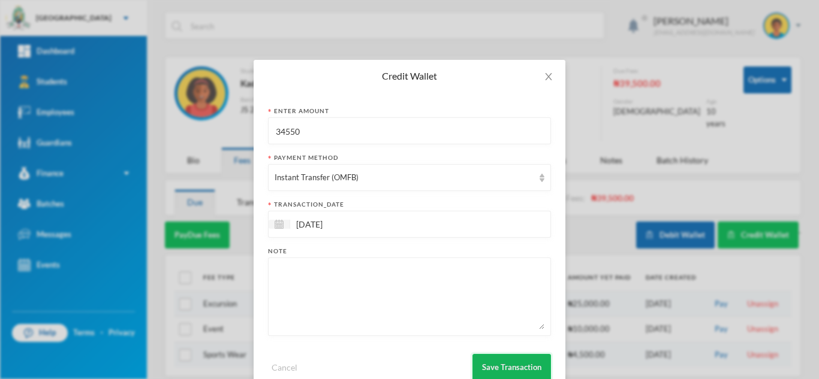
click at [482, 365] on button "Save Transaction" at bounding box center [511, 367] width 79 height 27
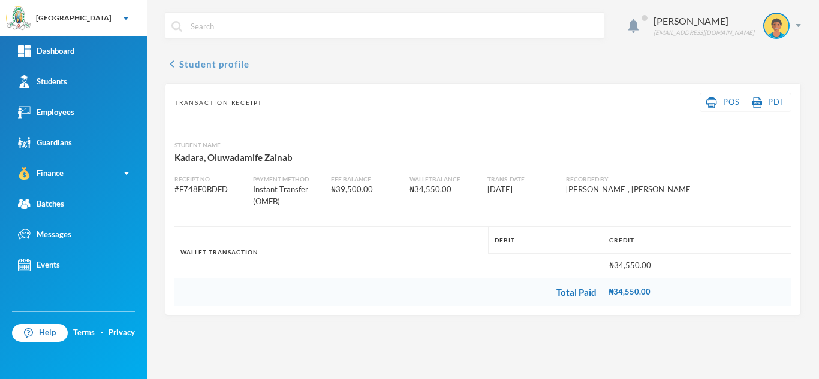
click at [224, 66] on button "chevron_left Student profile" at bounding box center [207, 64] width 85 height 14
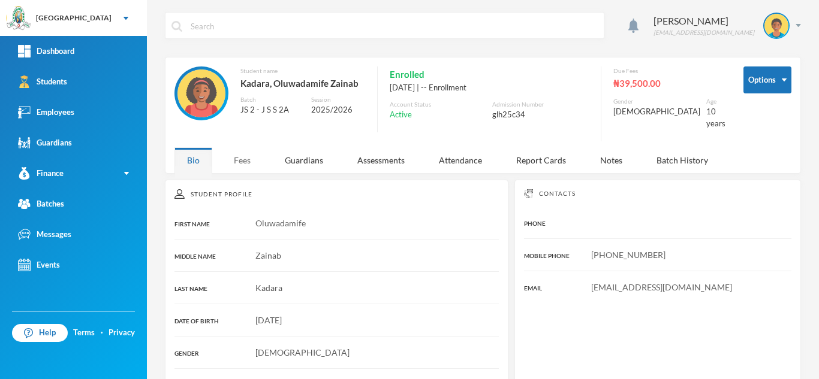
click at [234, 152] on div "Fees" at bounding box center [242, 160] width 42 height 26
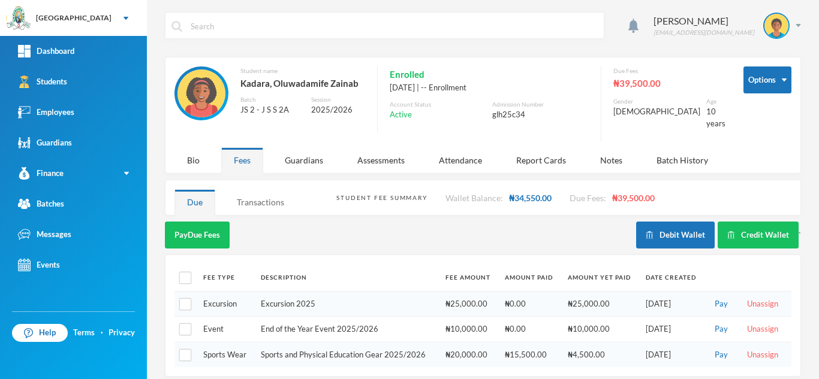
click at [251, 190] on div "Transactions" at bounding box center [260, 202] width 73 height 26
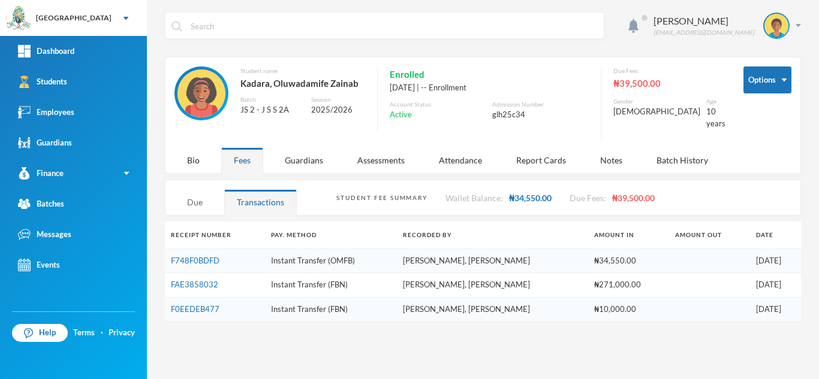
click at [185, 192] on div "Due" at bounding box center [194, 202] width 41 height 26
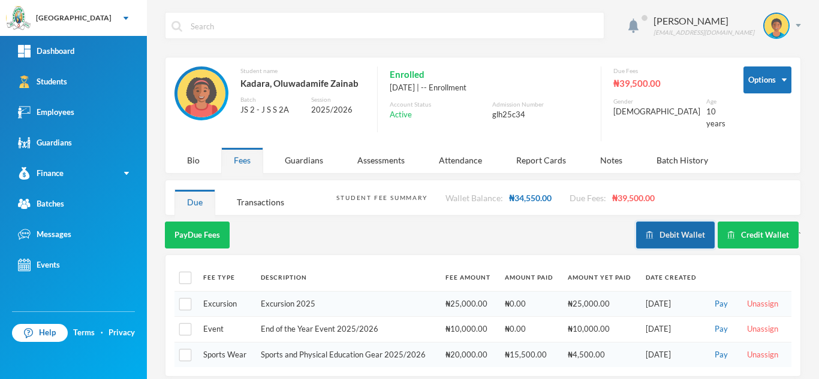
click at [678, 224] on button "Debit Wallet" at bounding box center [675, 235] width 79 height 27
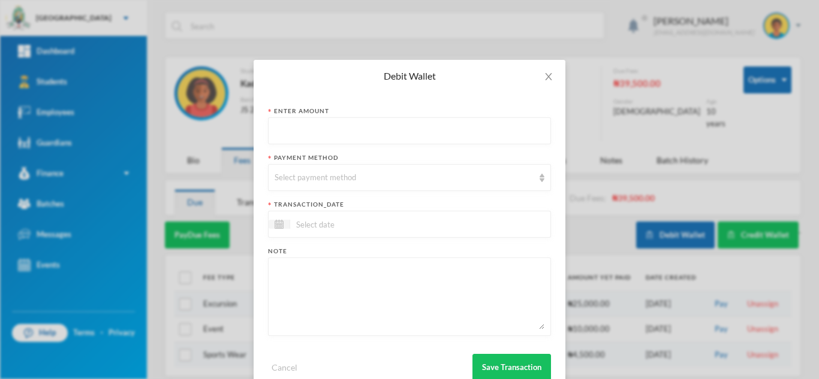
click at [387, 119] on input "text" at bounding box center [410, 131] width 270 height 27
type input "34550"
click at [358, 180] on div "Select payment method" at bounding box center [404, 178] width 259 height 12
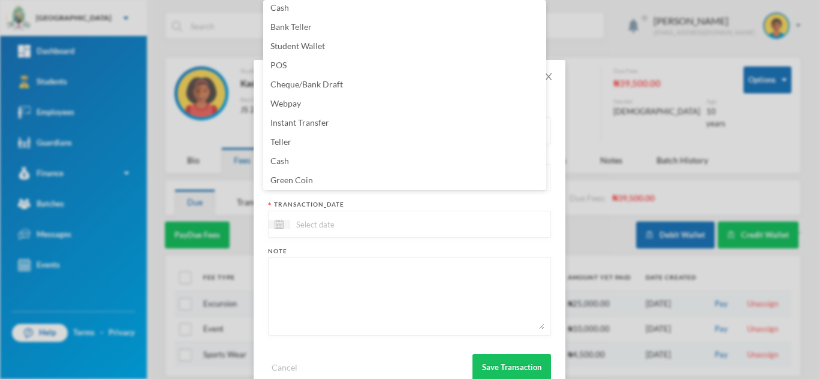
click at [358, 180] on li "Green Coin" at bounding box center [404, 180] width 283 height 19
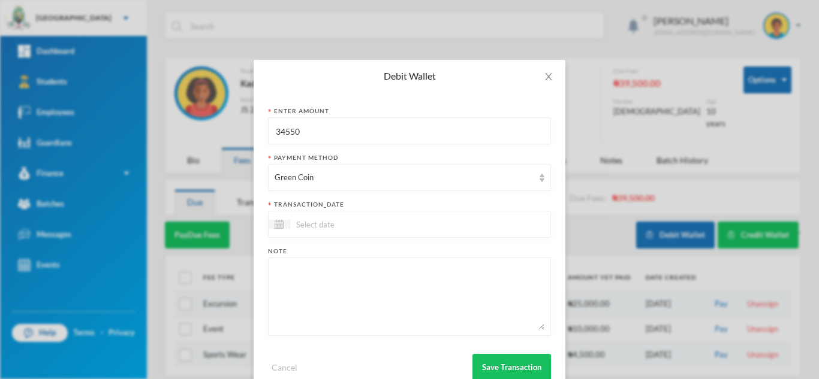
click at [339, 230] on input at bounding box center [340, 225] width 101 height 14
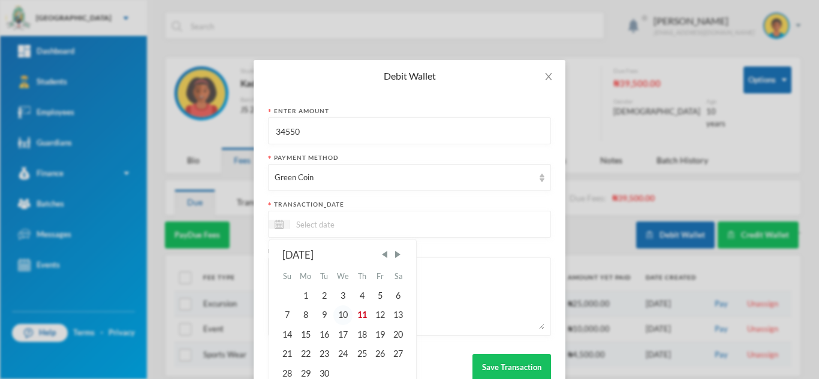
click at [341, 316] on div "10" at bounding box center [343, 315] width 20 height 19
type input "[DATE]"
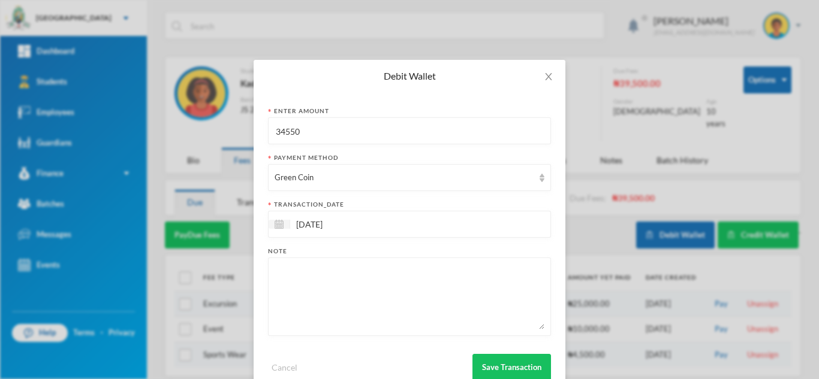
click at [341, 316] on textarea at bounding box center [410, 296] width 270 height 65
type textarea "books"
click at [493, 367] on button "Save Transaction" at bounding box center [511, 367] width 79 height 27
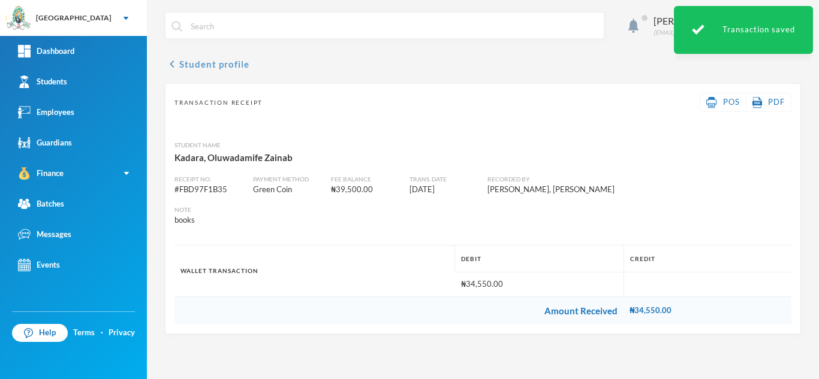
click at [227, 59] on button "chevron_left Student profile" at bounding box center [207, 64] width 85 height 14
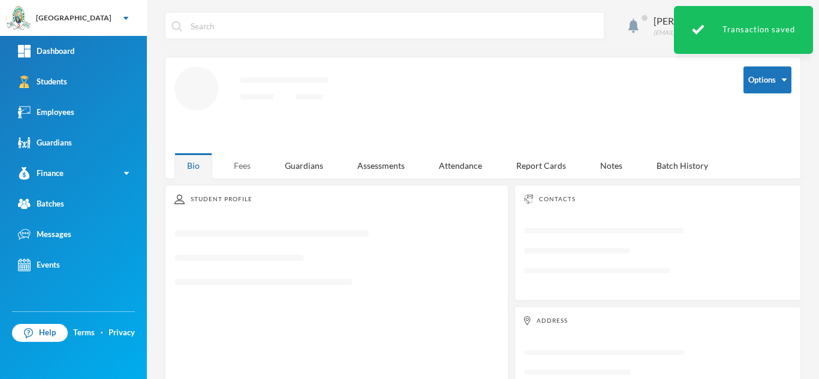
click at [251, 157] on div "Fees" at bounding box center [242, 166] width 42 height 26
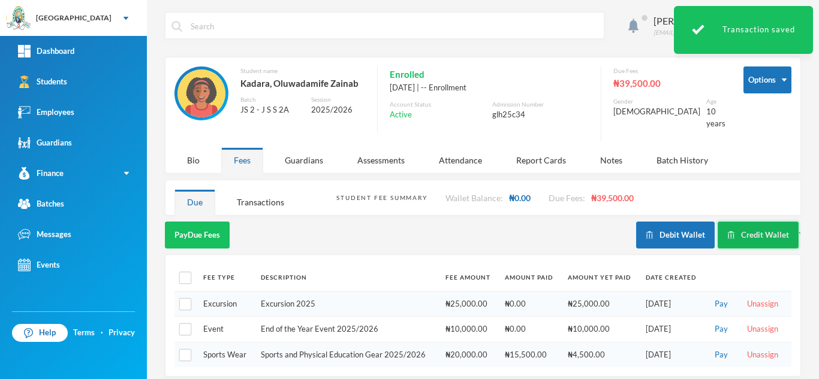
click at [744, 227] on button "Credit Wallet" at bounding box center [757, 235] width 81 height 27
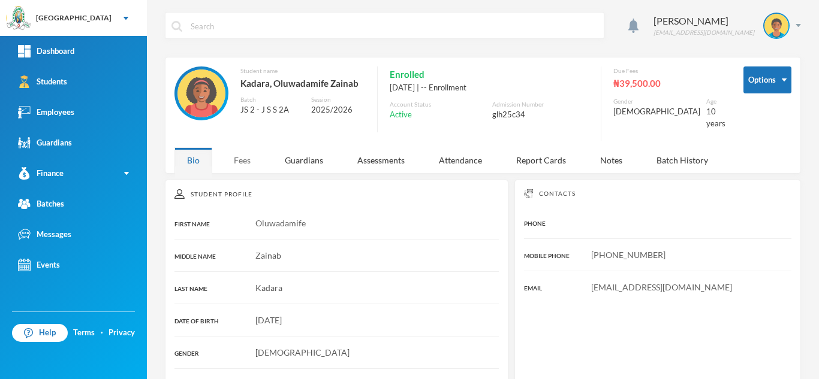
click at [231, 147] on div "Fees" at bounding box center [242, 160] width 42 height 26
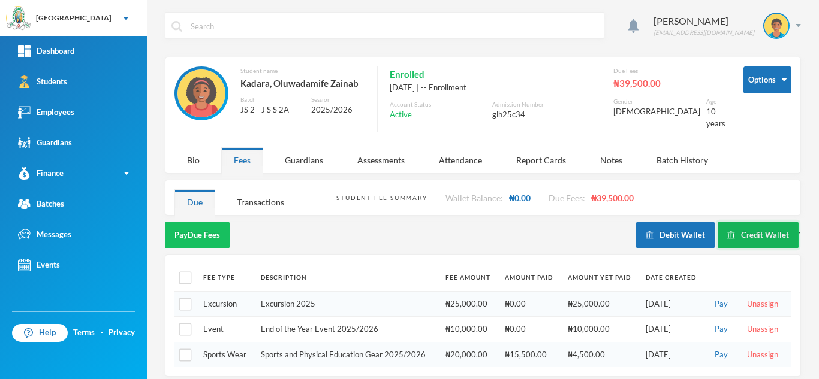
click at [741, 224] on button "Credit Wallet" at bounding box center [757, 235] width 81 height 27
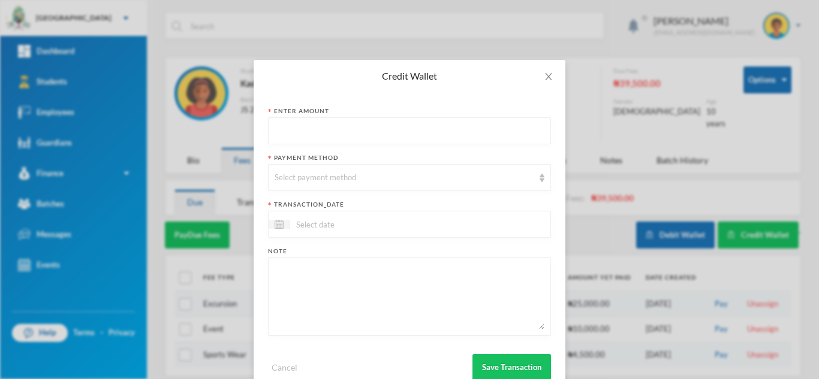
click at [430, 120] on input "text" at bounding box center [410, 131] width 270 height 27
type input "5000"
click at [368, 184] on div "Select payment method" at bounding box center [409, 177] width 283 height 27
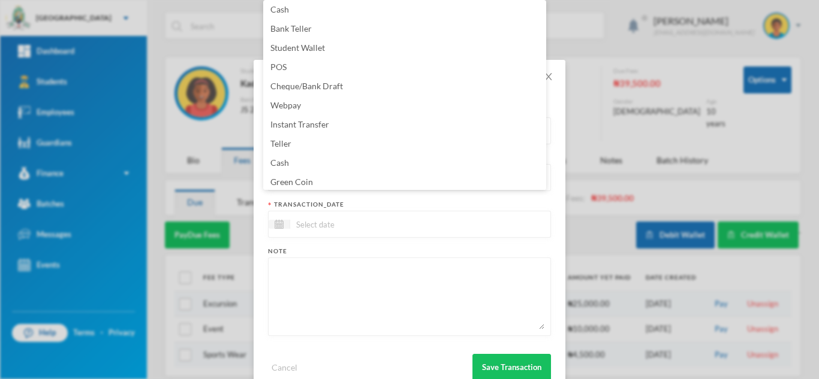
scroll to position [122, 0]
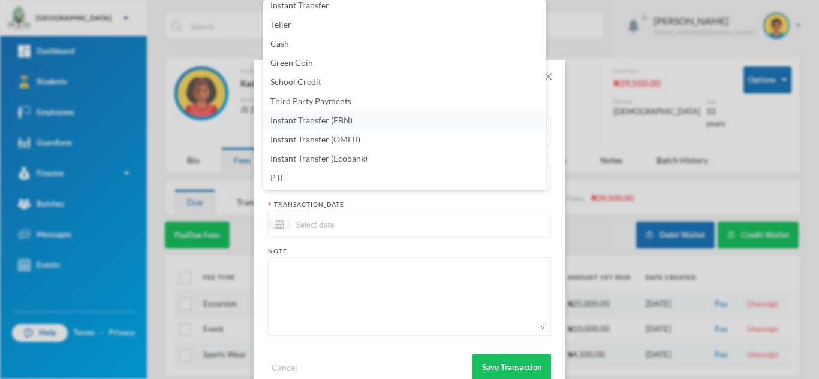
click at [372, 117] on li "Instant Transfer (FBN)" at bounding box center [404, 120] width 283 height 19
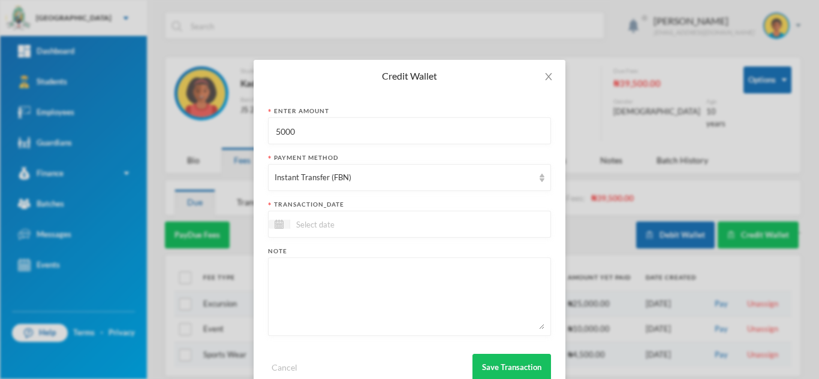
click at [340, 227] on input at bounding box center [340, 225] width 101 height 14
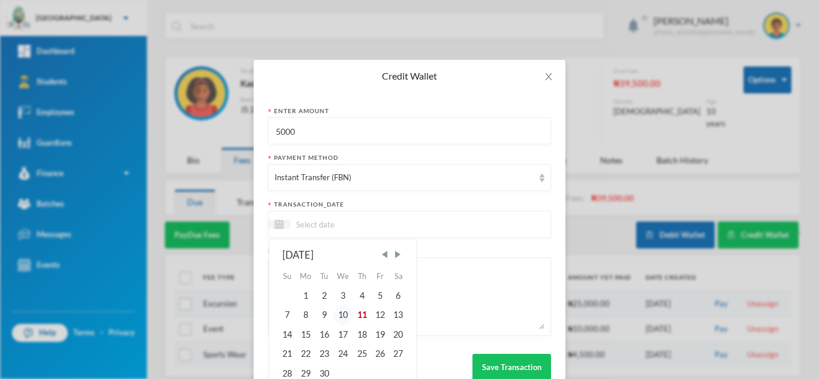
click at [339, 319] on div "10" at bounding box center [343, 315] width 20 height 19
type input "[DATE]"
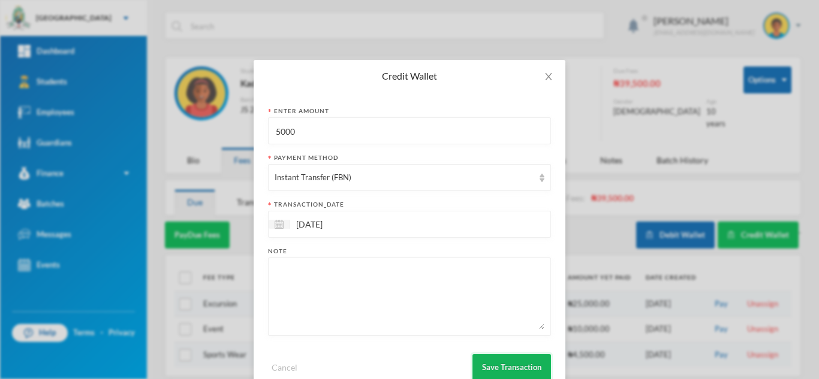
click at [492, 359] on button "Save Transaction" at bounding box center [511, 367] width 79 height 27
